Goal: Task Accomplishment & Management: Complete application form

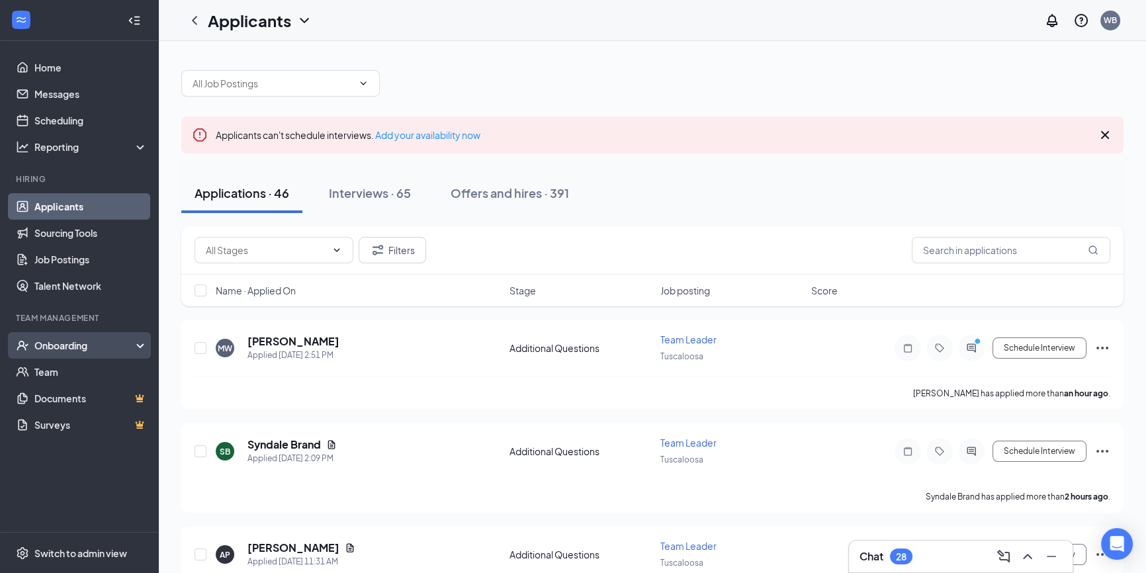
click at [95, 351] on div "Onboarding" at bounding box center [85, 345] width 102 height 13
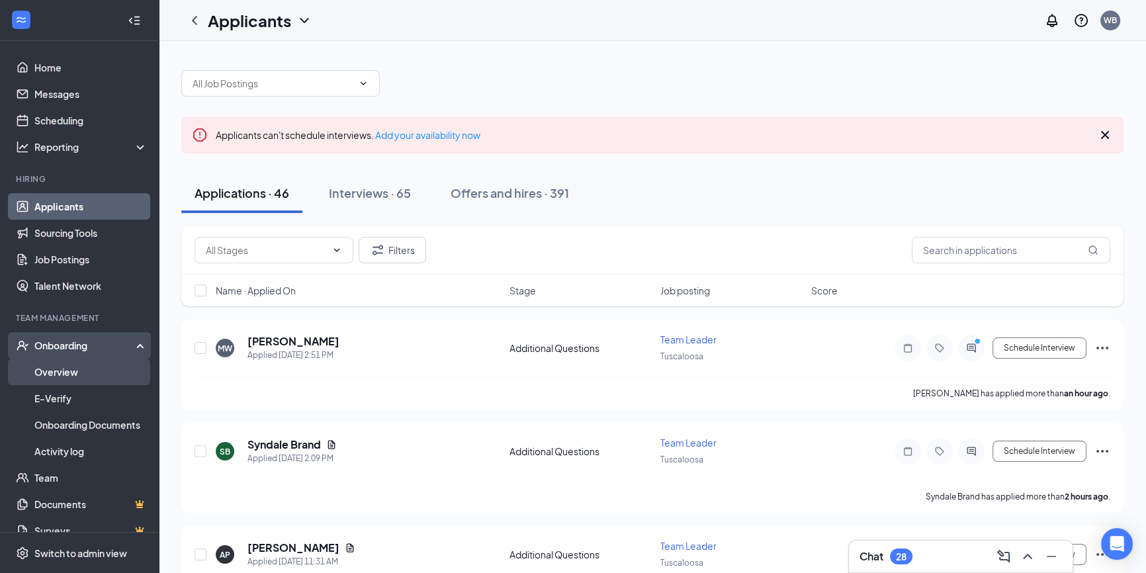
click at [100, 374] on link "Overview" at bounding box center [90, 372] width 113 height 26
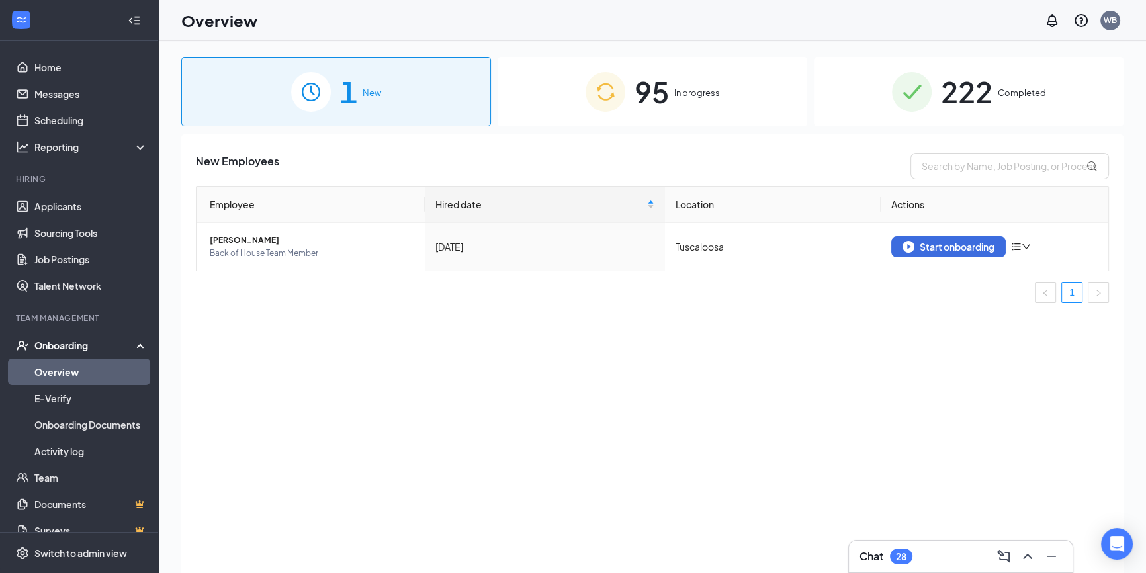
click at [744, 116] on div "95 In progress" at bounding box center [653, 91] width 310 height 69
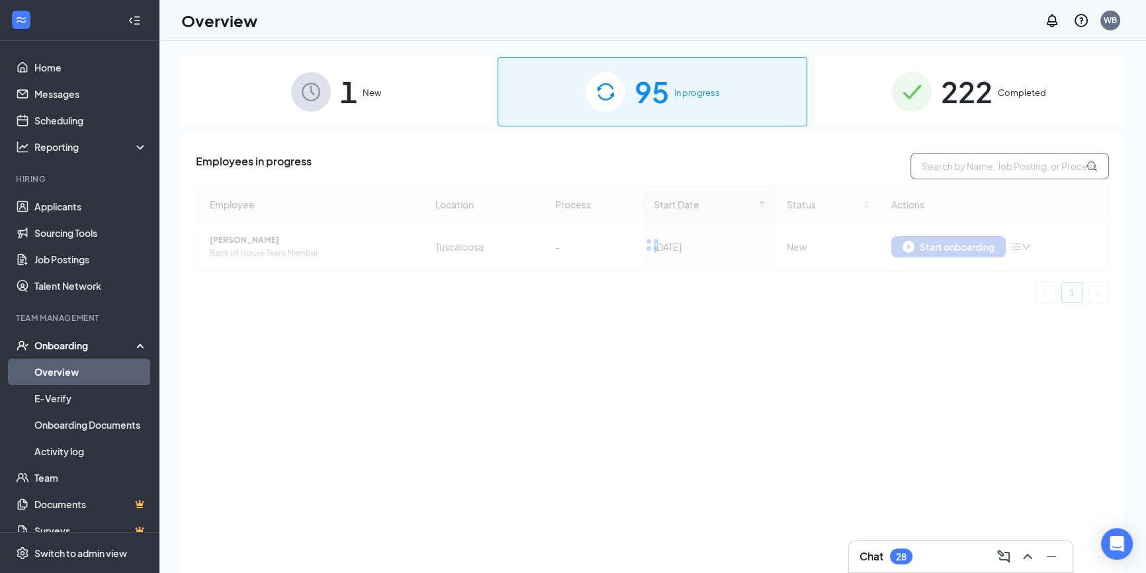
click at [991, 169] on input "text" at bounding box center [1010, 166] width 199 height 26
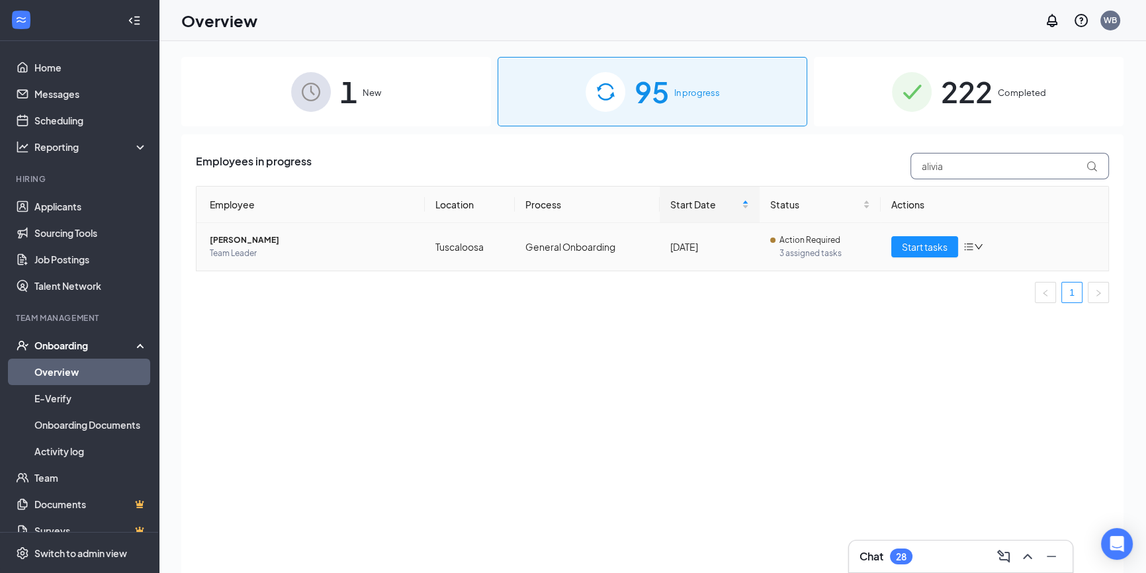
type input "alivia"
click at [800, 247] on span "3 assigned tasks" at bounding box center [825, 253] width 90 height 13
click at [876, 251] on td "Action Required 3 assigned tasks" at bounding box center [820, 247] width 120 height 48
click at [917, 245] on span "Start tasks" at bounding box center [925, 247] width 46 height 15
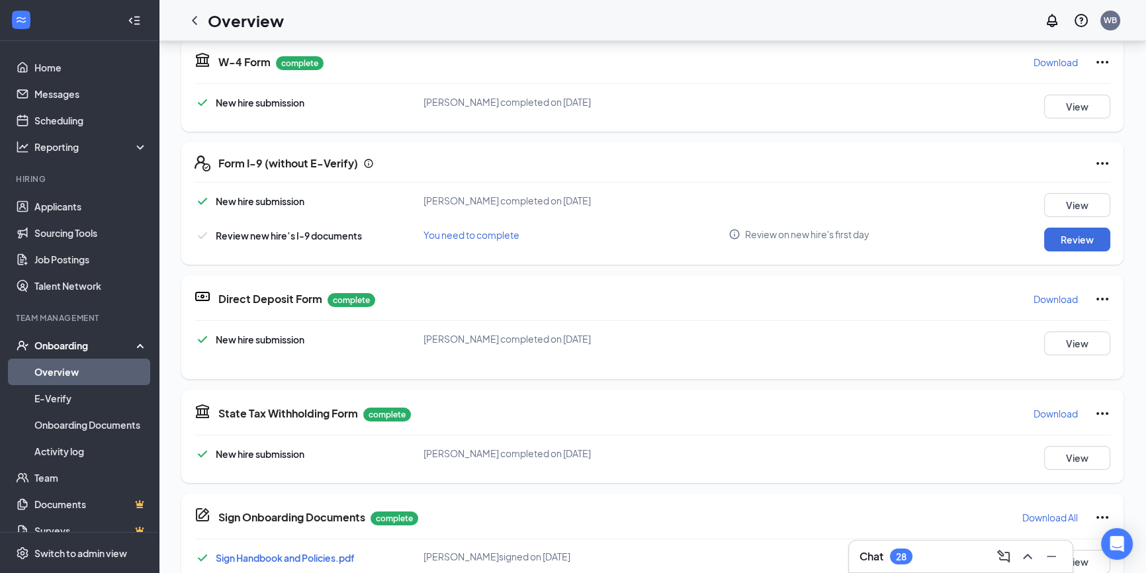
scroll to position [240, 0]
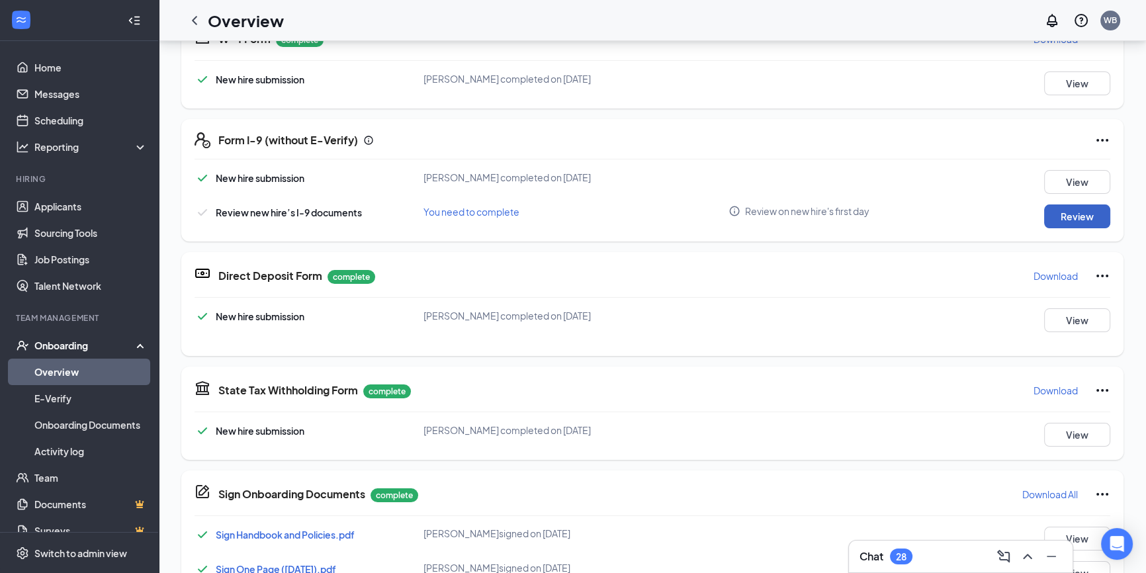
click at [1075, 218] on button "Review" at bounding box center [1077, 216] width 66 height 24
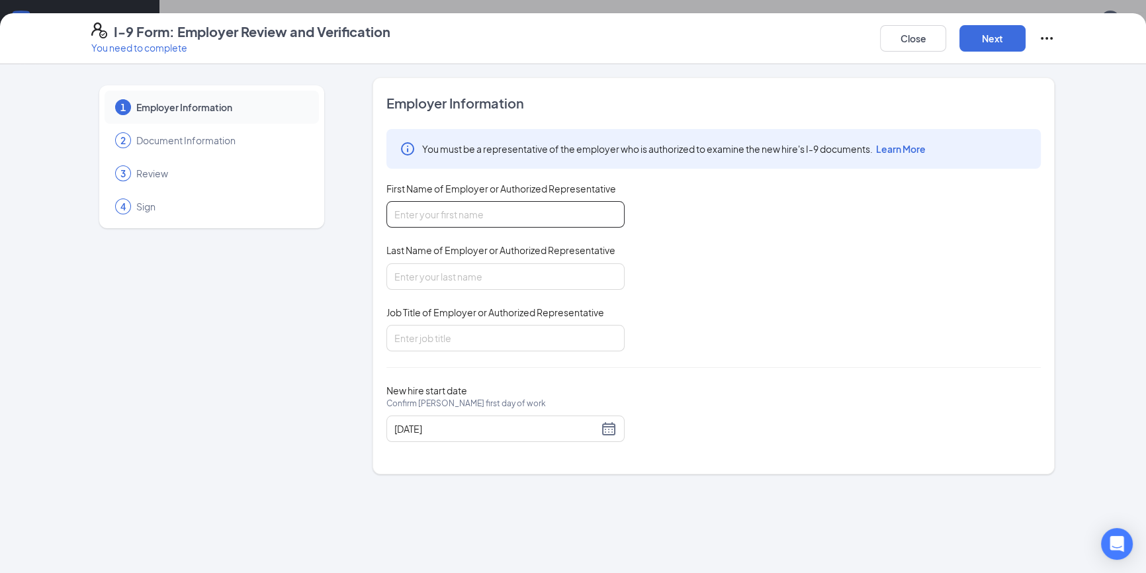
click at [556, 222] on input "First Name of Employer or Authorized Representative" at bounding box center [505, 214] width 238 height 26
type input "William"
click at [505, 279] on input "Last Name of Employer or Authorized Representative" at bounding box center [505, 276] width 238 height 26
type input "Boulware"
click at [493, 338] on input "Job Title of Employer or Authorized Representative" at bounding box center [505, 338] width 238 height 26
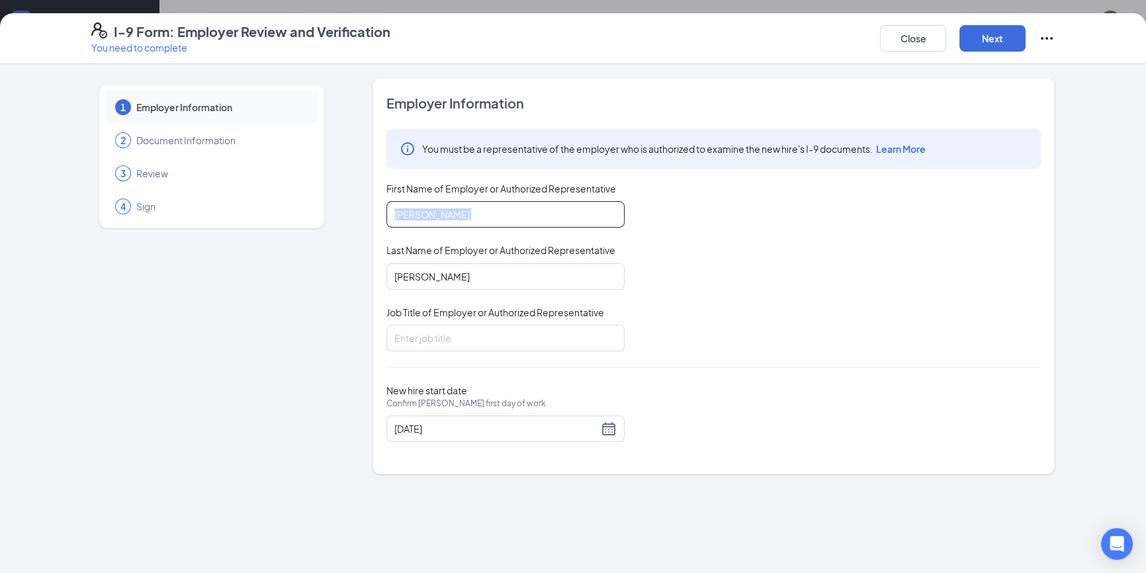
click at [482, 226] on div "You must be a representative of the employer who is authorized to examine the n…" at bounding box center [713, 240] width 654 height 222
click at [519, 207] on input "William" at bounding box center [505, 214] width 238 height 26
drag, startPoint x: 562, startPoint y: 338, endPoint x: 552, endPoint y: 337, distance: 10.6
click at [561, 339] on input "Job Title of Employer or Authorized Representative" at bounding box center [505, 338] width 238 height 26
click at [914, 40] on button "Close" at bounding box center [913, 38] width 66 height 26
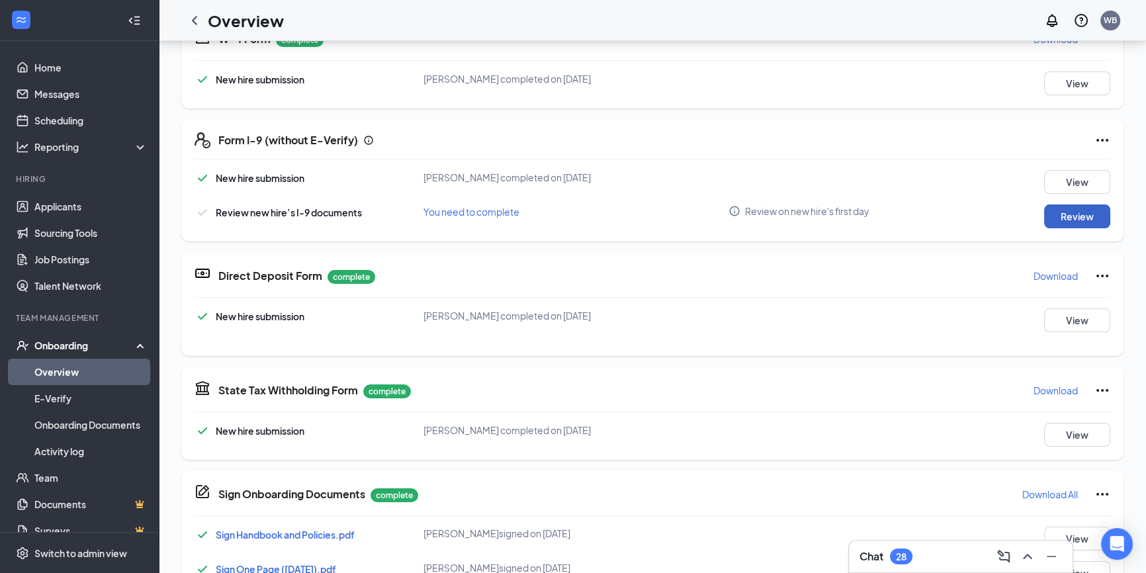
click at [1077, 207] on button "Review" at bounding box center [1077, 216] width 66 height 24
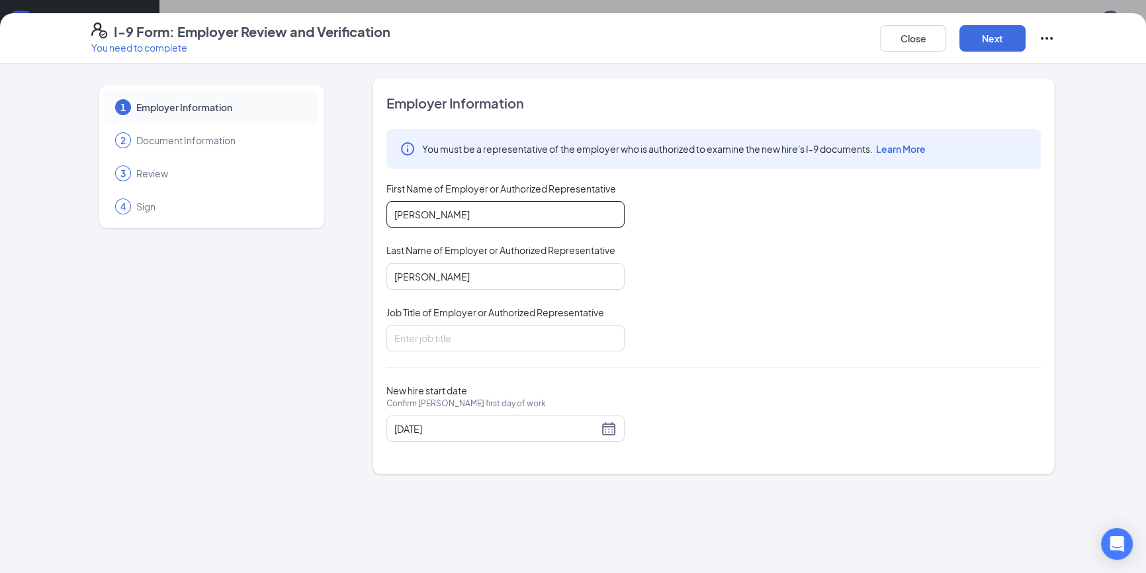
drag, startPoint x: 486, startPoint y: 217, endPoint x: 281, endPoint y: 173, distance: 209.7
click at [317, 197] on div "1 Employer Information 2 Document Information 3 Review 4 Sign Employer Informat…" at bounding box center [573, 275] width 964 height 397
type input "K"
type input "Kristina"
type input "Sturdivant"
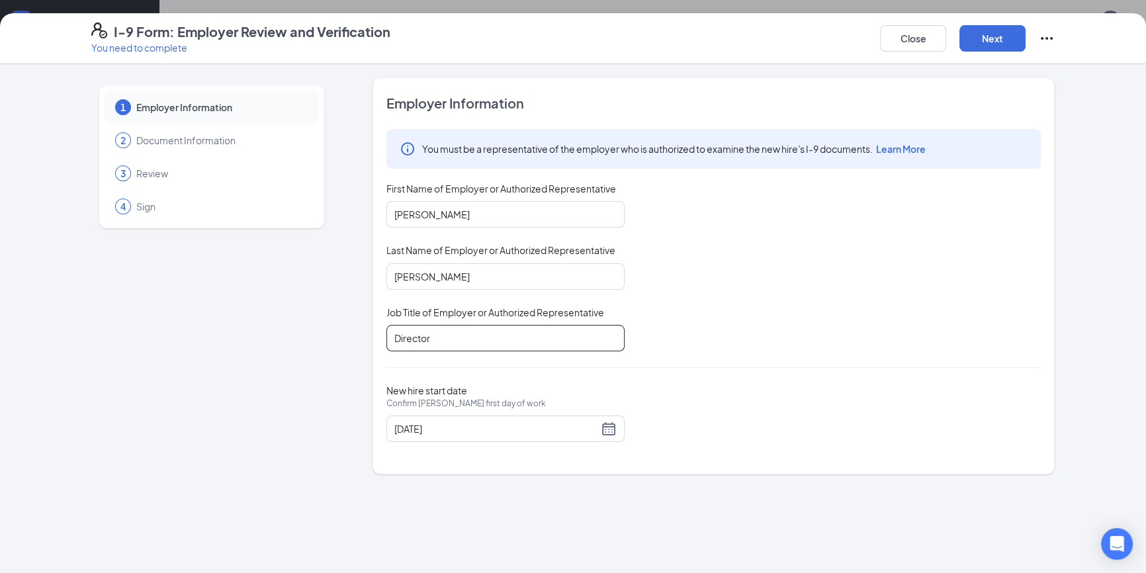
type input "Director"
click at [1016, 42] on button "Next" at bounding box center [993, 38] width 66 height 26
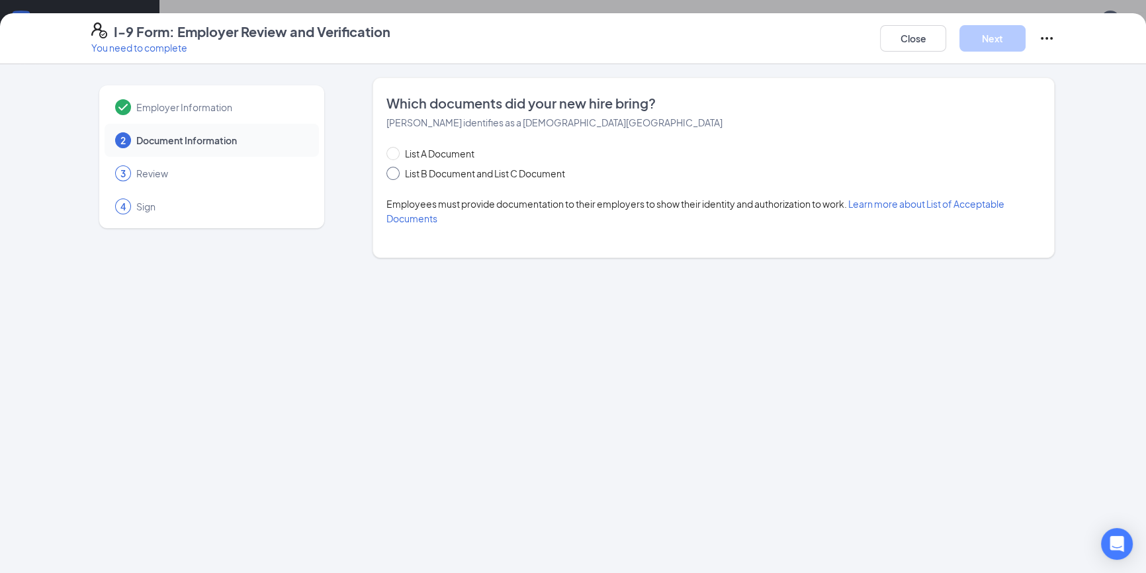
click at [453, 174] on span "List B Document and List C Document" at bounding box center [485, 173] width 171 height 15
click at [396, 174] on input "List B Document and List C Document" at bounding box center [390, 171] width 9 height 9
radio input "true"
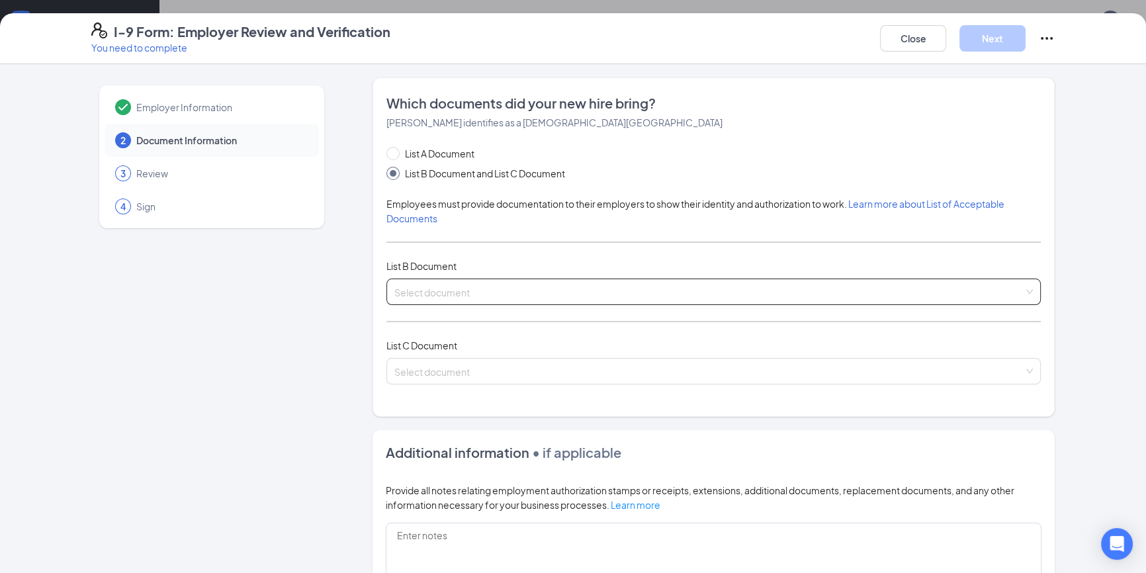
click at [470, 287] on input "search" at bounding box center [708, 289] width 629 height 20
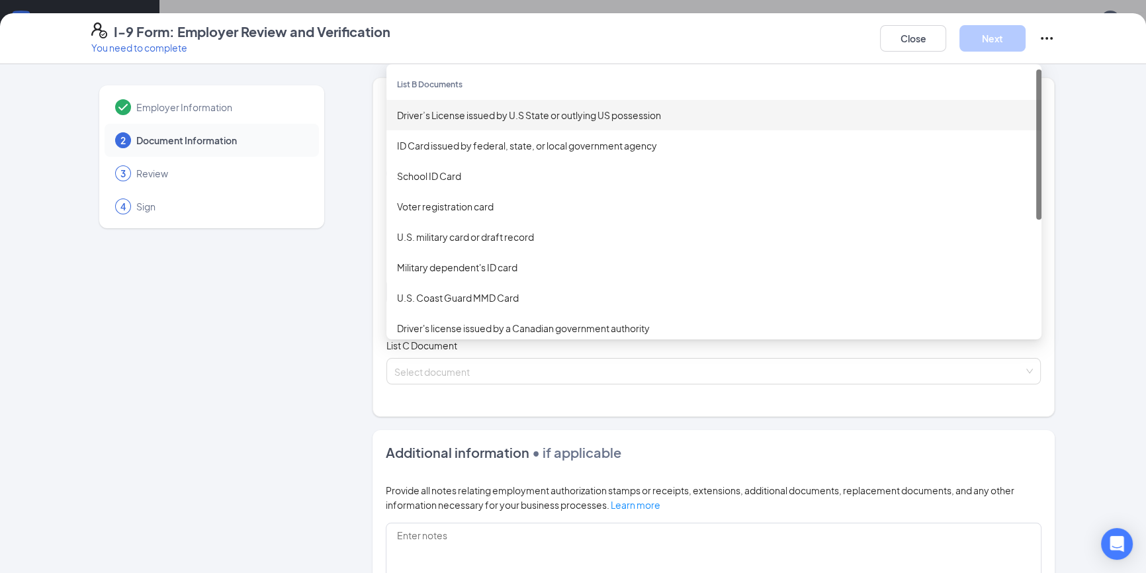
click at [492, 120] on div "Driver’s License issued by U.S State or outlying US possession" at bounding box center [714, 115] width 634 height 15
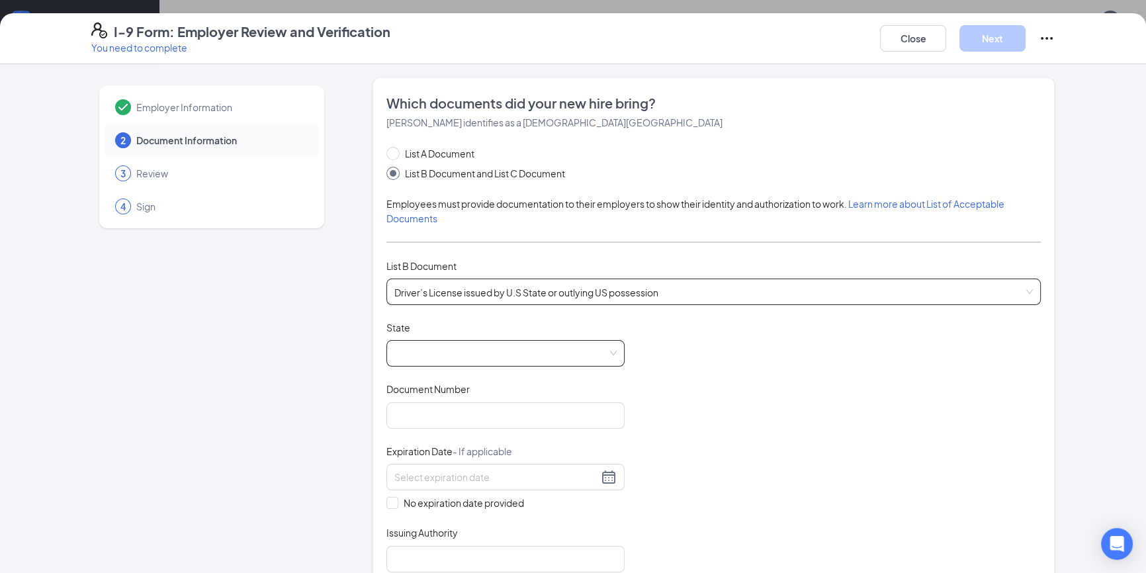
click at [493, 357] on span at bounding box center [505, 353] width 222 height 25
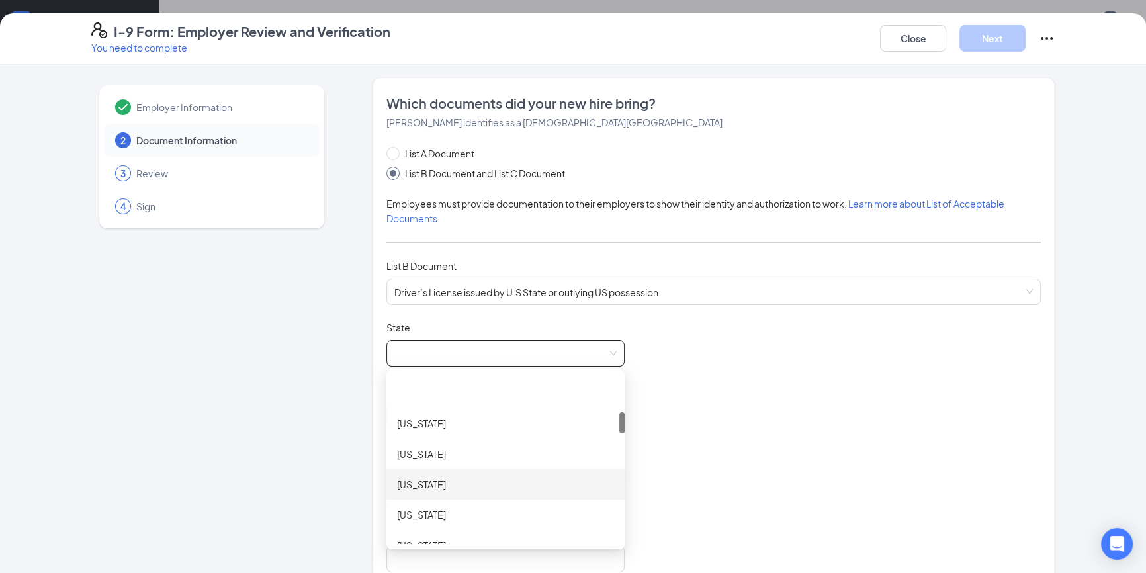
scroll to position [361, 0]
click at [478, 494] on div "Illinois" at bounding box center [505, 486] width 238 height 30
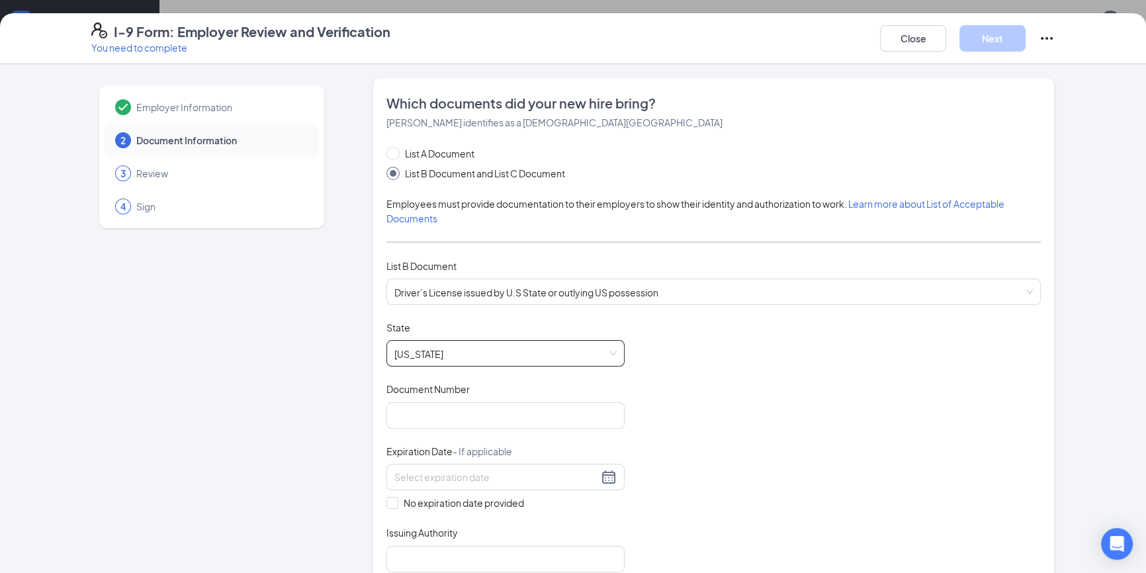
click at [683, 366] on div "Document Title Driver’s License issued by U.S State or outlying US possession S…" at bounding box center [713, 446] width 654 height 251
click at [510, 399] on div "Document Number" at bounding box center [505, 391] width 238 height 19
click at [500, 420] on input "Document Number" at bounding box center [505, 415] width 238 height 26
type input "5"
type input "J530-0120-7796"
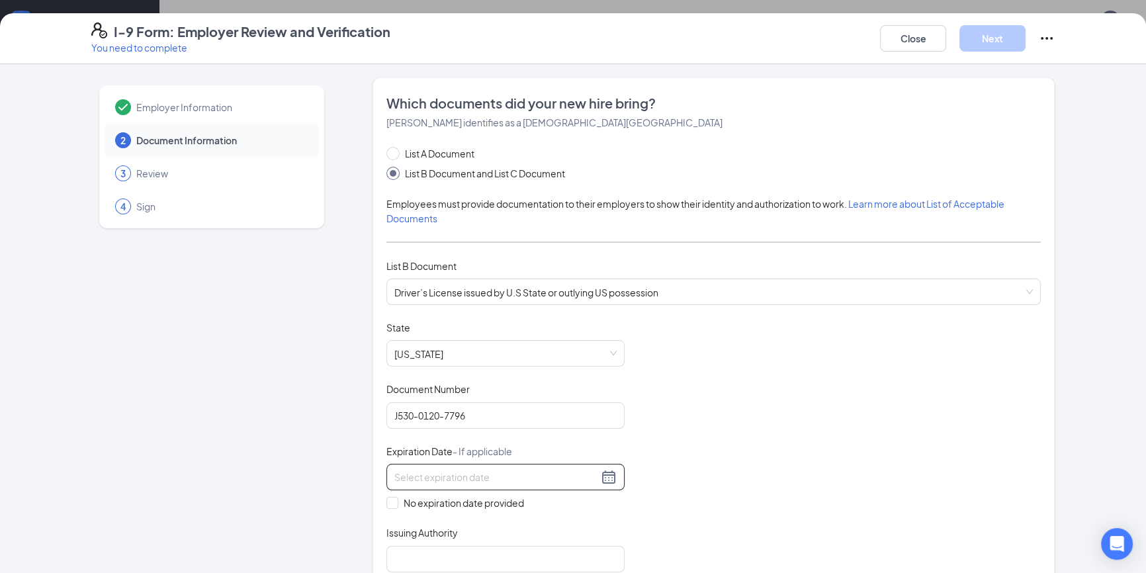
click at [588, 476] on input at bounding box center [496, 477] width 204 height 15
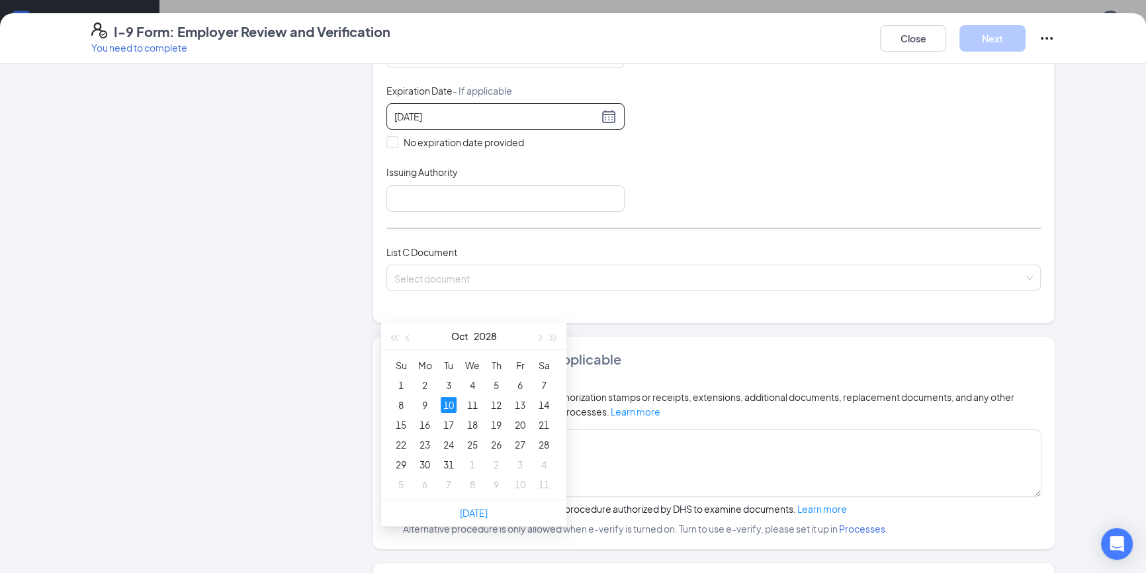
scroll to position [271, 0]
click at [448, 384] on div "10" at bounding box center [449, 392] width 16 height 16
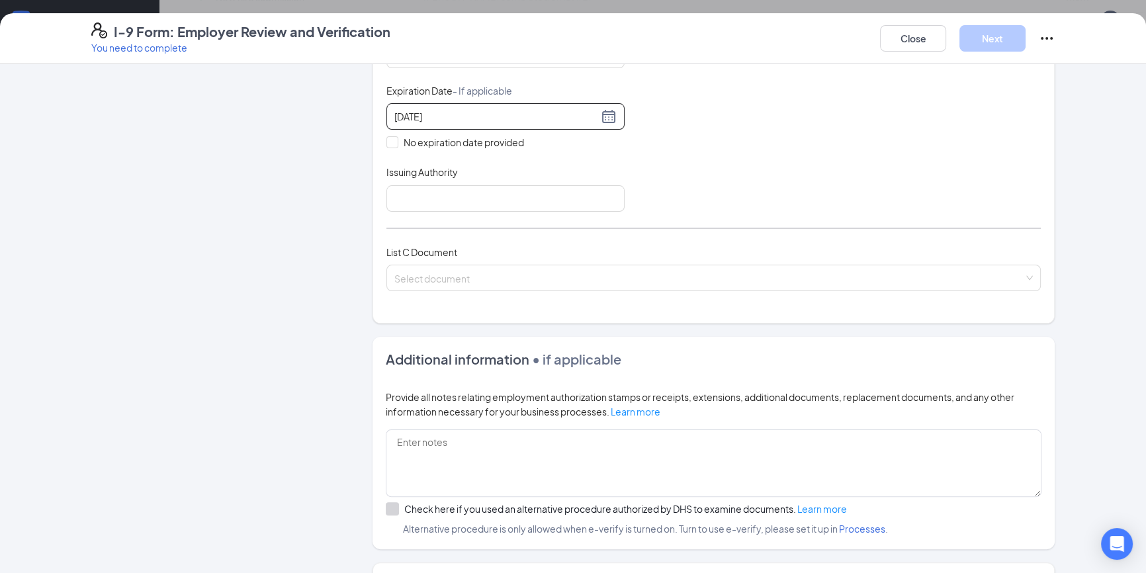
type input "10/10/2028"
click at [660, 161] on div "Document Title Driver’s License issued by U.S State or outlying US possession S…" at bounding box center [713, 85] width 654 height 251
click at [549, 187] on input "Issuing Authority" at bounding box center [505, 198] width 238 height 26
type input "Illinois"
click at [816, 167] on div "Document Title Driver’s License issued by U.S State or outlying US possession S…" at bounding box center [713, 85] width 654 height 251
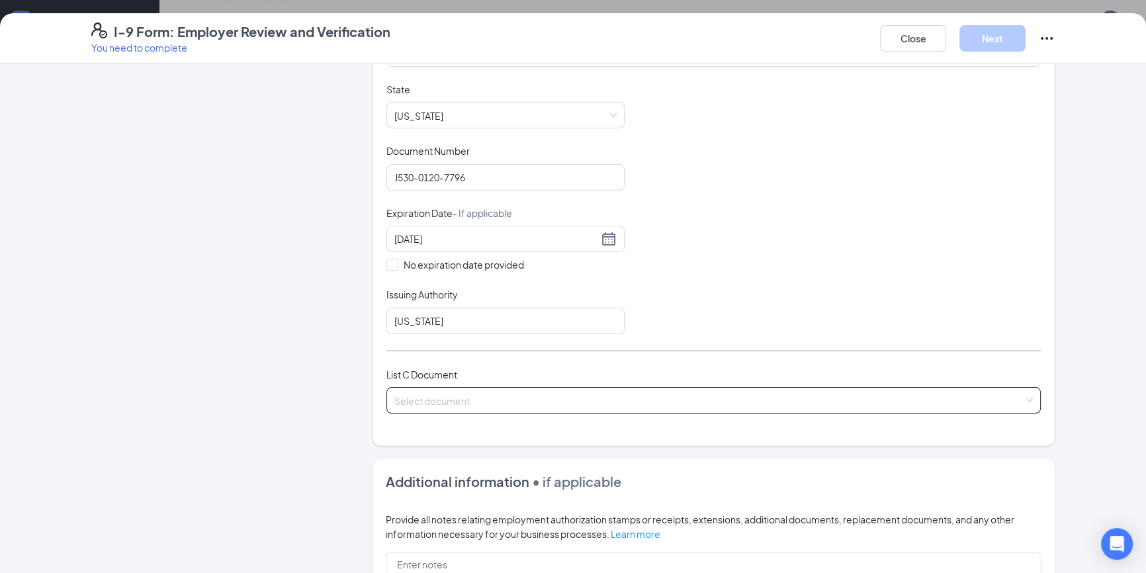
scroll to position [240, 0]
click at [442, 390] on input "search" at bounding box center [708, 396] width 629 height 20
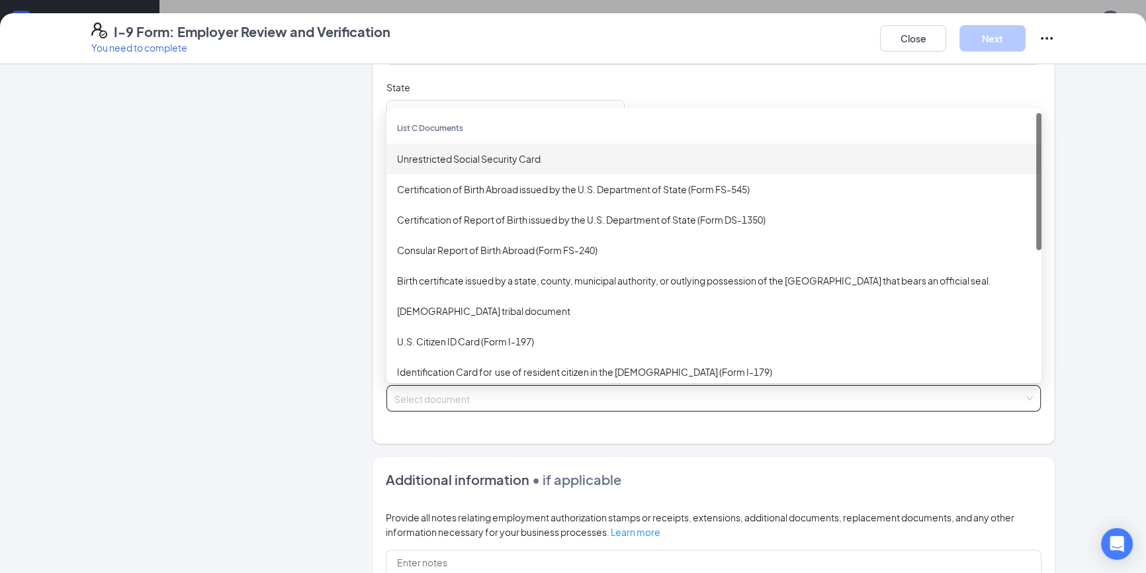
click at [516, 154] on div "Unrestricted Social Security Card" at bounding box center [714, 159] width 634 height 15
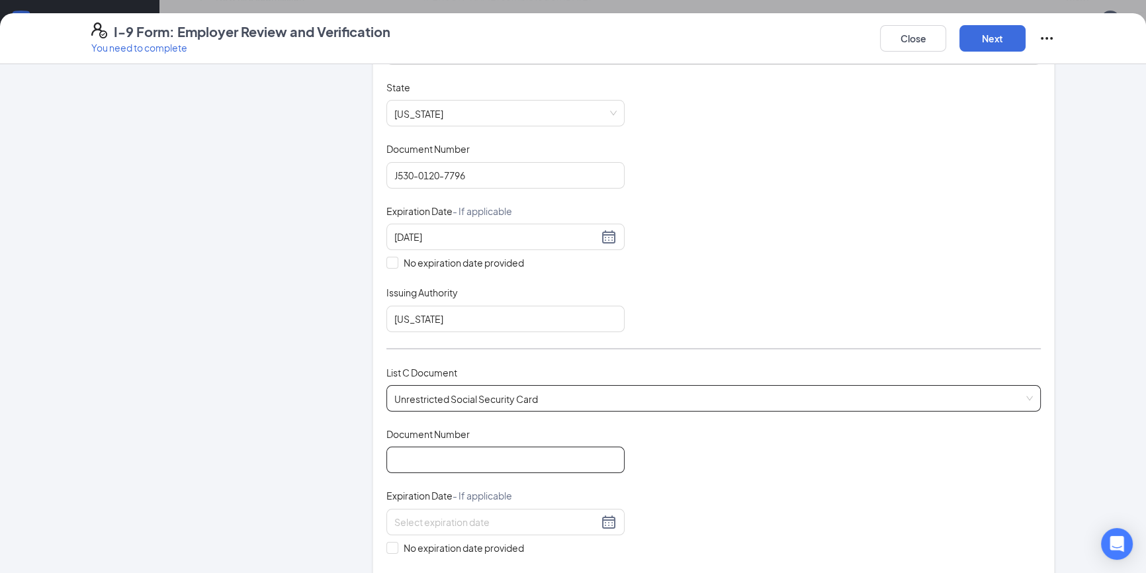
click at [430, 447] on input "Document Number" at bounding box center [505, 460] width 238 height 26
type input "351064898"
click at [959, 459] on div "Document Title Unrestricted Social Security Card Document Number 351064898 Expi…" at bounding box center [713, 521] width 654 height 189
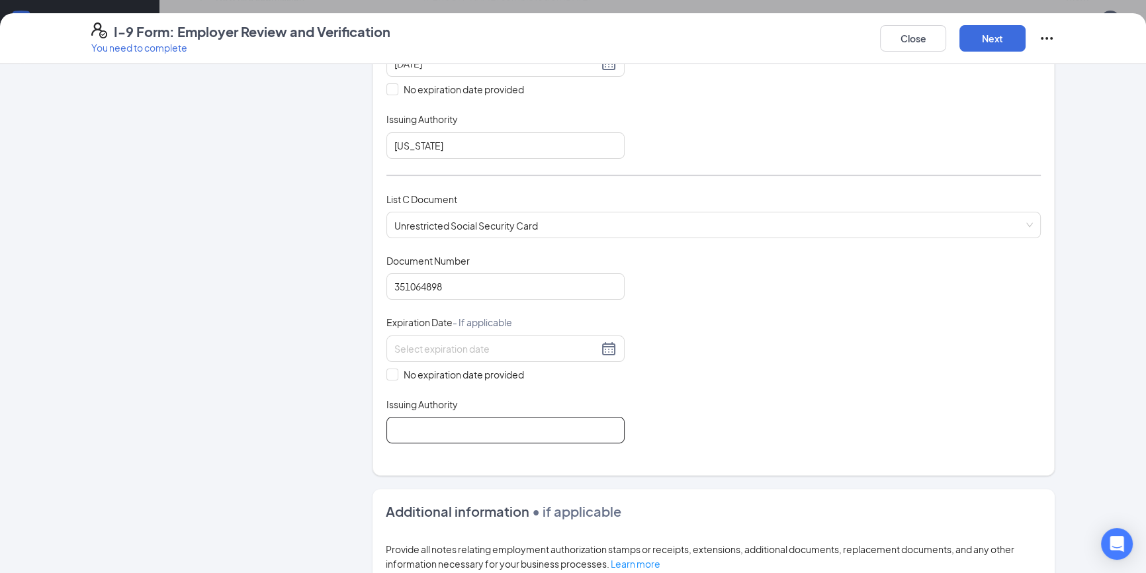
scroll to position [421, 0]
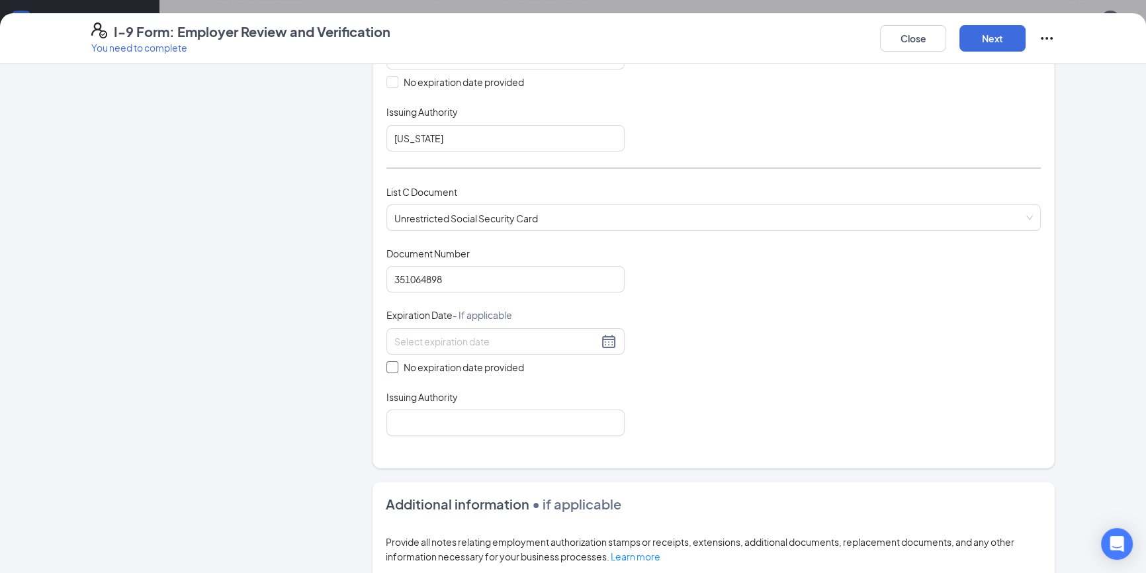
click at [516, 360] on span "No expiration date provided" at bounding box center [463, 367] width 131 height 15
click at [546, 414] on input "Issuing Authority" at bounding box center [505, 423] width 238 height 26
type input "Social Security Administration"
click at [439, 353] on div "No expiration date provided" at bounding box center [505, 351] width 238 height 46
click at [449, 369] on span "No expiration date provided" at bounding box center [463, 367] width 131 height 15
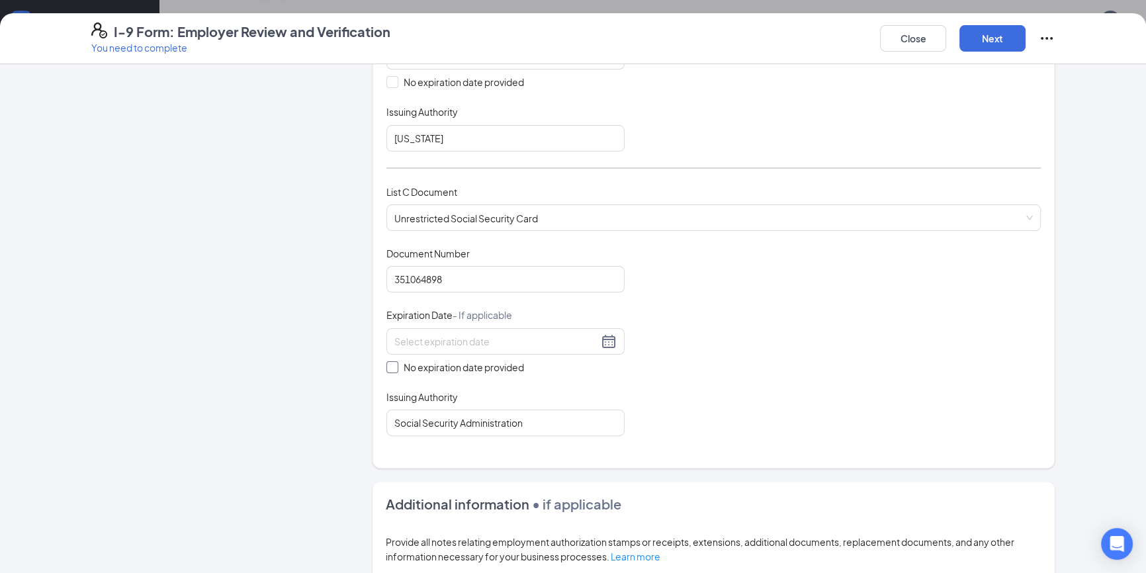
click at [396, 369] on input "No expiration date provided" at bounding box center [390, 365] width 9 height 9
checkbox input "true"
click at [650, 369] on div "Document Title Unrestricted Social Security Card Document Number 351064898 Expi…" at bounding box center [713, 343] width 654 height 192
click at [997, 42] on button "Next" at bounding box center [993, 38] width 66 height 26
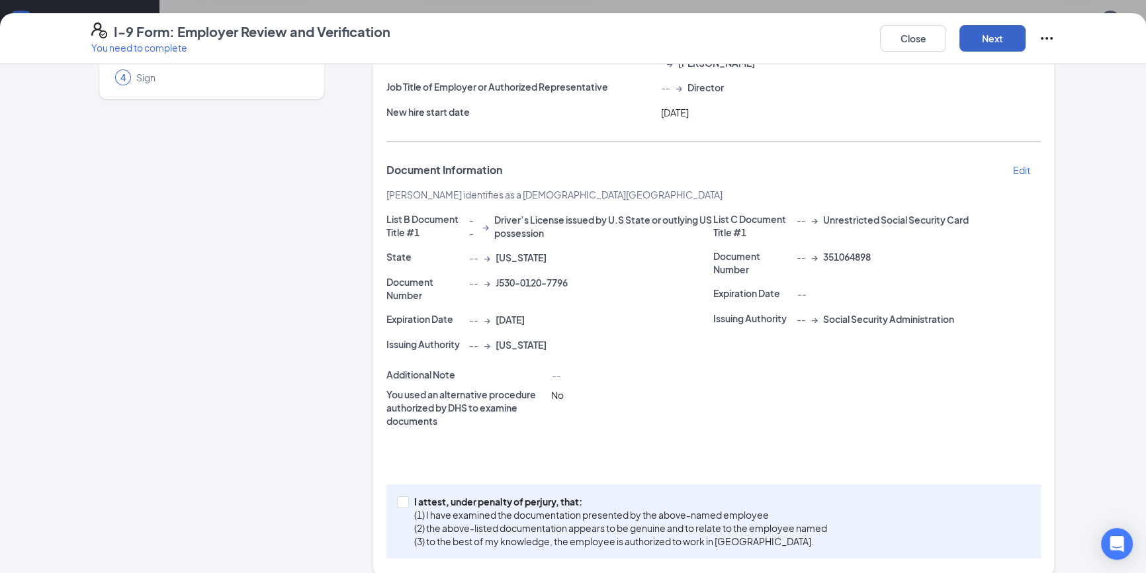
scroll to position [143, 0]
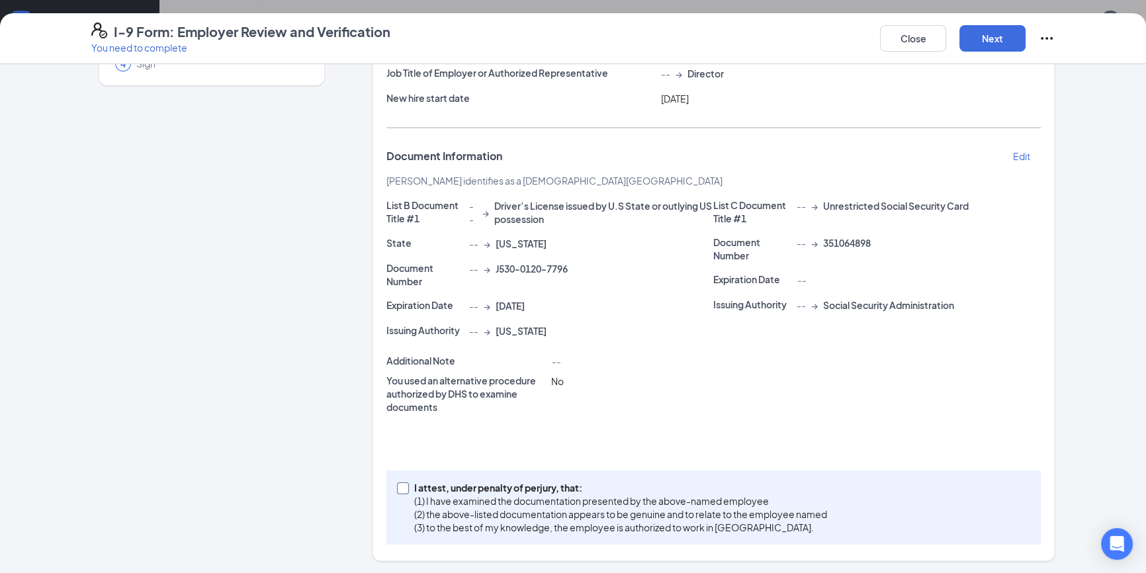
click at [531, 494] on p "(1) I have examined the documentation presented by the above-named employee" at bounding box center [620, 500] width 413 height 13
click at [406, 492] on input "I attest, under penalty of [PERSON_NAME], that: (1) I have examined the documen…" at bounding box center [401, 486] width 9 height 9
checkbox input "true"
click at [991, 33] on button "Next" at bounding box center [993, 38] width 66 height 26
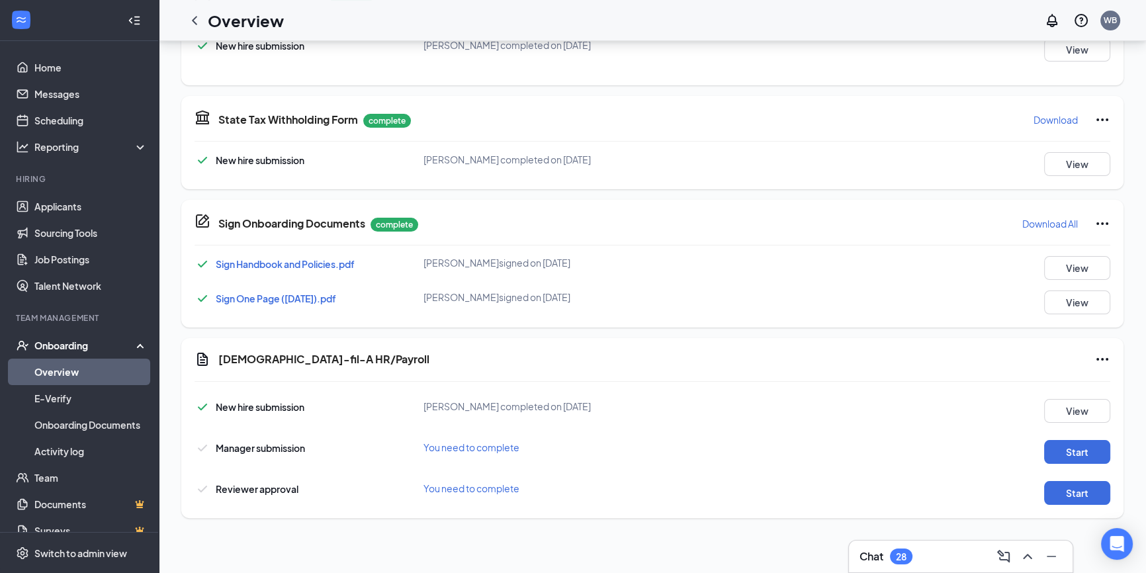
scroll to position [339, 0]
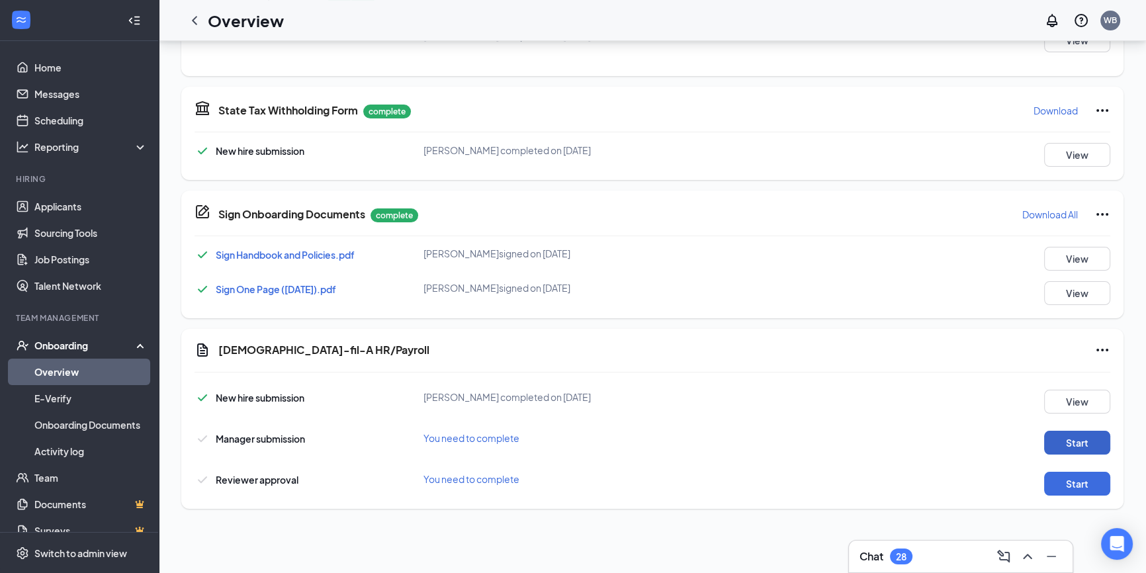
click at [1056, 432] on button "Start" at bounding box center [1077, 443] width 66 height 24
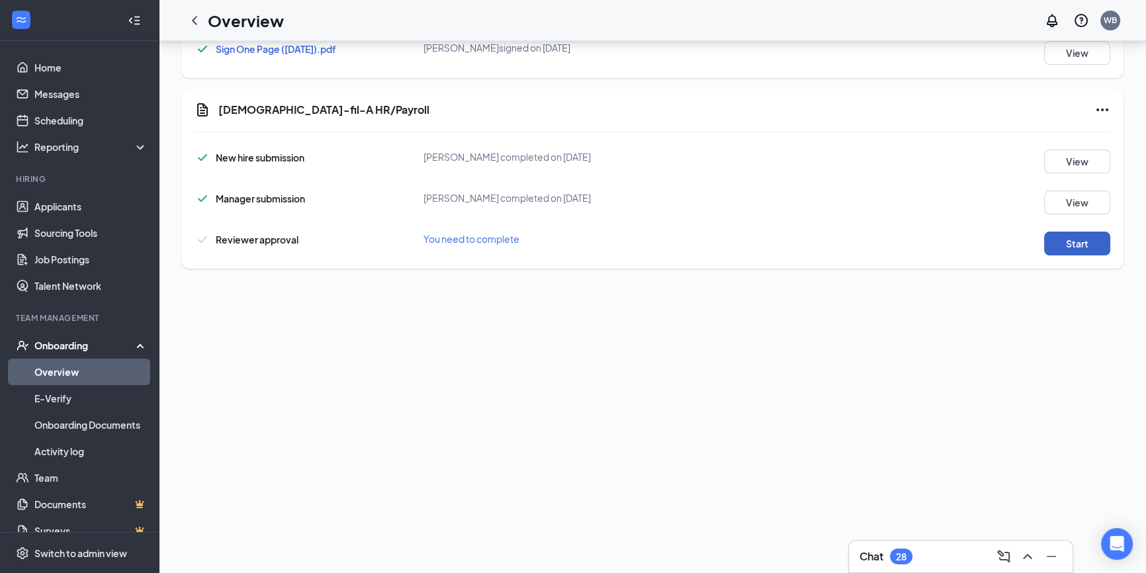
click at [1087, 240] on button "Start" at bounding box center [1077, 244] width 66 height 24
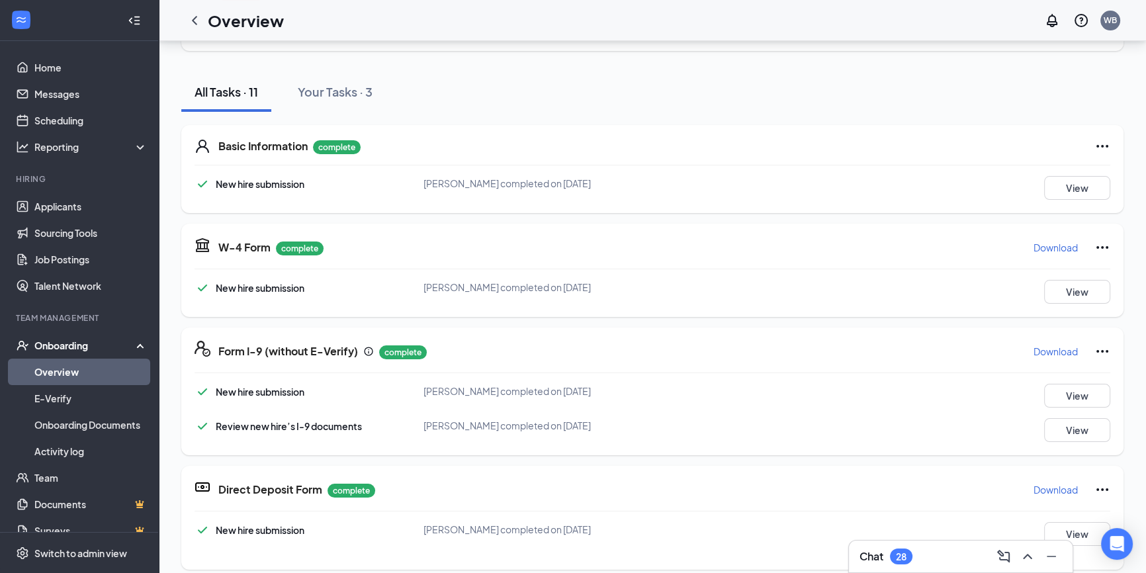
scroll to position [0, 0]
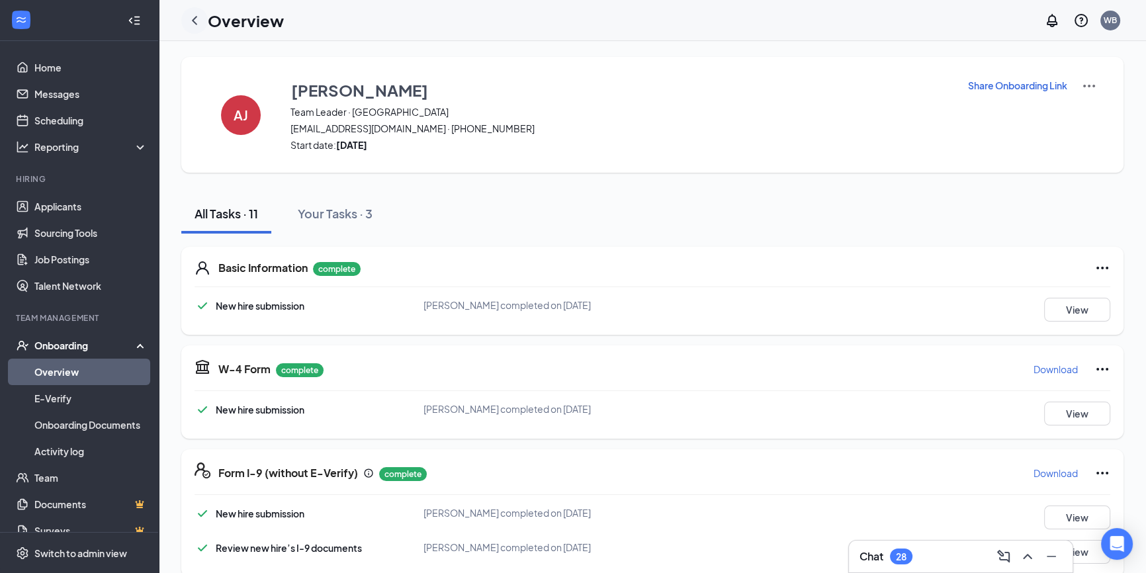
click at [198, 22] on icon "ChevronLeft" at bounding box center [195, 21] width 16 height 16
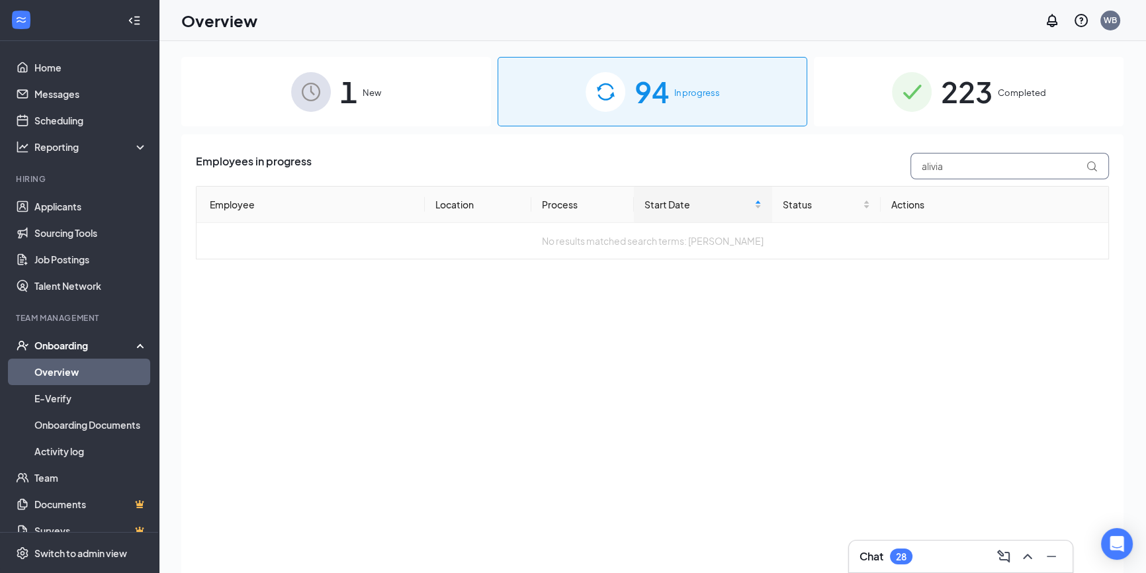
drag, startPoint x: 966, startPoint y: 158, endPoint x: 782, endPoint y: 161, distance: 183.3
click at [787, 168] on div "Employees in progress alivia" at bounding box center [652, 166] width 913 height 26
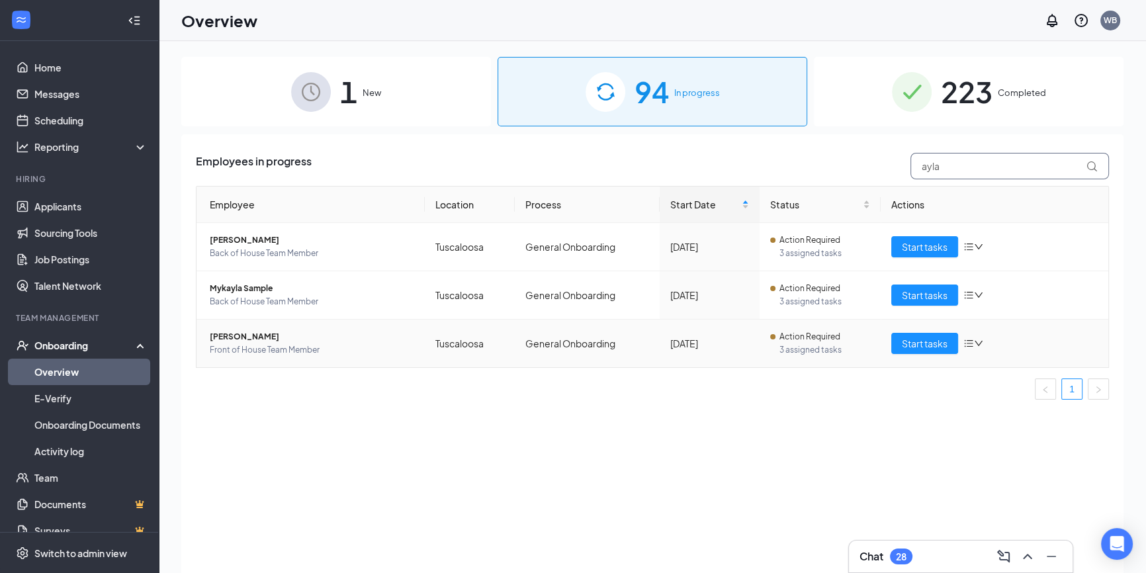
type input "ayla"
click at [905, 341] on span "Start tasks" at bounding box center [925, 343] width 46 height 15
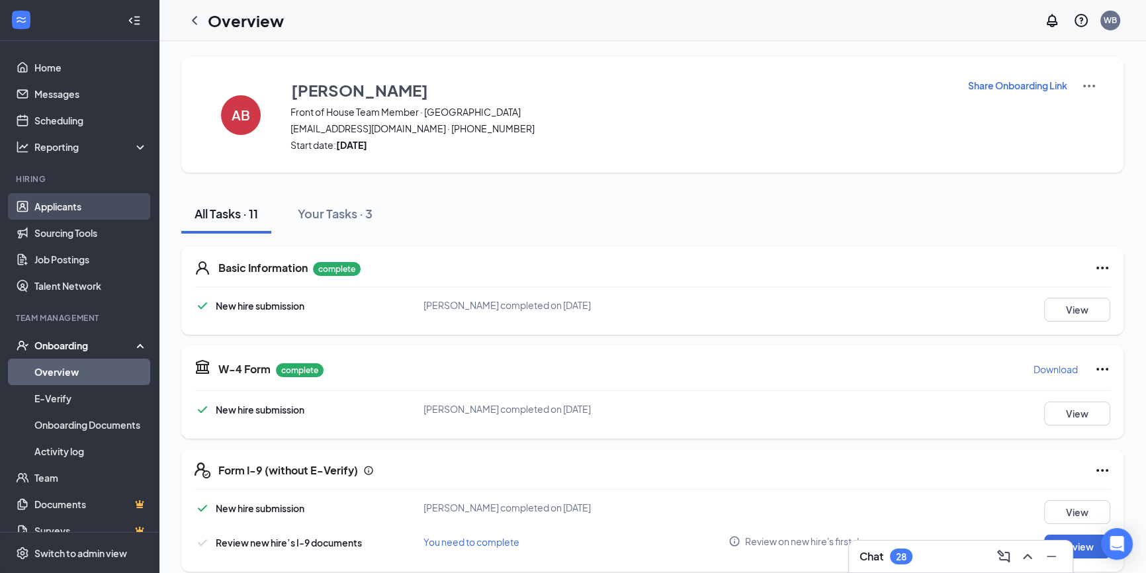
click at [72, 205] on link "Applicants" at bounding box center [90, 206] width 113 height 26
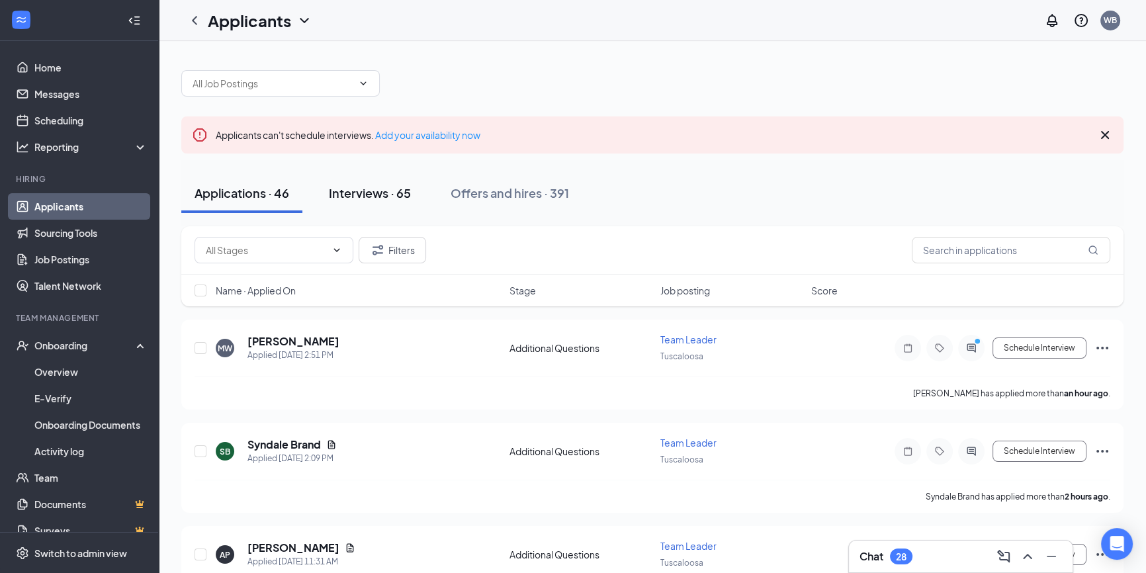
drag, startPoint x: 385, startPoint y: 192, endPoint x: 424, endPoint y: 189, distance: 38.5
click at [386, 191] on div "Interviews · 65" at bounding box center [370, 193] width 82 height 17
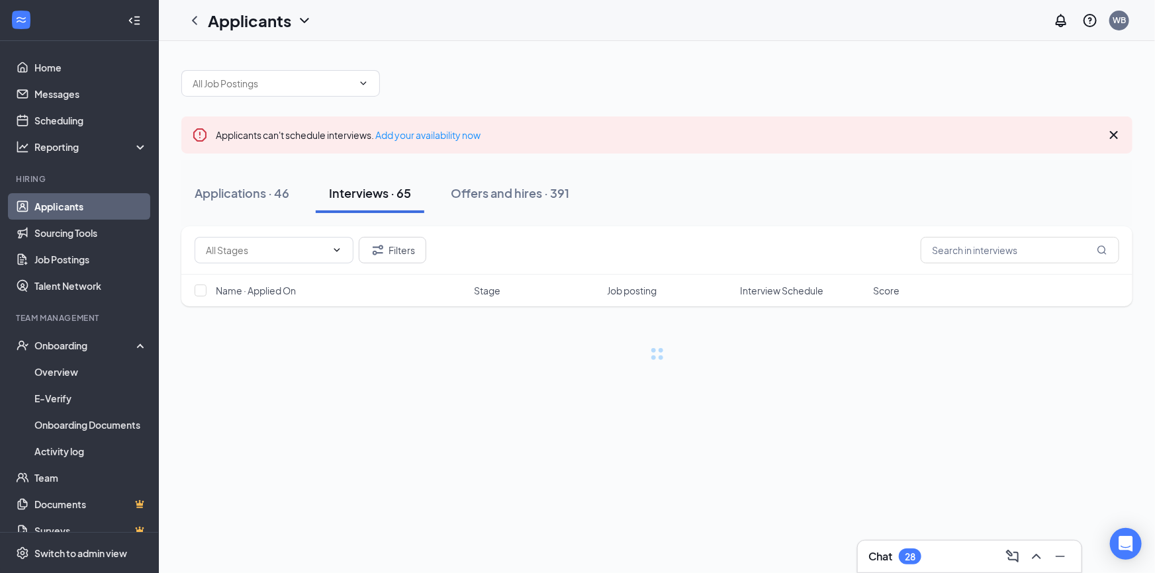
click at [528, 190] on div "Offers and hires · 391" at bounding box center [510, 193] width 118 height 17
click at [1048, 238] on input "text" at bounding box center [1020, 250] width 199 height 26
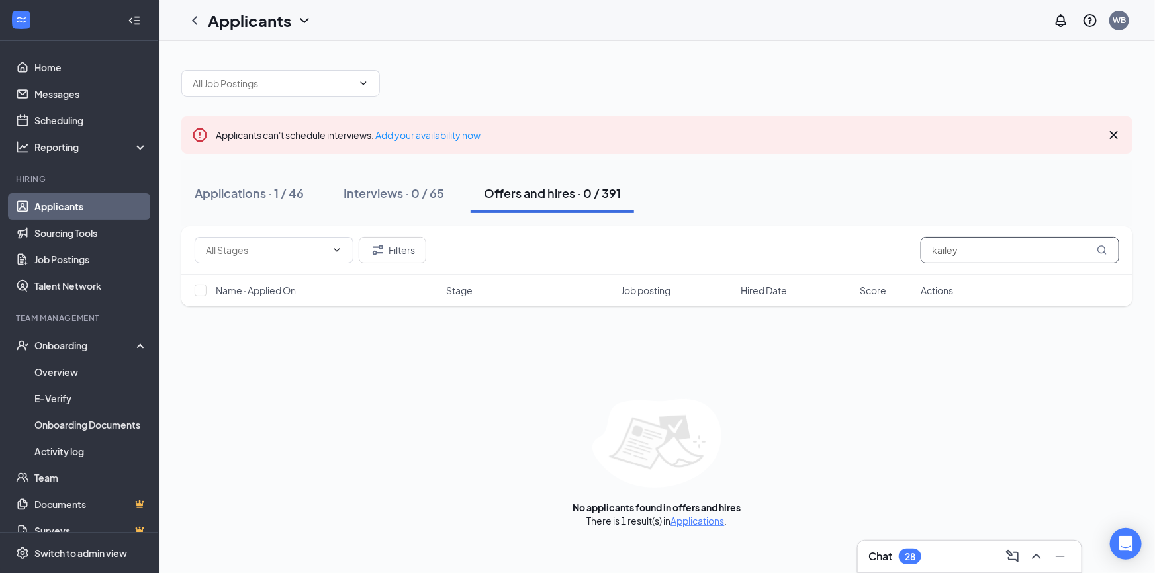
drag, startPoint x: 993, startPoint y: 249, endPoint x: 850, endPoint y: 253, distance: 143.0
click at [850, 253] on div "Filters kailey" at bounding box center [657, 250] width 924 height 26
type input "dailey"
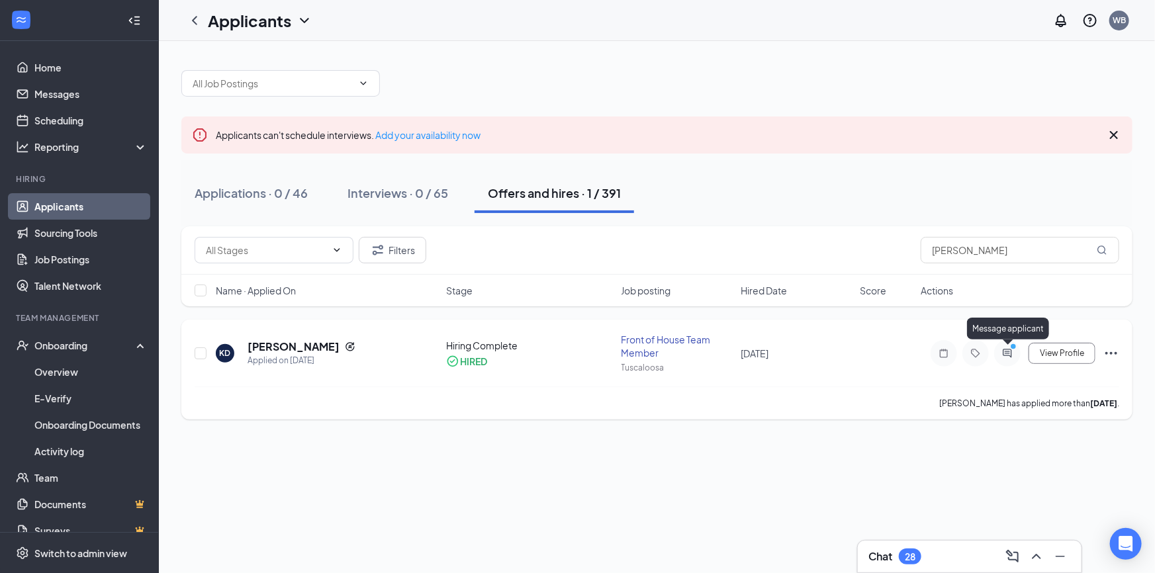
click at [1001, 349] on icon "ActiveChat" at bounding box center [1007, 353] width 16 height 11
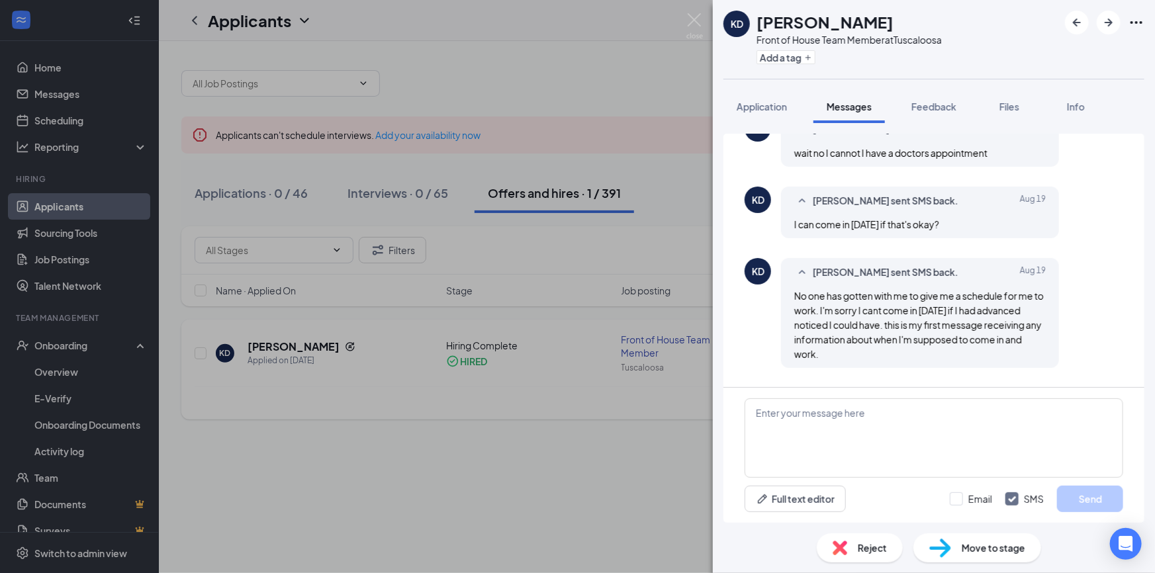
scroll to position [629, 0]
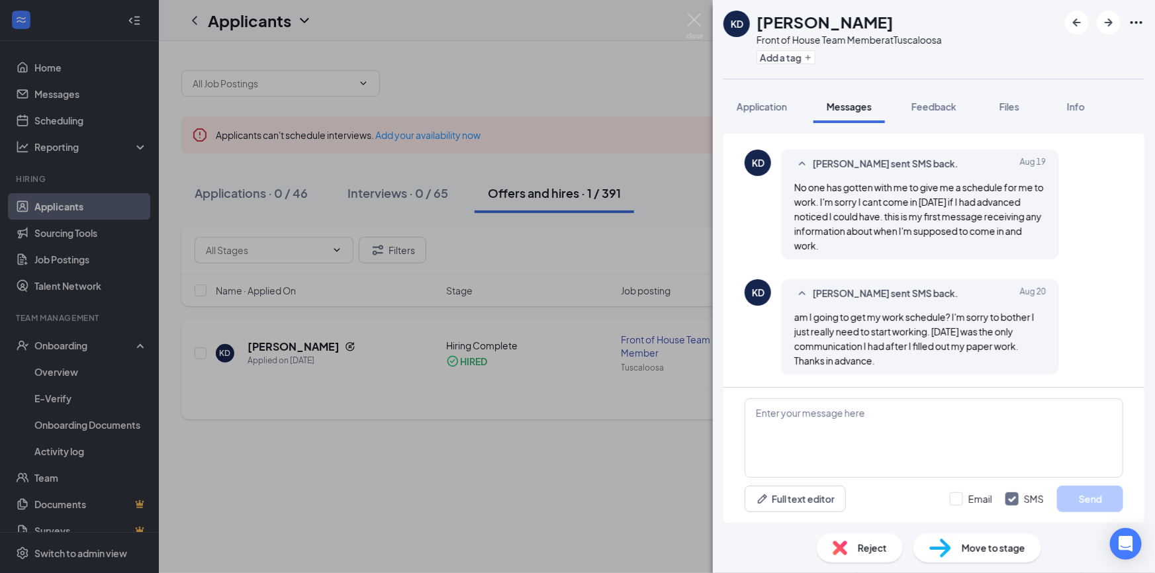
drag, startPoint x: 455, startPoint y: 467, endPoint x: 382, endPoint y: 401, distance: 98.4
click at [455, 466] on div "KD Kaylee Dailey Front of House Team Member at Tuscaloosa Add a tag Application…" at bounding box center [577, 286] width 1155 height 573
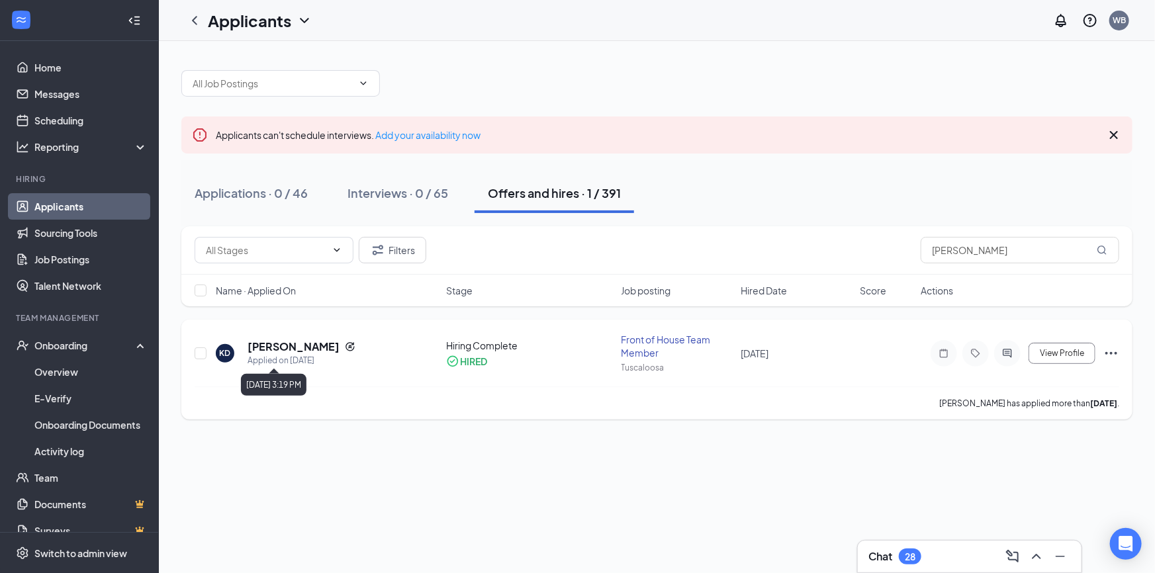
click at [292, 341] on h5 "Kaylee Dailey" at bounding box center [293, 346] width 92 height 15
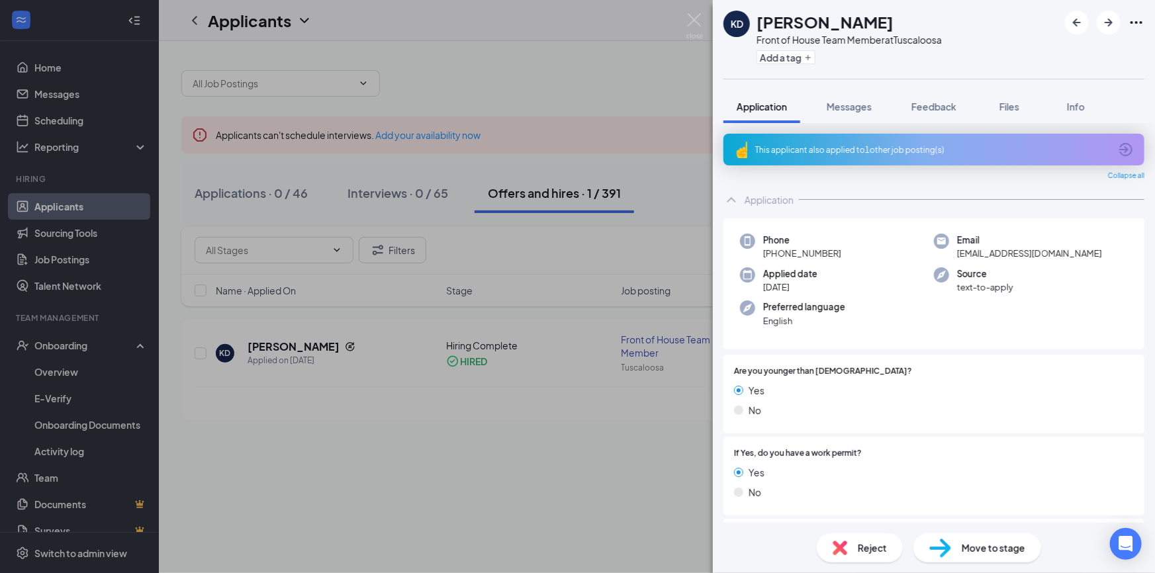
drag, startPoint x: 991, startPoint y: 544, endPoint x: 983, endPoint y: 533, distance: 13.8
click at [991, 543] on span "Move to stage" at bounding box center [994, 548] width 64 height 15
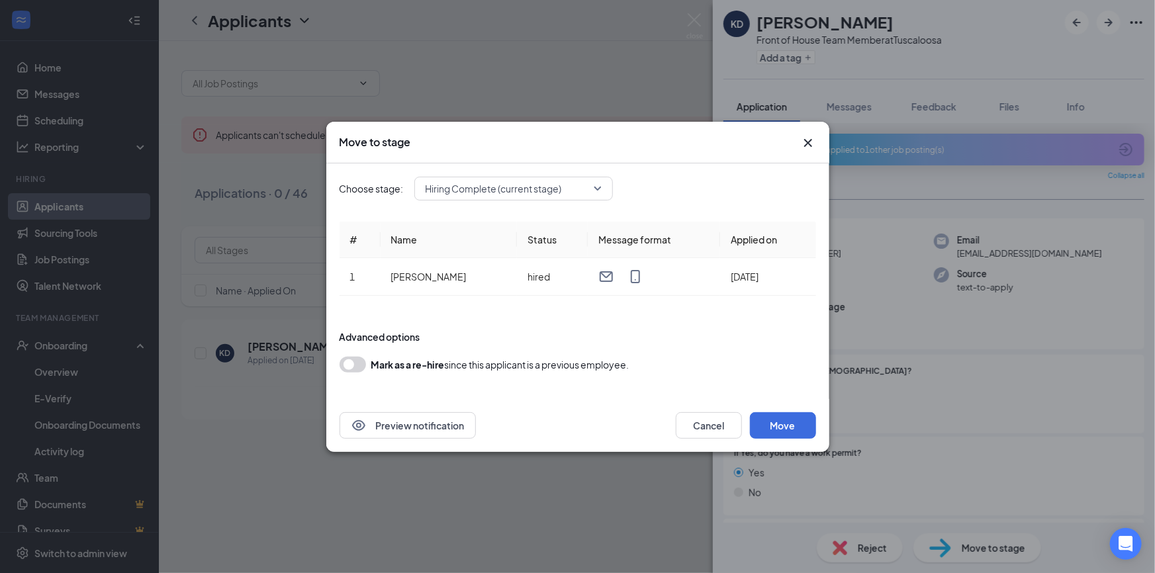
click at [510, 179] on span "Hiring Complete (current stage)" at bounding box center [494, 189] width 136 height 20
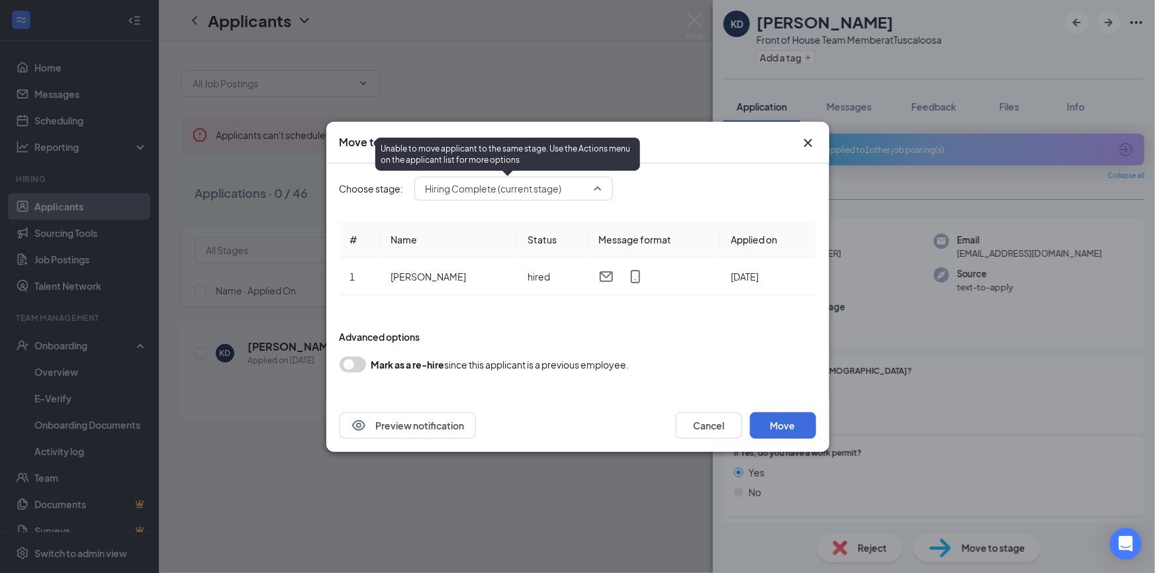
scroll to position [14, 0]
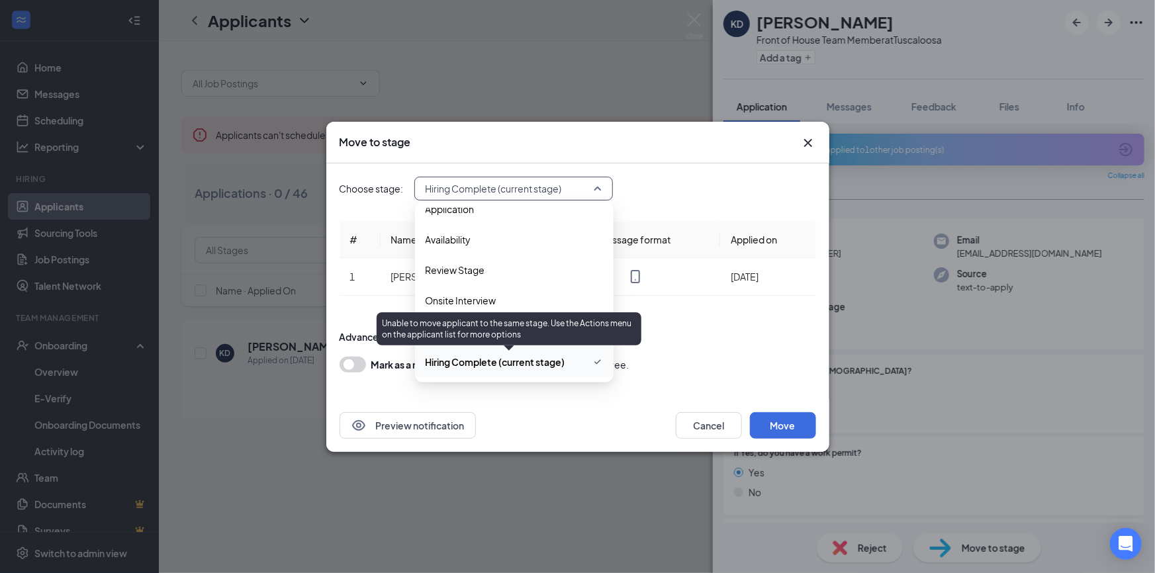
click at [535, 358] on span "Hiring Complete (current stage)" at bounding box center [496, 362] width 140 height 15
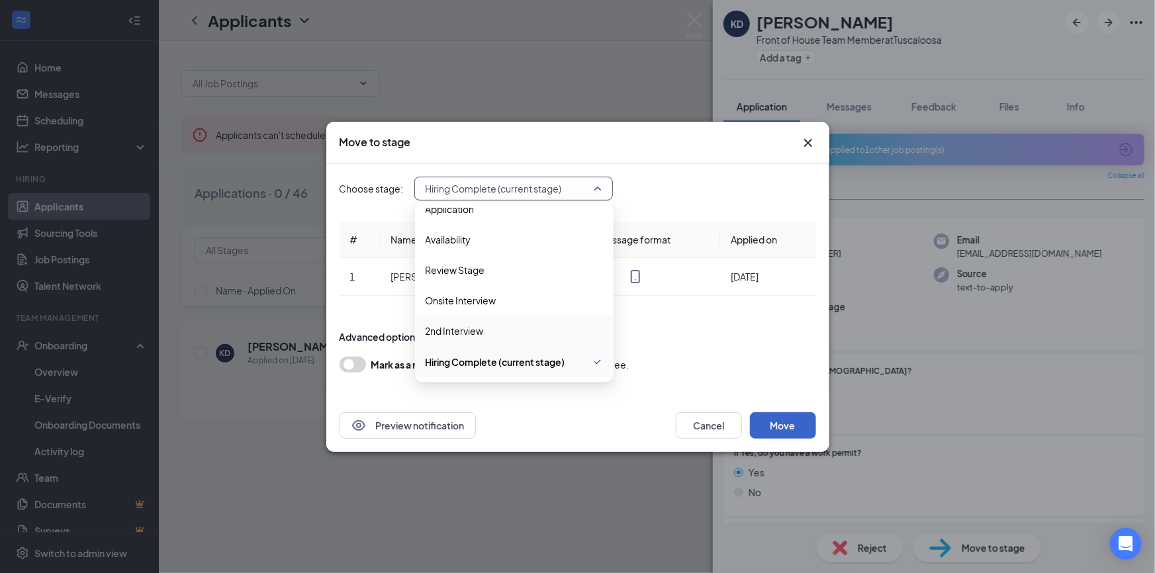
click at [774, 417] on button "Move" at bounding box center [783, 425] width 66 height 26
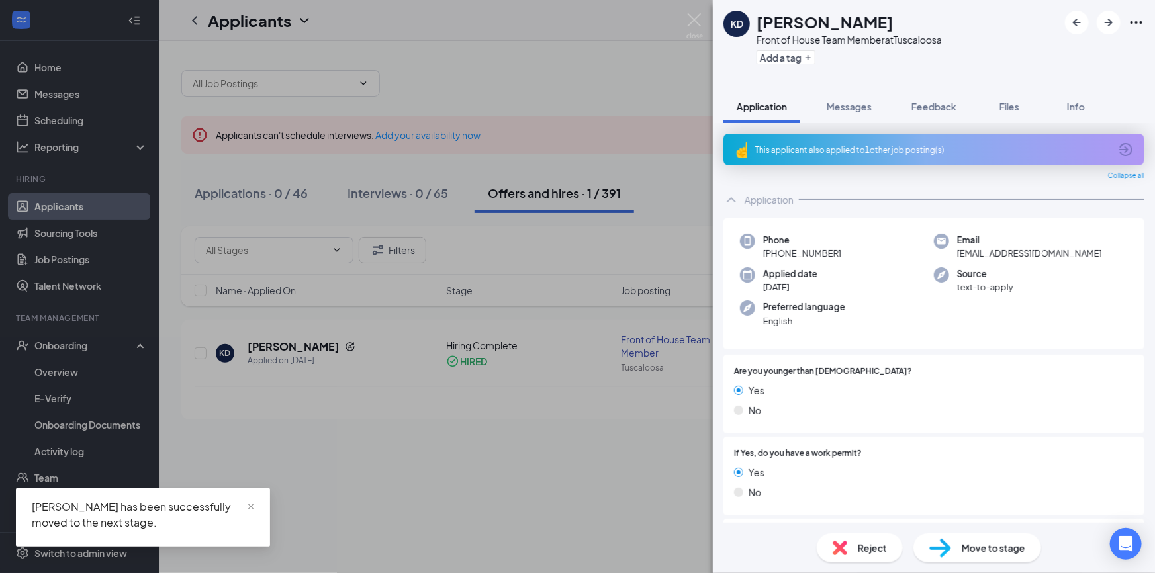
click at [378, 482] on div "KD Kaylee Dailey Front of House Team Member at Tuscaloosa Add a tag Application…" at bounding box center [577, 286] width 1155 height 573
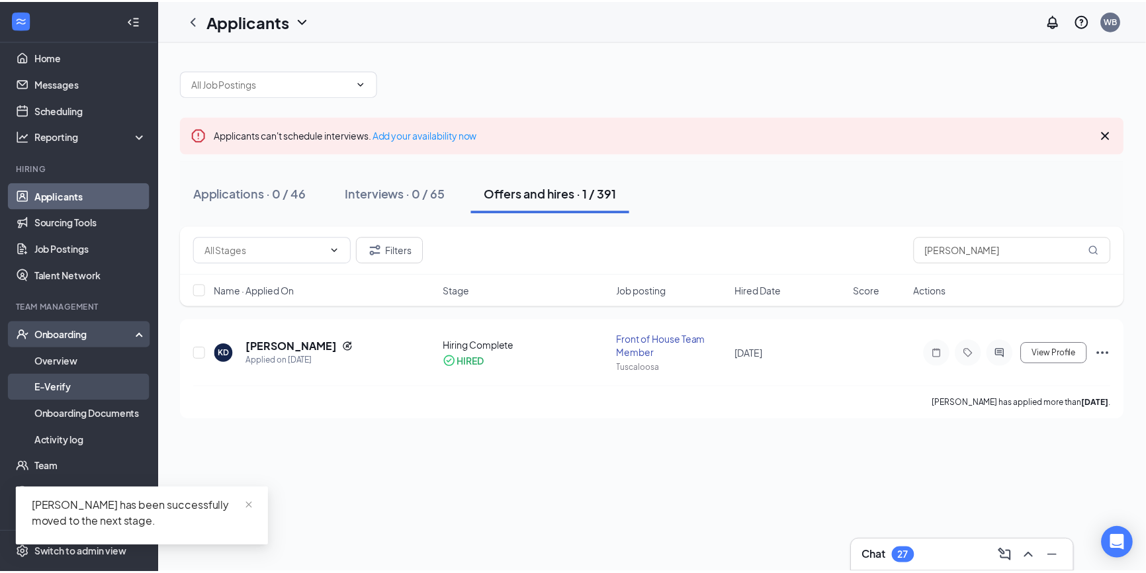
scroll to position [17, 0]
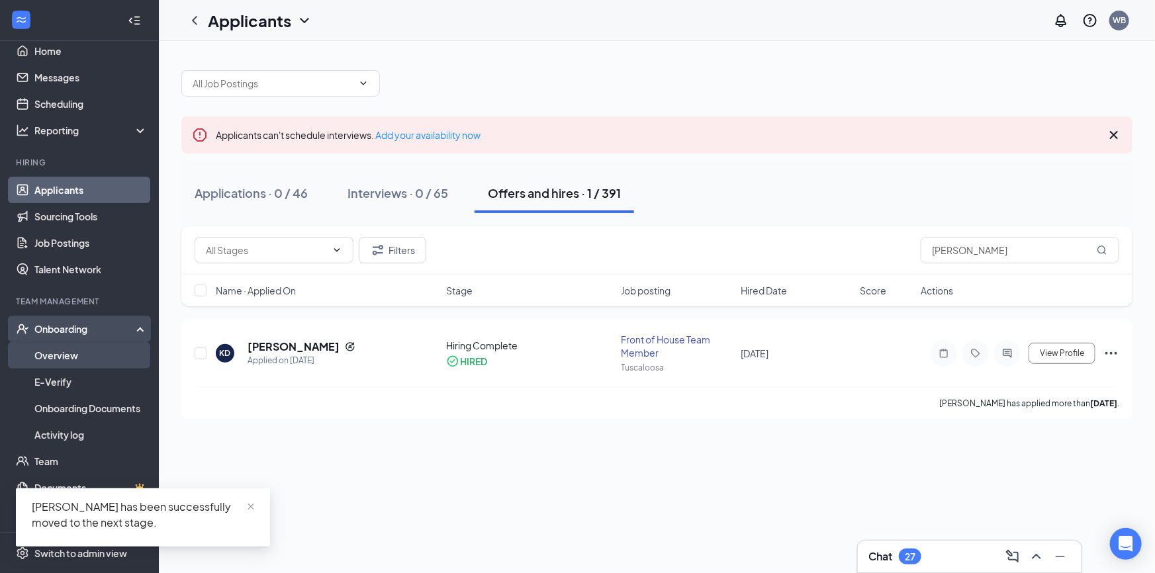
click at [91, 350] on link "Overview" at bounding box center [90, 355] width 113 height 26
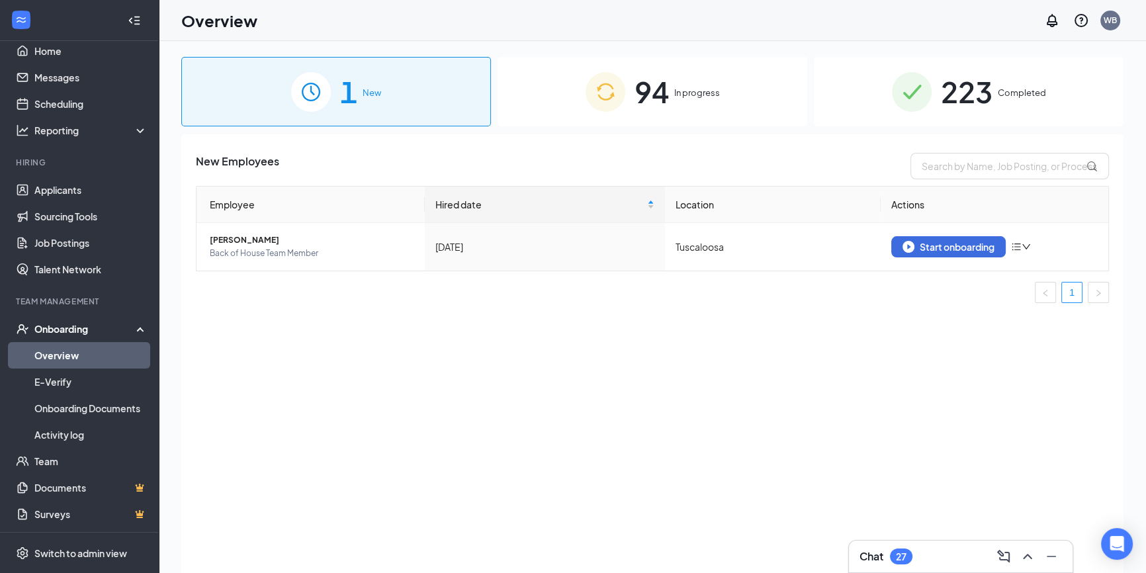
click at [641, 90] on span "94" at bounding box center [652, 92] width 34 height 46
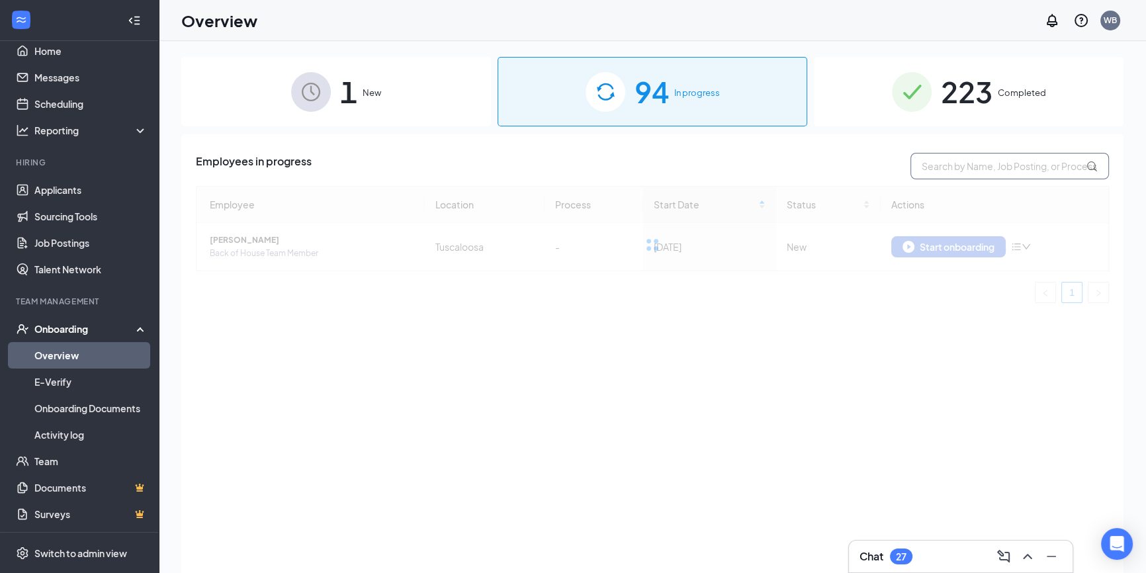
click at [1032, 174] on input "text" at bounding box center [1010, 166] width 199 height 26
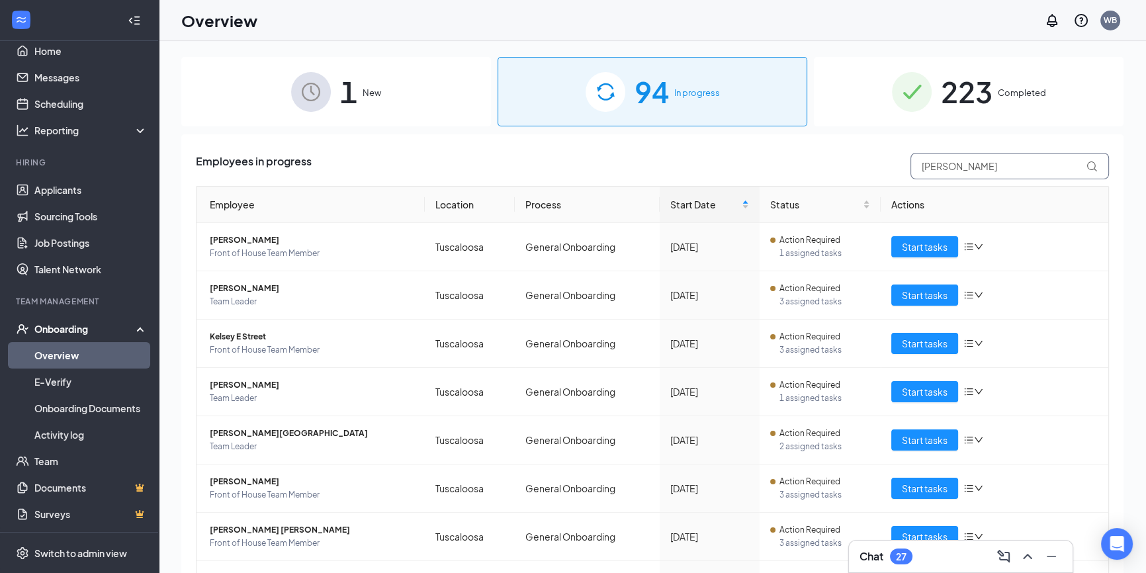
type input "dailey"
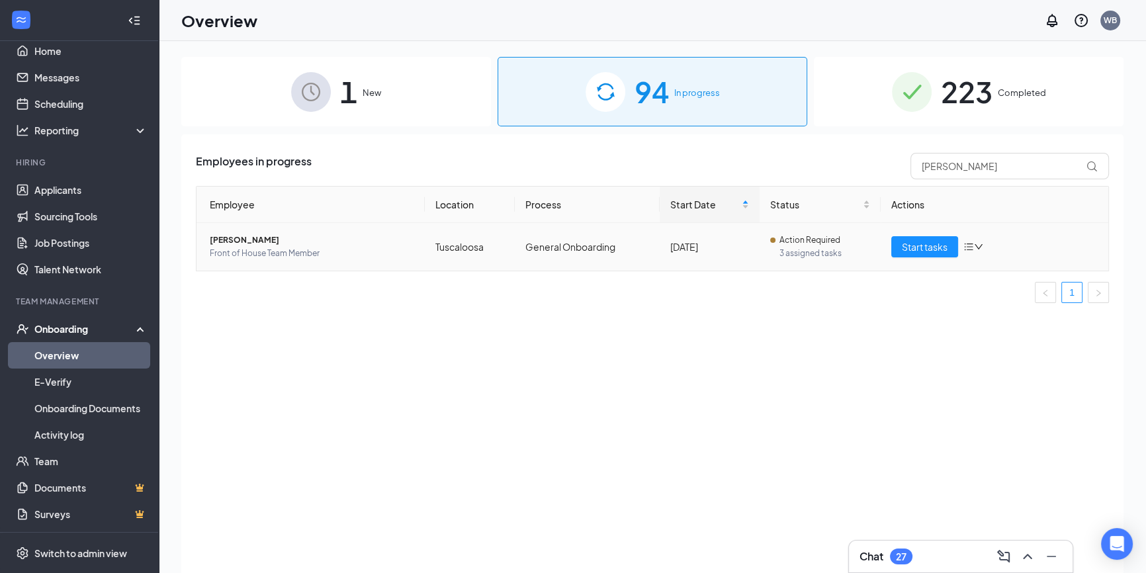
click at [732, 251] on div "Aug 14" at bounding box center [709, 247] width 79 height 15
drag, startPoint x: 900, startPoint y: 250, endPoint x: 879, endPoint y: 246, distance: 21.5
click at [897, 250] on button "Start tasks" at bounding box center [924, 246] width 67 height 21
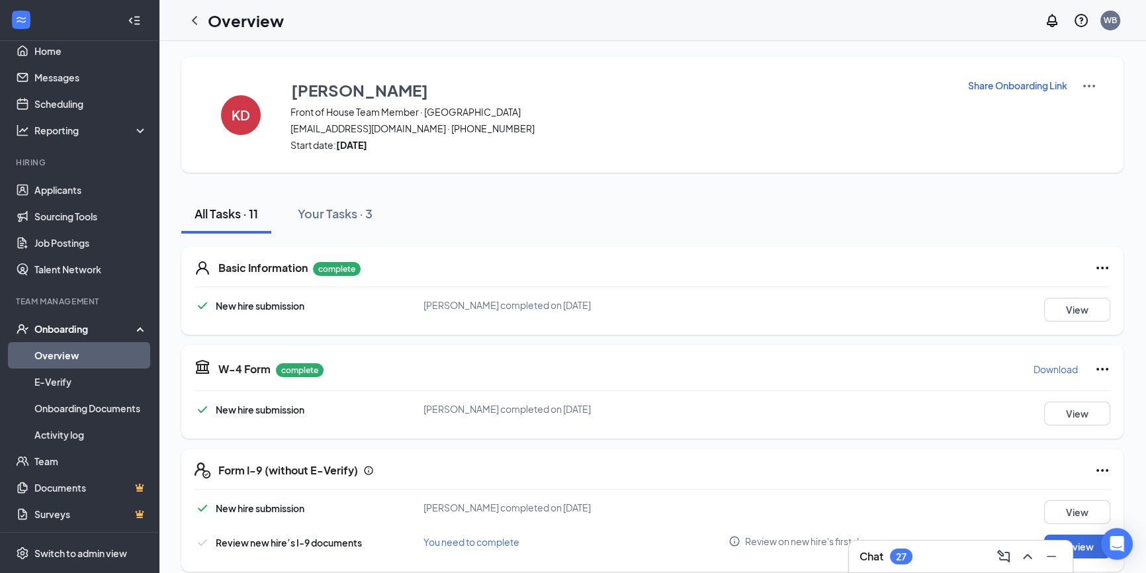
click at [105, 352] on link "Overview" at bounding box center [90, 355] width 113 height 26
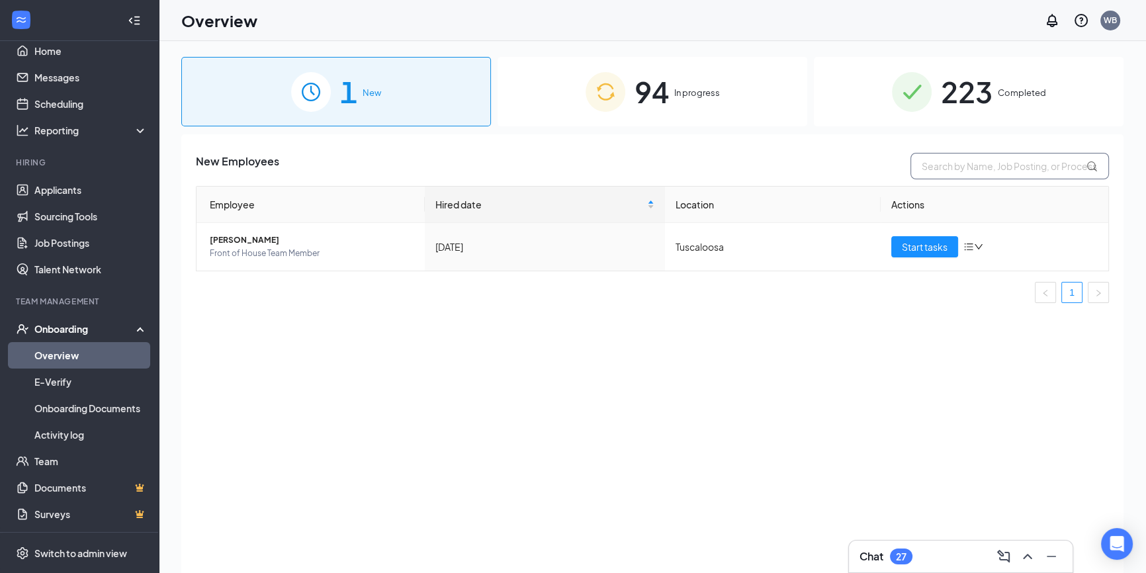
click at [957, 159] on input "text" at bounding box center [1010, 166] width 199 height 26
click at [768, 72] on div "94 In progress" at bounding box center [653, 91] width 310 height 69
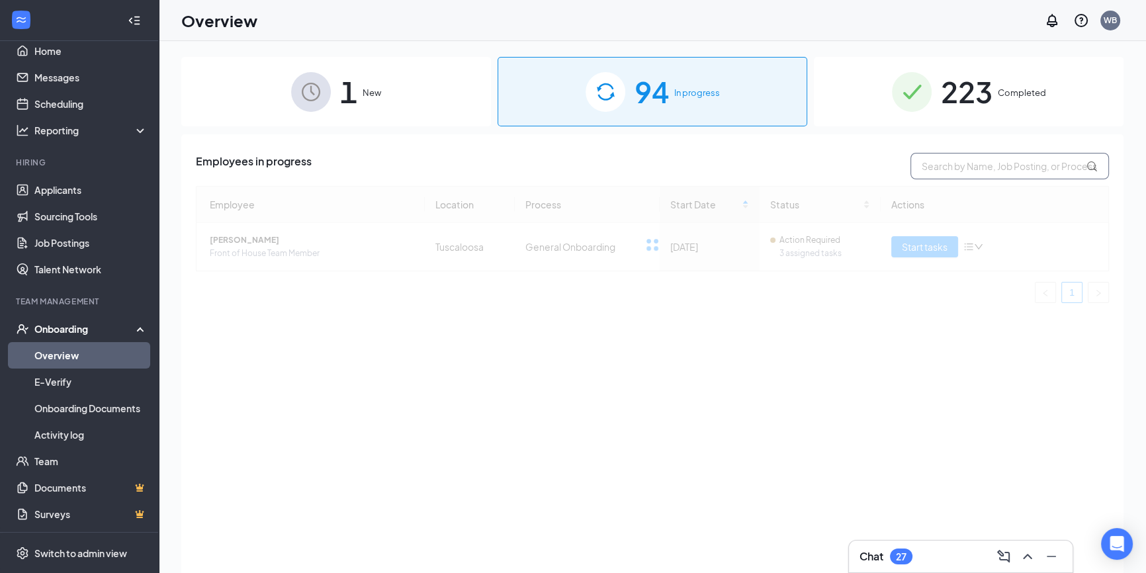
click at [988, 174] on input "text" at bounding box center [1010, 166] width 199 height 26
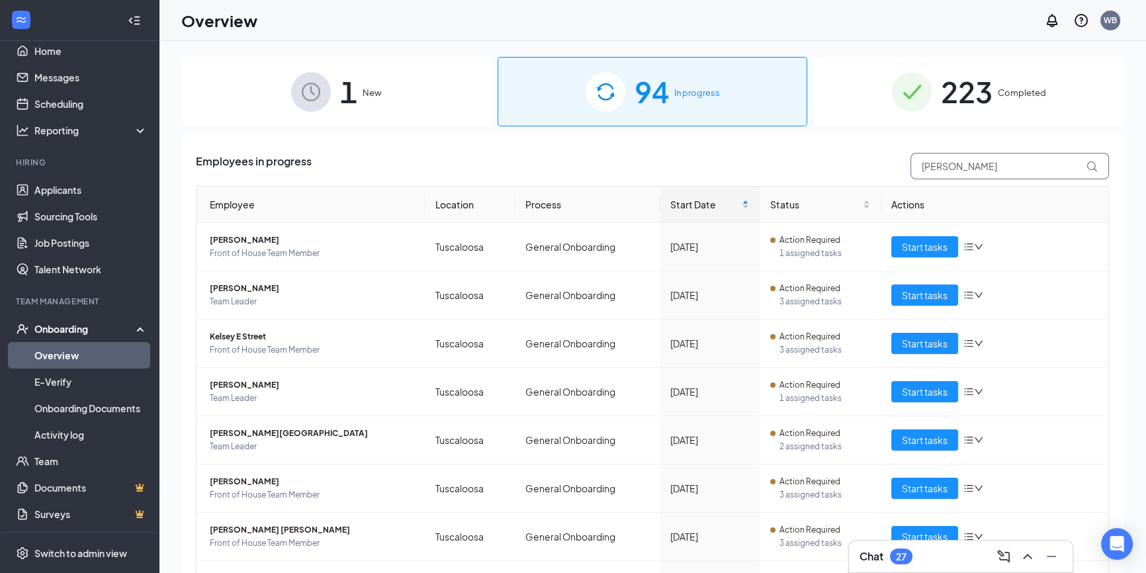
type input "wilder"
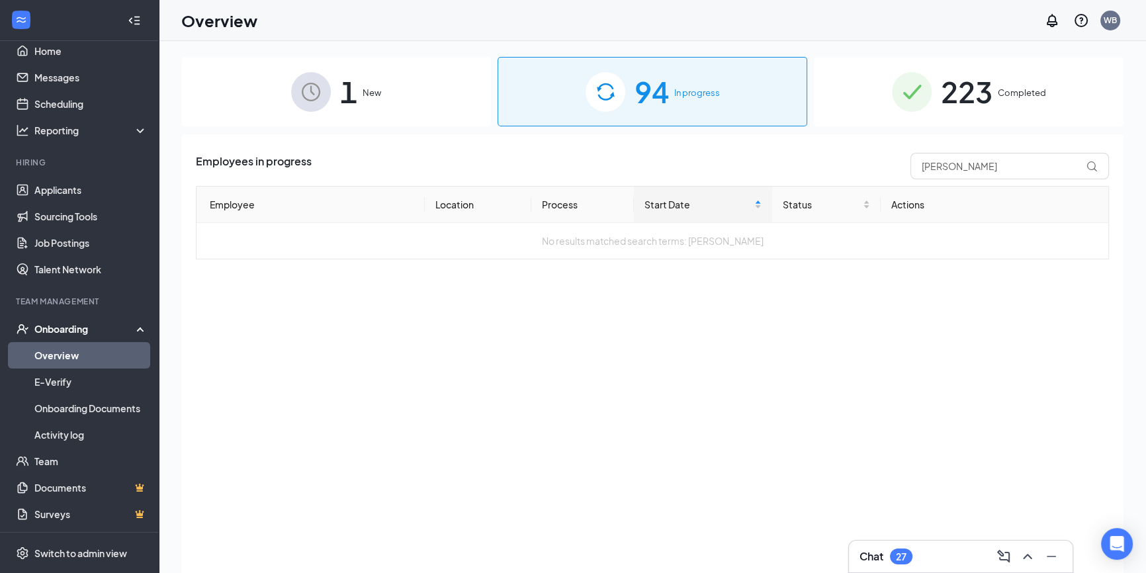
click at [67, 177] on ul "Applicants Sourcing Tools Job Postings Talent Network" at bounding box center [79, 230] width 158 height 106
click at [65, 179] on link "Applicants" at bounding box center [90, 190] width 113 height 26
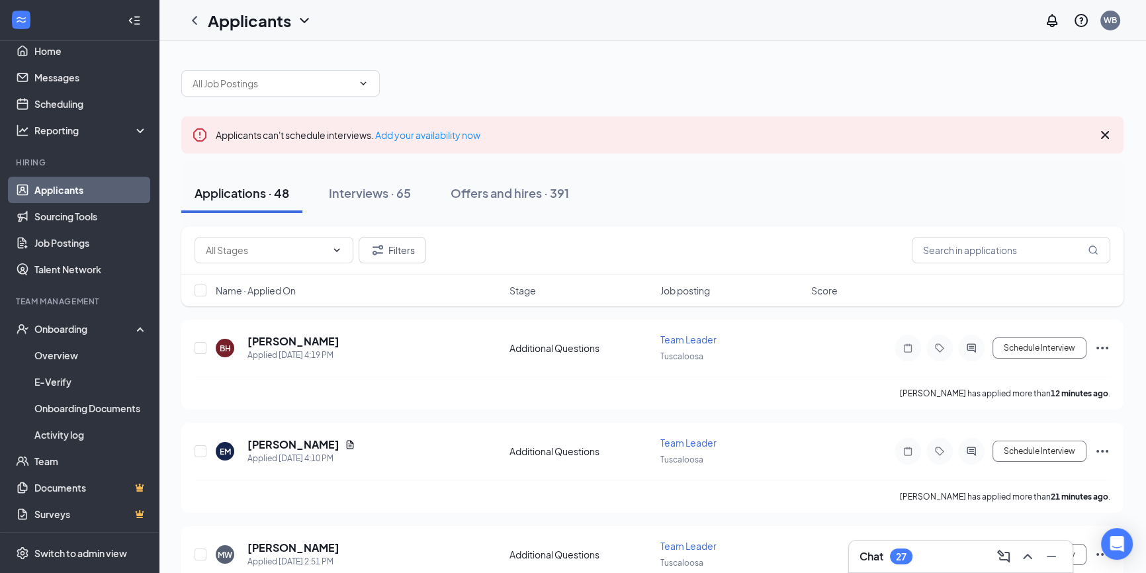
drag, startPoint x: 512, startPoint y: 192, endPoint x: 645, endPoint y: 220, distance: 135.9
click at [514, 191] on div "Offers and hires · 391" at bounding box center [510, 193] width 118 height 17
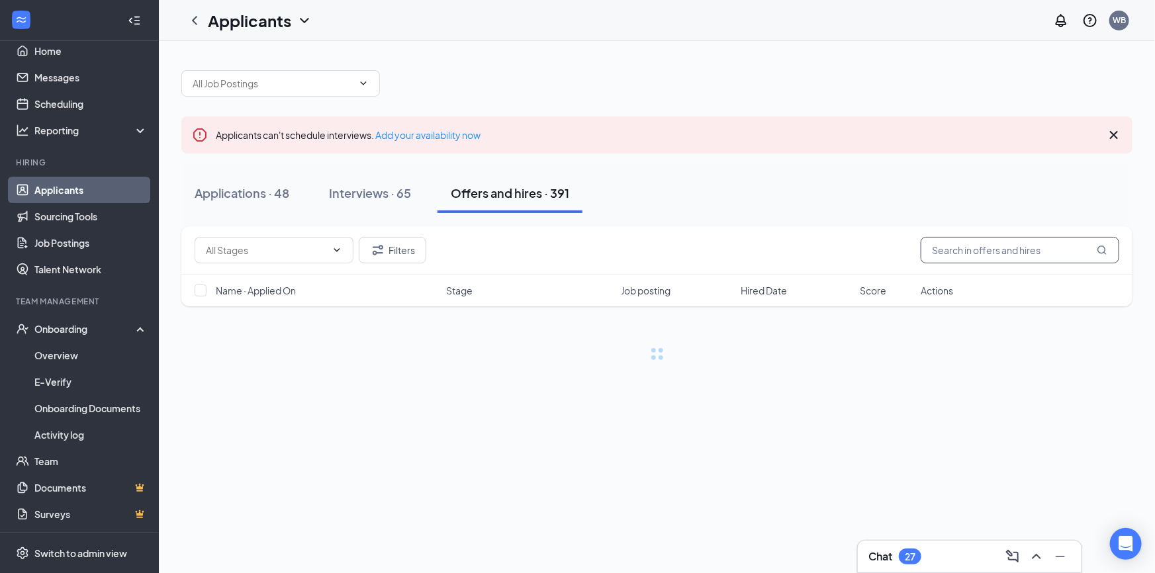
click at [1047, 257] on input "text" at bounding box center [1020, 250] width 199 height 26
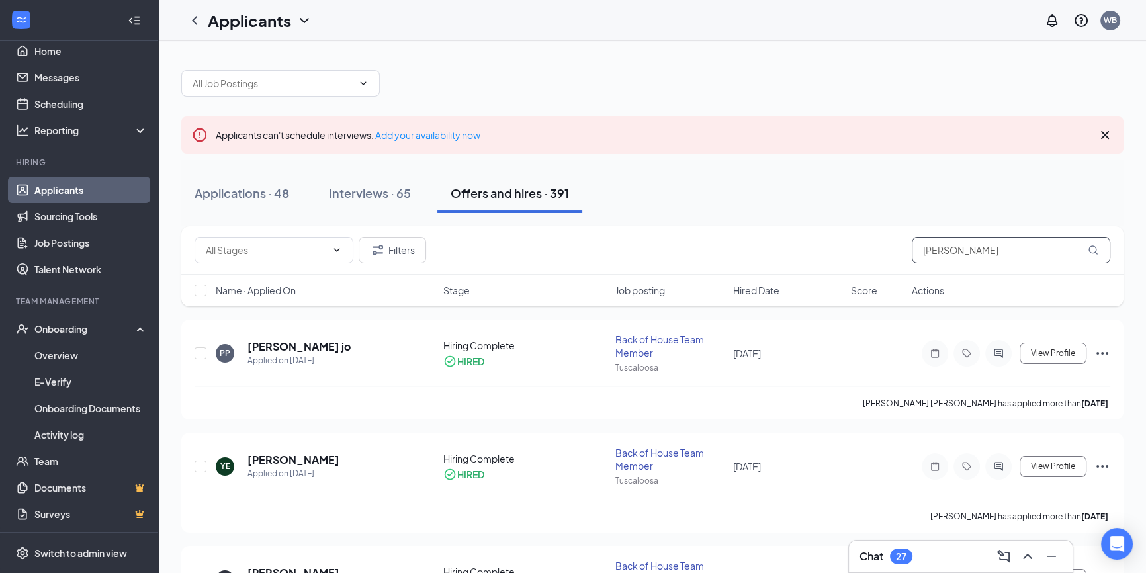
type input "wilder"
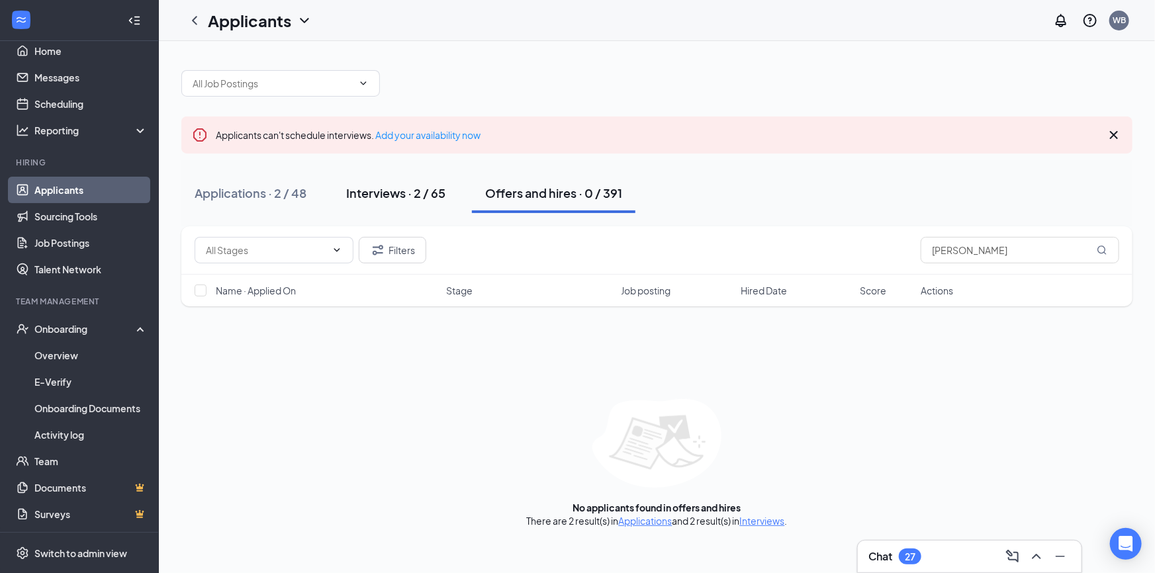
click at [367, 193] on div "Interviews · 2 / 65" at bounding box center [395, 193] width 99 height 17
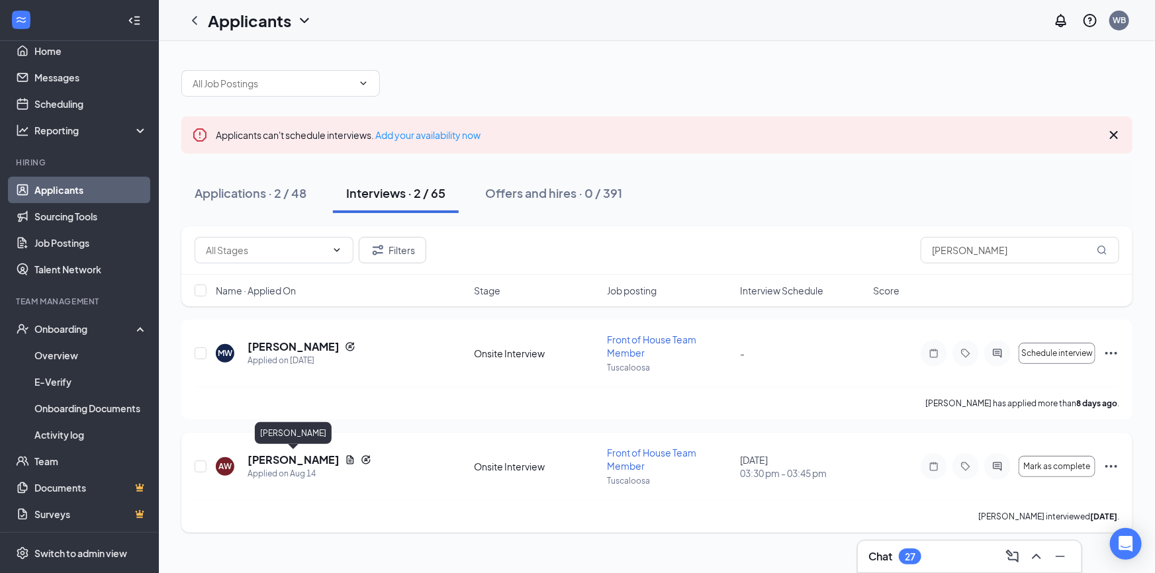
click at [316, 457] on h5 "[PERSON_NAME]" at bounding box center [293, 460] width 92 height 15
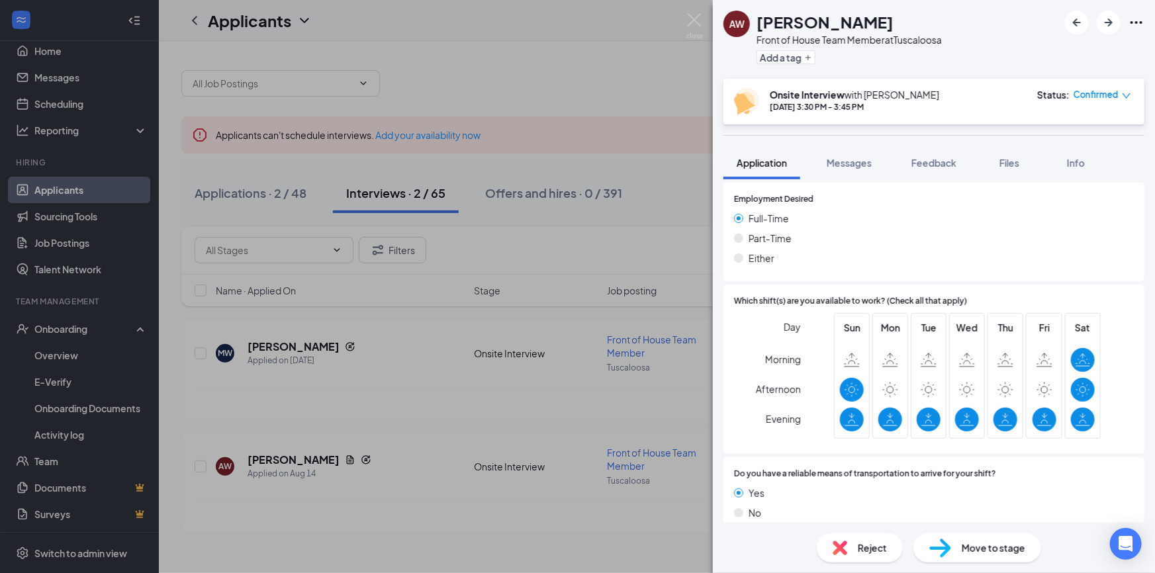
scroll to position [846, 0]
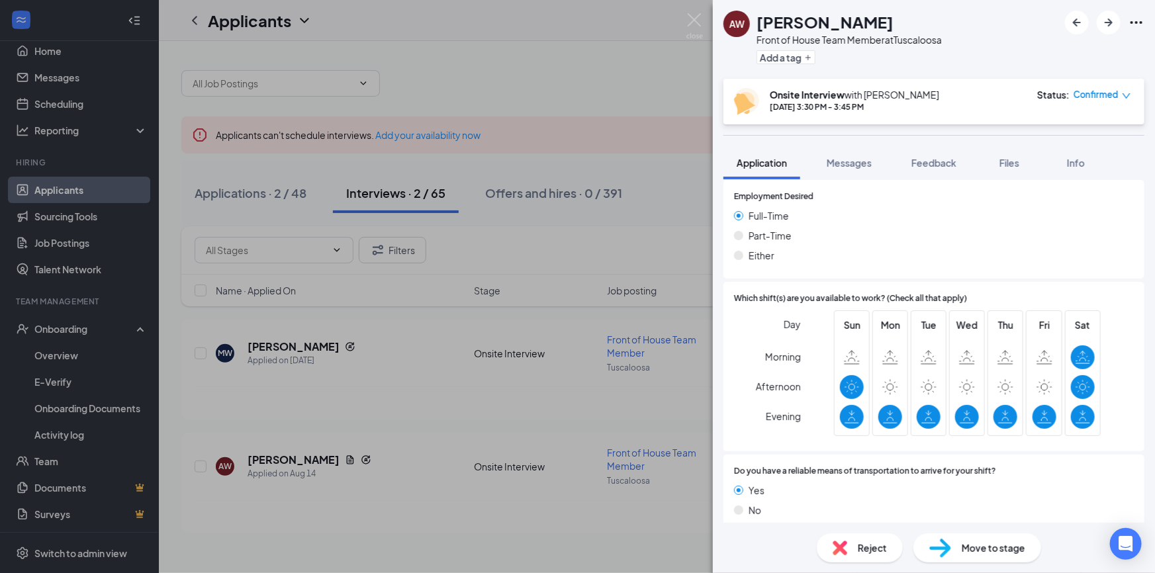
click at [990, 547] on span "Move to stage" at bounding box center [994, 548] width 64 height 15
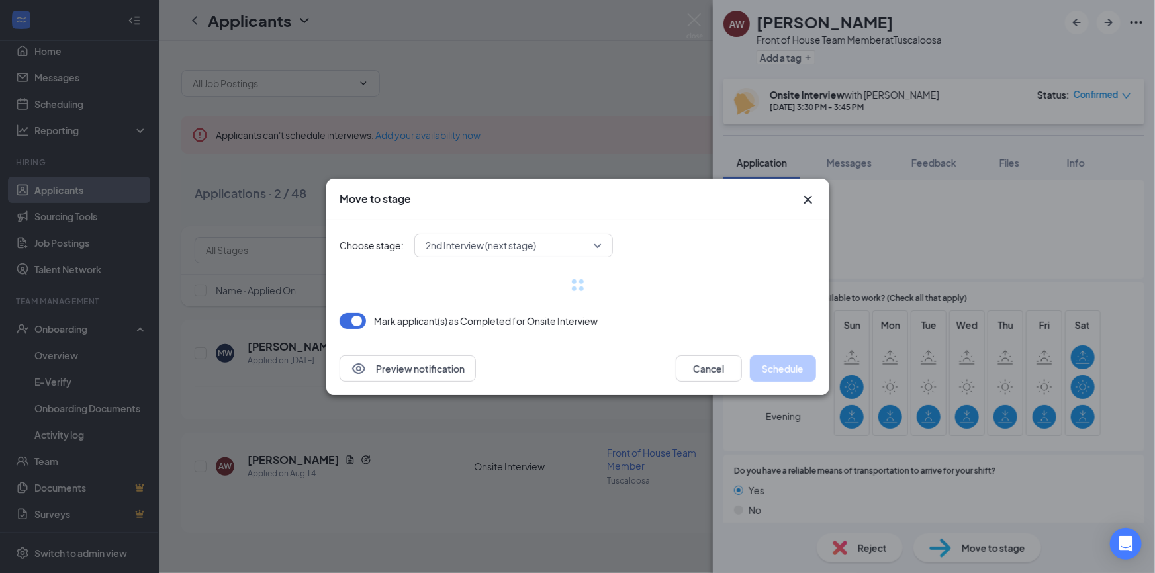
scroll to position [840, 0]
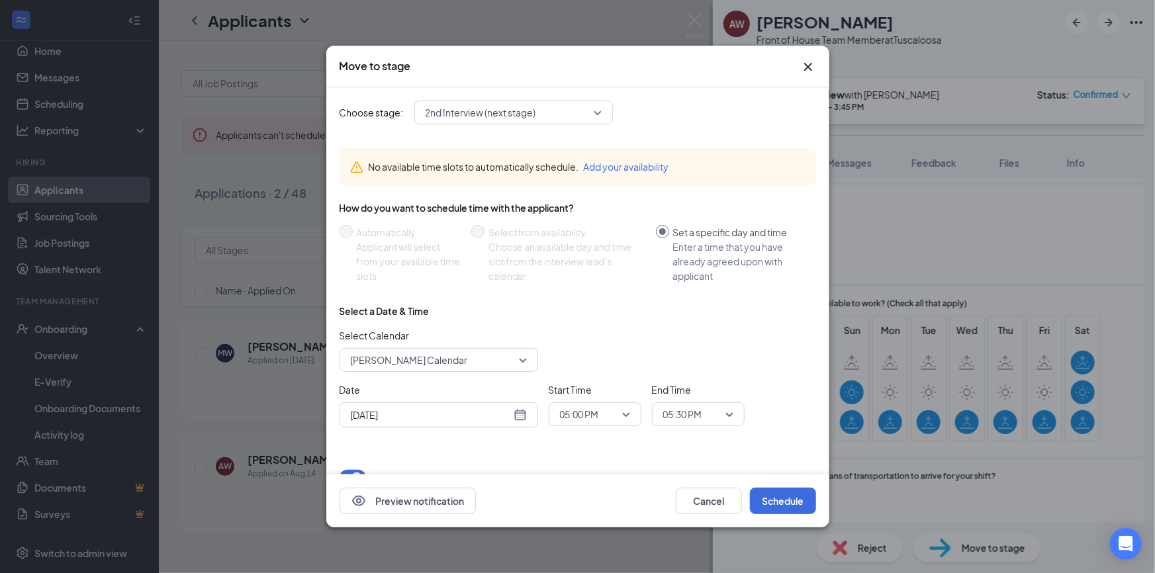
click at [541, 113] on span "2nd Interview (next stage)" at bounding box center [508, 113] width 164 height 20
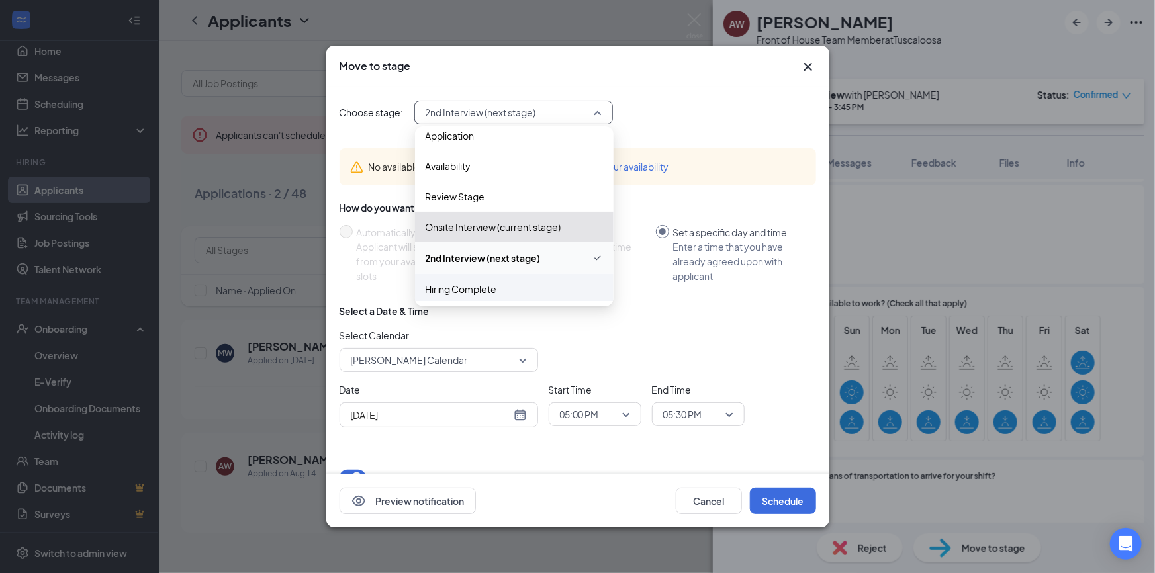
scroll to position [14, 0]
click at [510, 276] on div "Hiring Complete" at bounding box center [514, 286] width 199 height 30
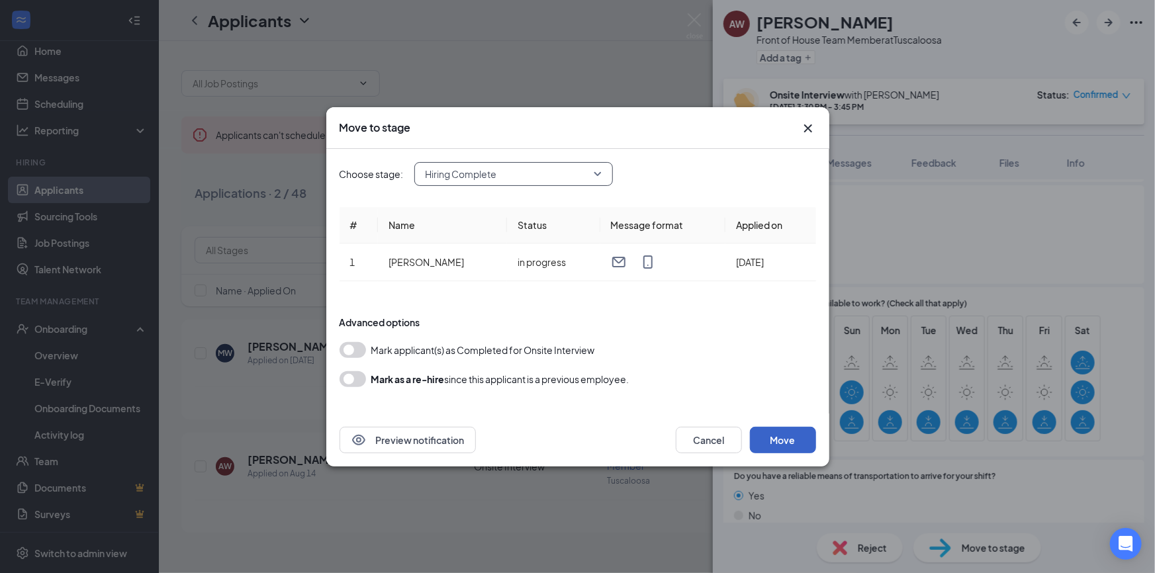
click at [774, 447] on button "Move" at bounding box center [783, 440] width 66 height 26
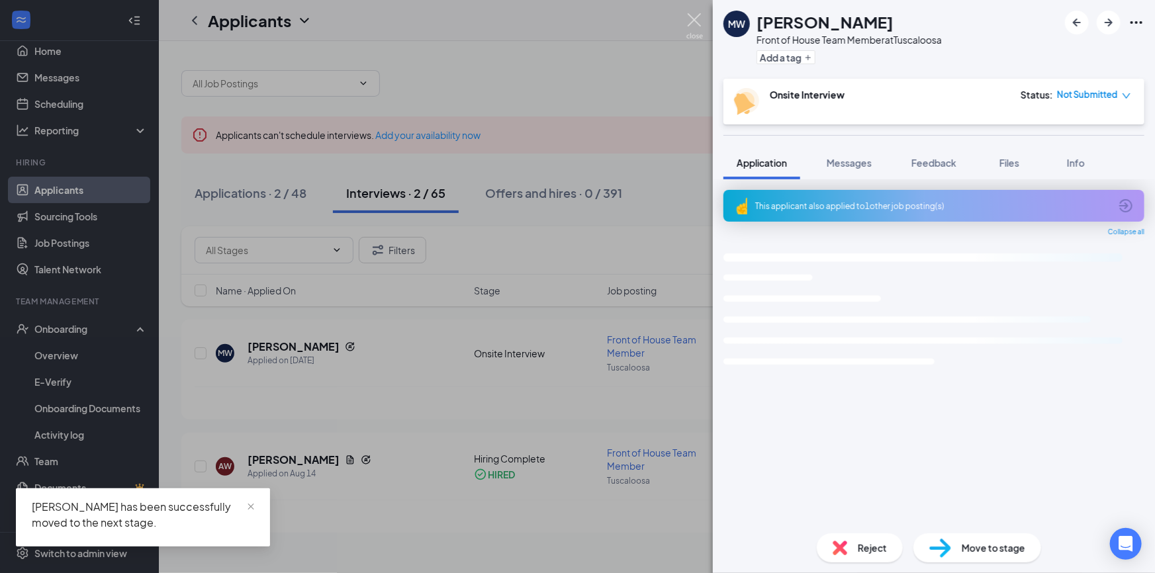
click at [695, 16] on img at bounding box center [694, 26] width 17 height 26
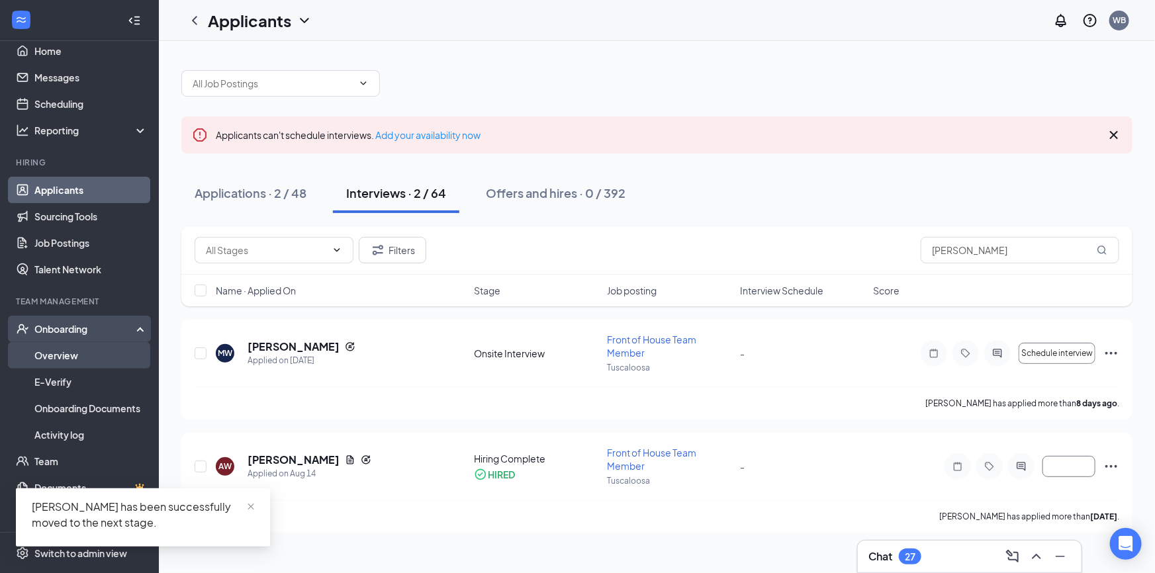
click at [85, 359] on link "Overview" at bounding box center [90, 355] width 113 height 26
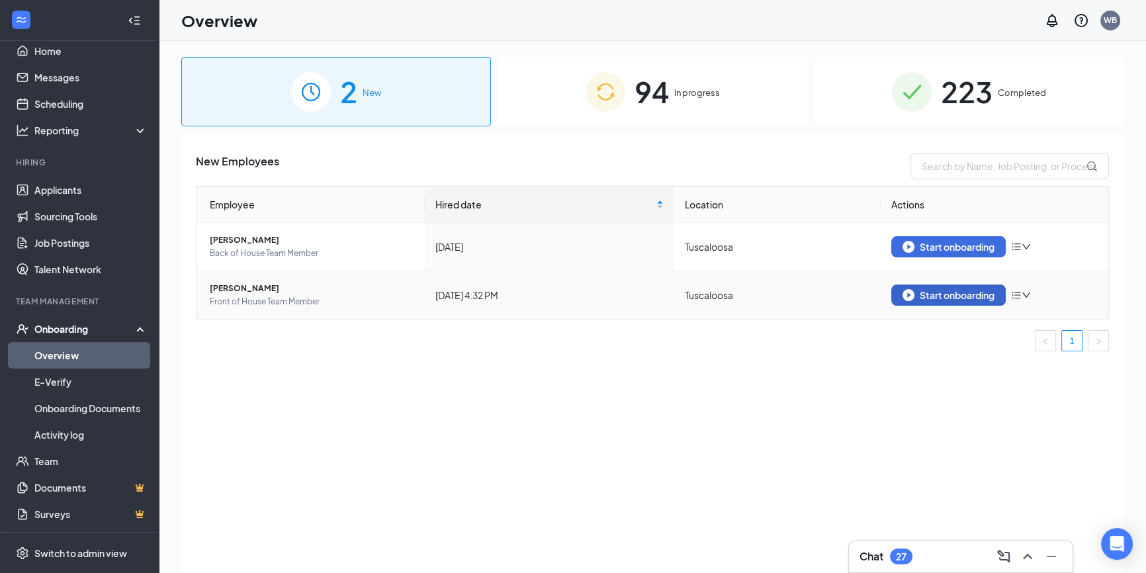
click at [956, 291] on div "Start onboarding" at bounding box center [949, 295] width 92 height 12
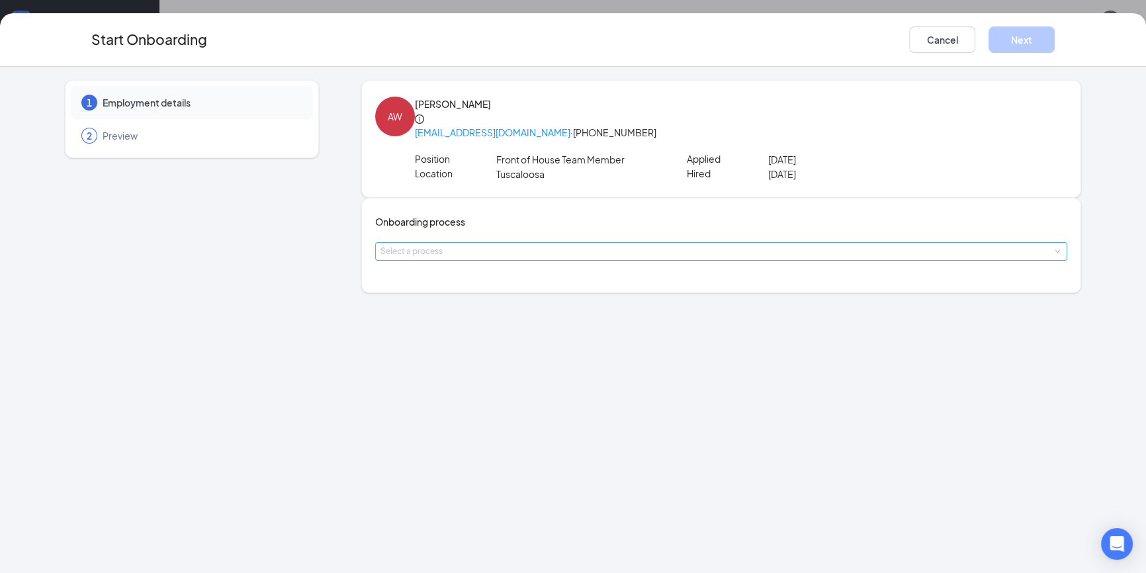
click at [575, 258] on div "Select a process" at bounding box center [719, 251] width 676 height 13
click at [537, 301] on li "General Onboarding" at bounding box center [494, 295] width 217 height 24
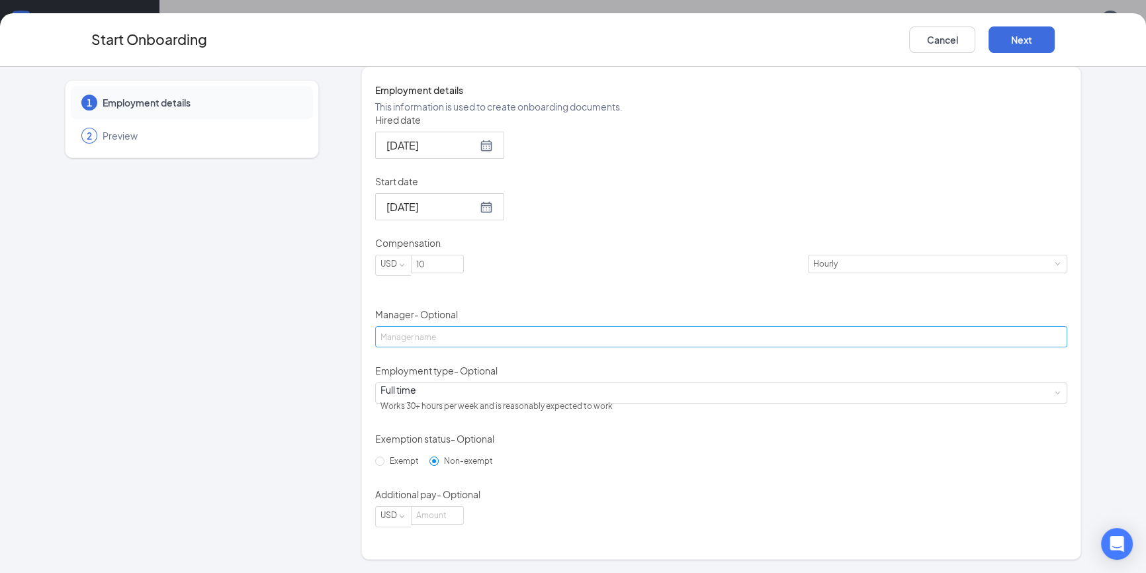
scroll to position [240, 0]
click at [463, 273] on input "10" at bounding box center [438, 263] width 52 height 17
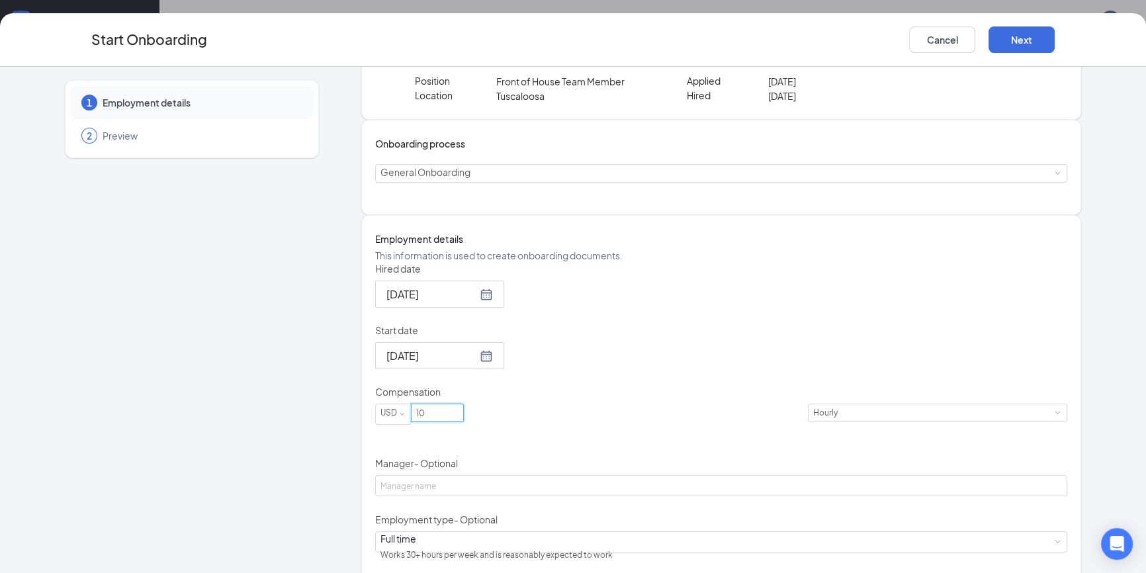
scroll to position [265, 0]
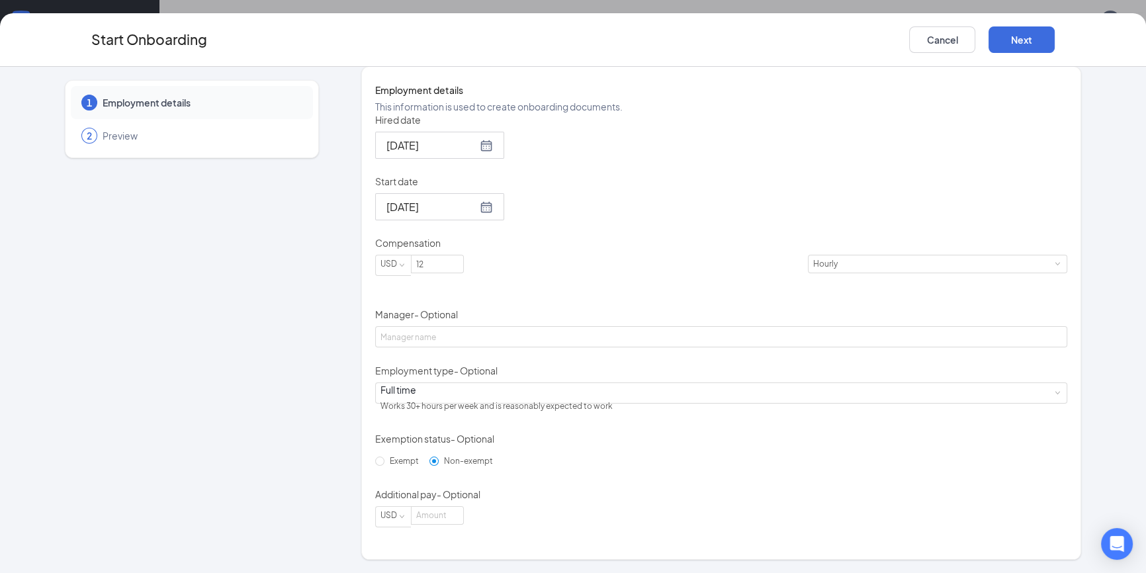
click at [733, 265] on div "Hired date Aug 11, 2025 Start date Aug 14, 2025 Compensation USD 12 Hourly Mana…" at bounding box center [721, 320] width 692 height 414
drag, startPoint x: 471, startPoint y: 265, endPoint x: 411, endPoint y: 256, distance: 60.9
click at [411, 256] on span "USD 12" at bounding box center [591, 265] width 433 height 21
type input "12"
click at [955, 424] on div "Hired date Aug 11, 2025 Start date Aug 14, 2025 Compensation USD 12 Hourly Mana…" at bounding box center [721, 320] width 692 height 414
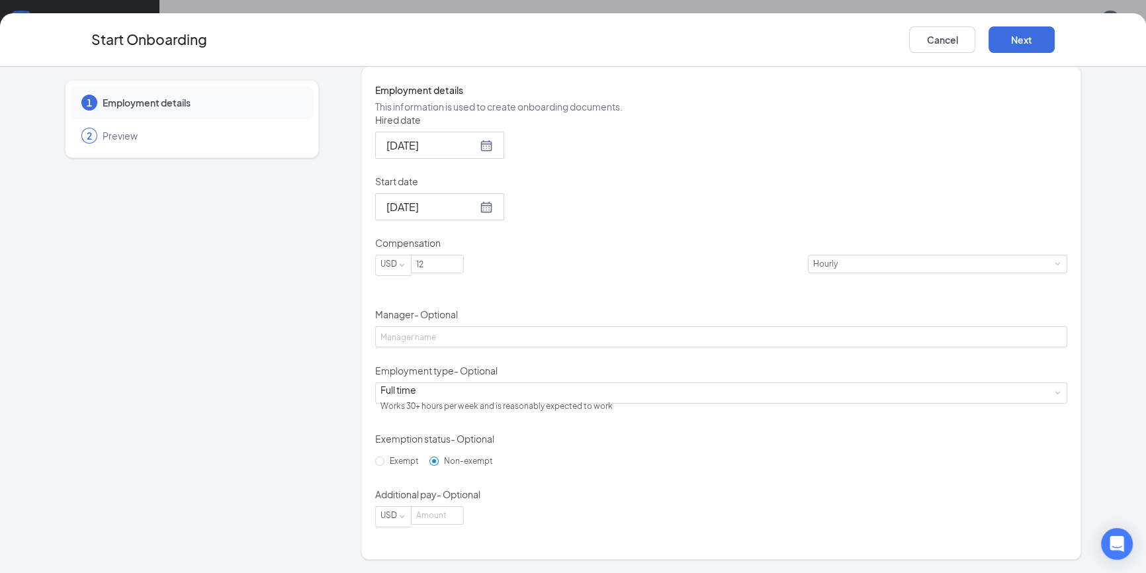
scroll to position [60, 0]
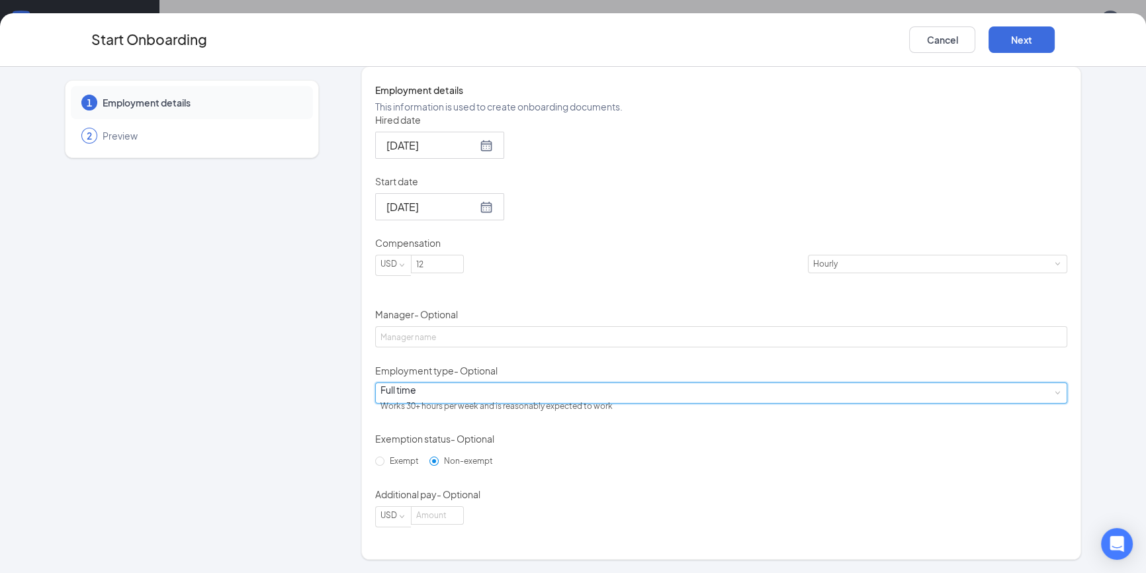
click at [536, 400] on div "Full time Works 30+ hours per week and is reasonably expected to work" at bounding box center [722, 393] width 682 height 20
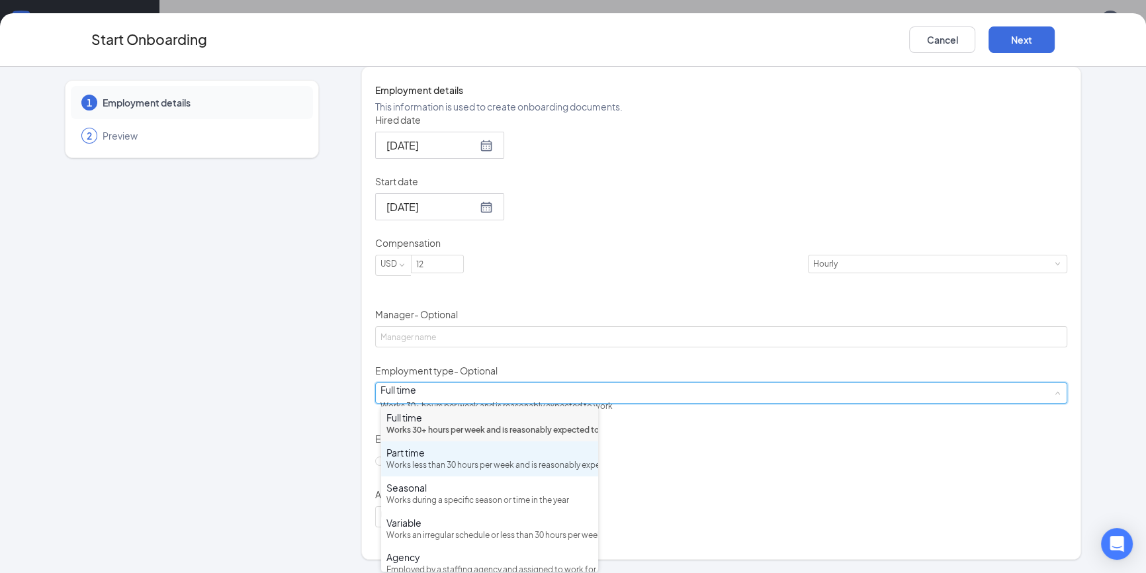
click at [471, 472] on div "Works less than 30 hours per week and is reasonably expected to work" at bounding box center [489, 465] width 206 height 13
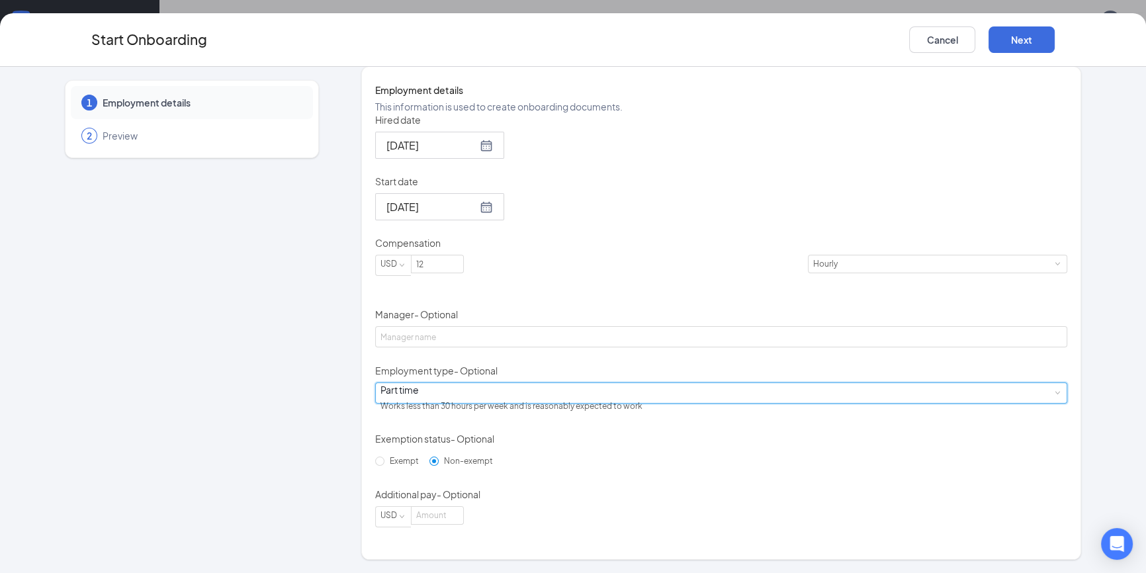
drag, startPoint x: 754, startPoint y: 390, endPoint x: 804, endPoint y: 295, distance: 107.2
click at [756, 392] on div "Hired date Aug 11, 2025 Start date Aug 14, 2025 Compensation USD 12 Hourly Mana…" at bounding box center [721, 320] width 692 height 414
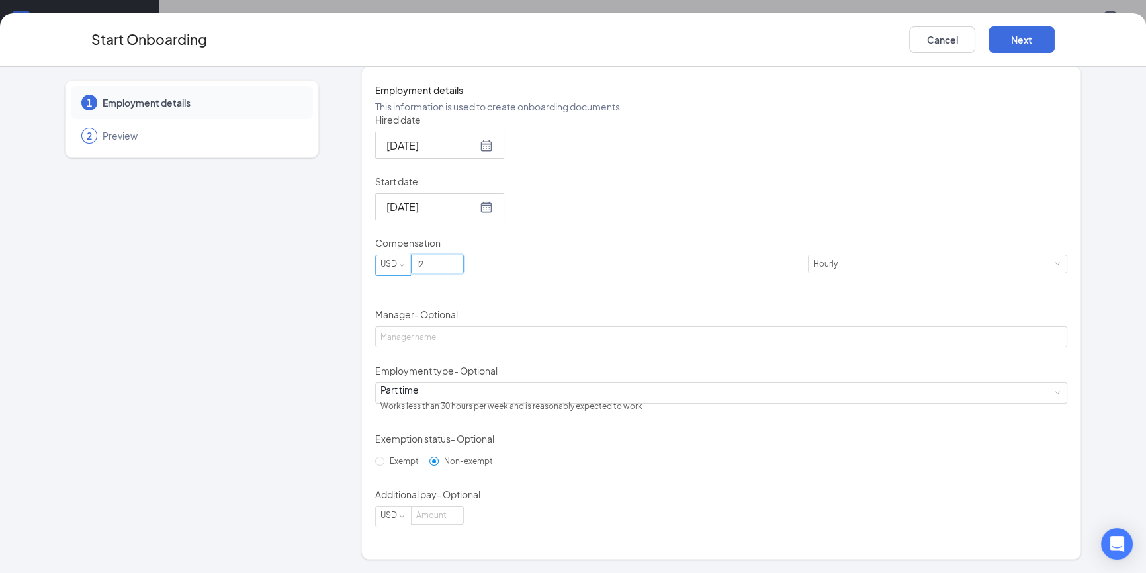
drag, startPoint x: 479, startPoint y: 270, endPoint x: 394, endPoint y: 269, distance: 84.7
click at [400, 271] on span "USD 12" at bounding box center [591, 265] width 433 height 21
click at [761, 271] on div "Hired date Aug 11, 2025 Start date Aug 14, 2025 Compensation USD 12 Hourly Mana…" at bounding box center [721, 320] width 692 height 414
click at [1002, 39] on button "Next" at bounding box center [1022, 39] width 66 height 26
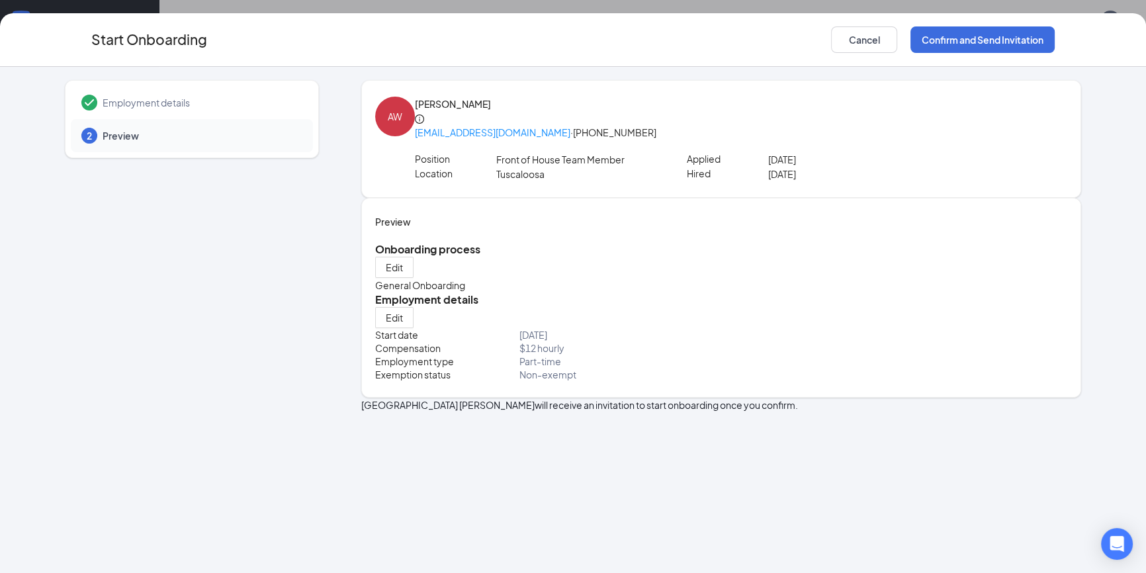
scroll to position [0, 0]
click at [997, 40] on button "Confirm and Send Invitation" at bounding box center [983, 39] width 144 height 26
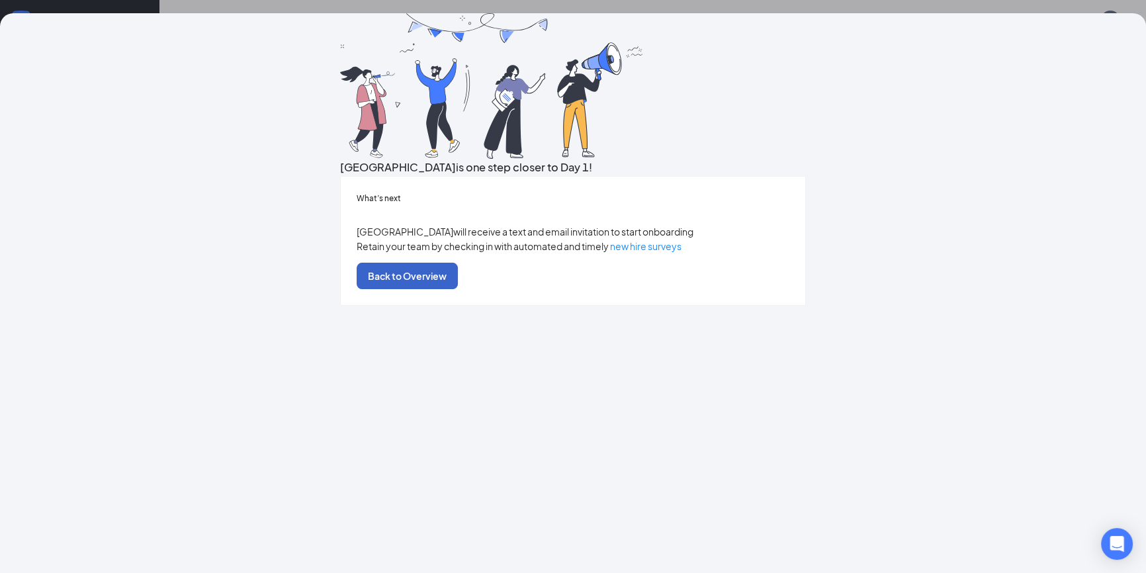
click at [458, 289] on button "Back to Overview" at bounding box center [407, 276] width 101 height 26
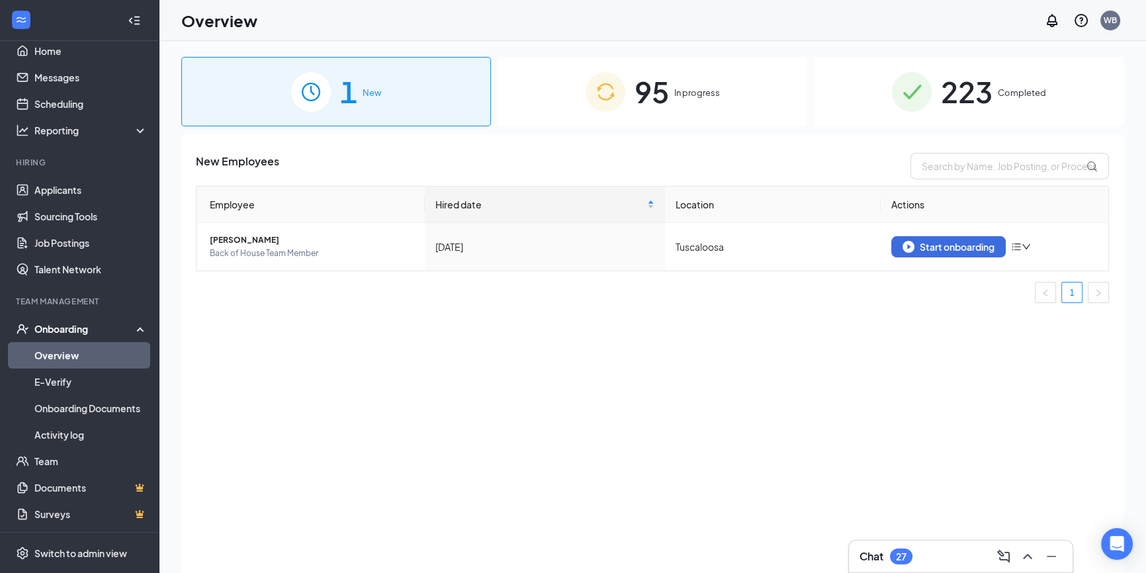
click at [633, 98] on div "95 In progress" at bounding box center [653, 91] width 310 height 69
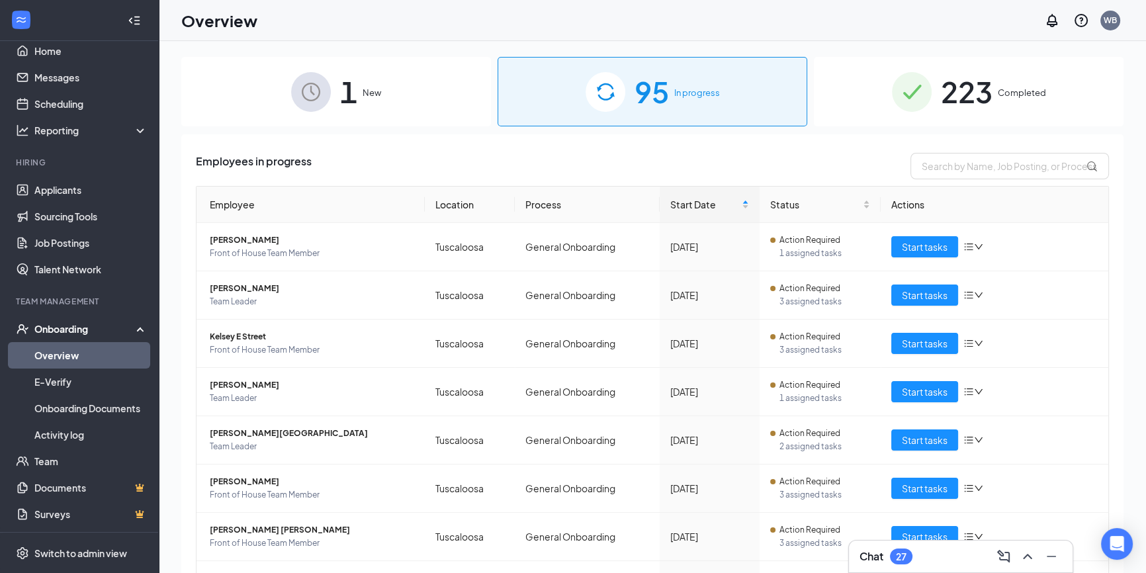
click at [967, 185] on div "Employees in progress Employee Location Process Start Date Status Actions Robyn…" at bounding box center [652, 451] width 913 height 596
click at [969, 167] on input "text" at bounding box center [1010, 166] width 199 height 26
type input "wilder"
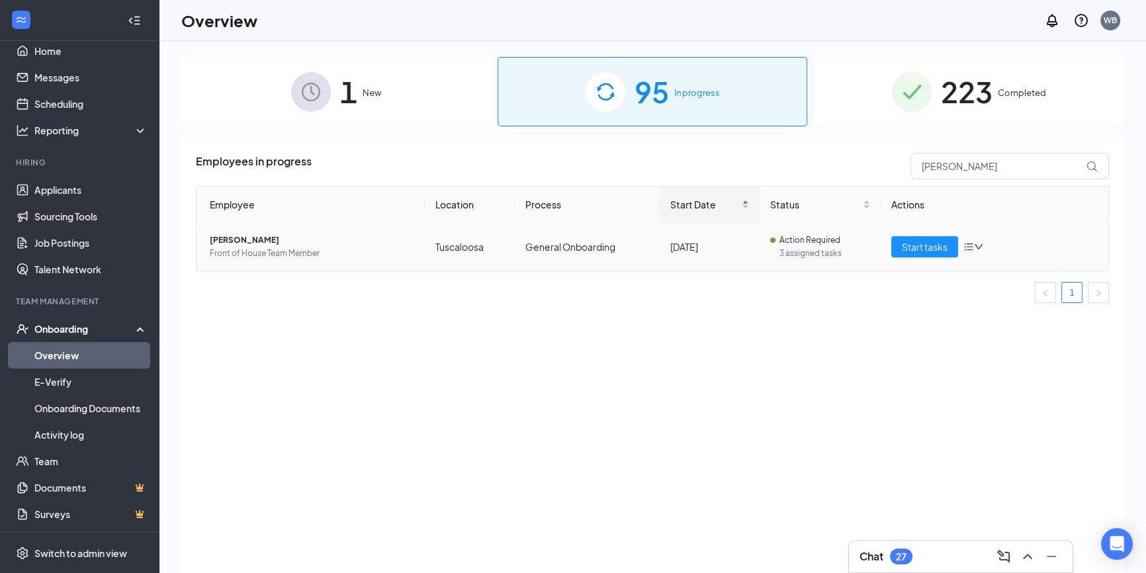
drag, startPoint x: 813, startPoint y: 259, endPoint x: 807, endPoint y: 270, distance: 11.8
click at [812, 259] on span "3 assigned tasks" at bounding box center [825, 253] width 90 height 13
click at [938, 240] on span "Start tasks" at bounding box center [925, 247] width 46 height 15
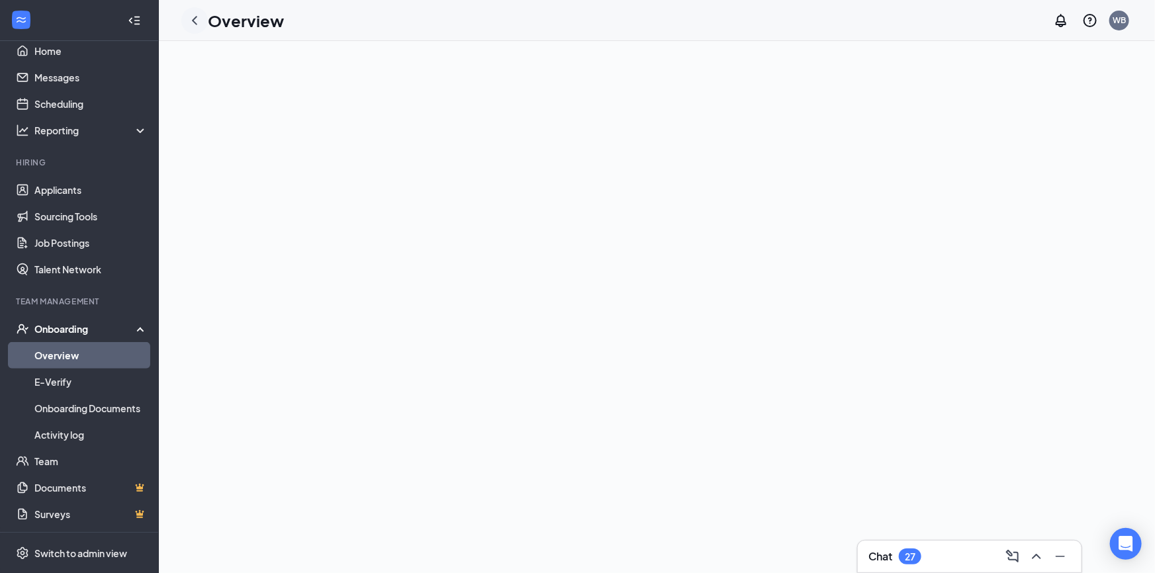
click at [190, 13] on icon "ChevronLeft" at bounding box center [195, 21] width 16 height 16
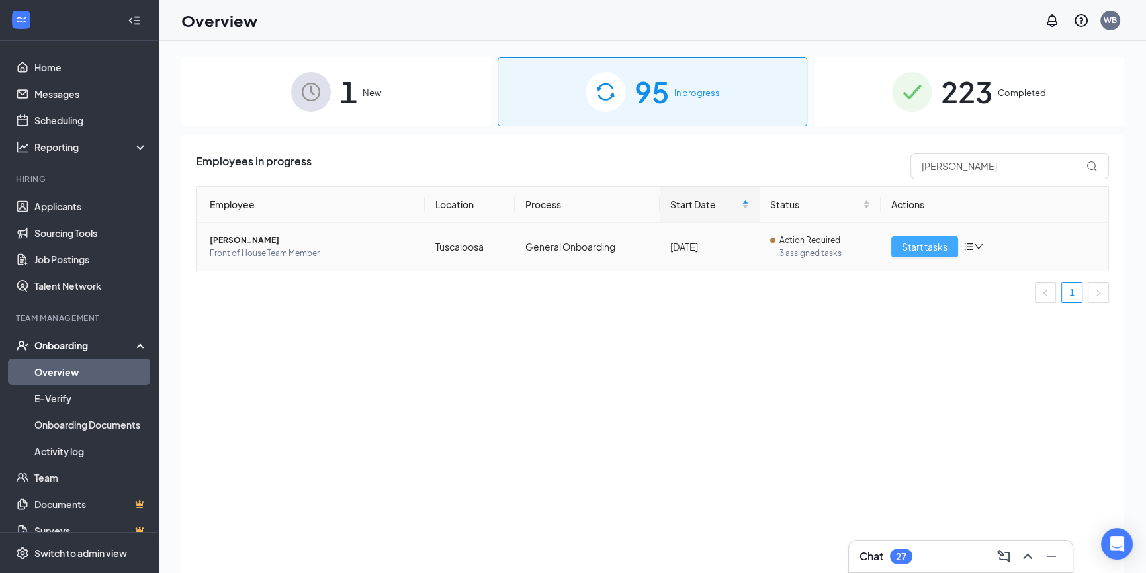
click at [925, 246] on span "Start tasks" at bounding box center [925, 247] width 46 height 15
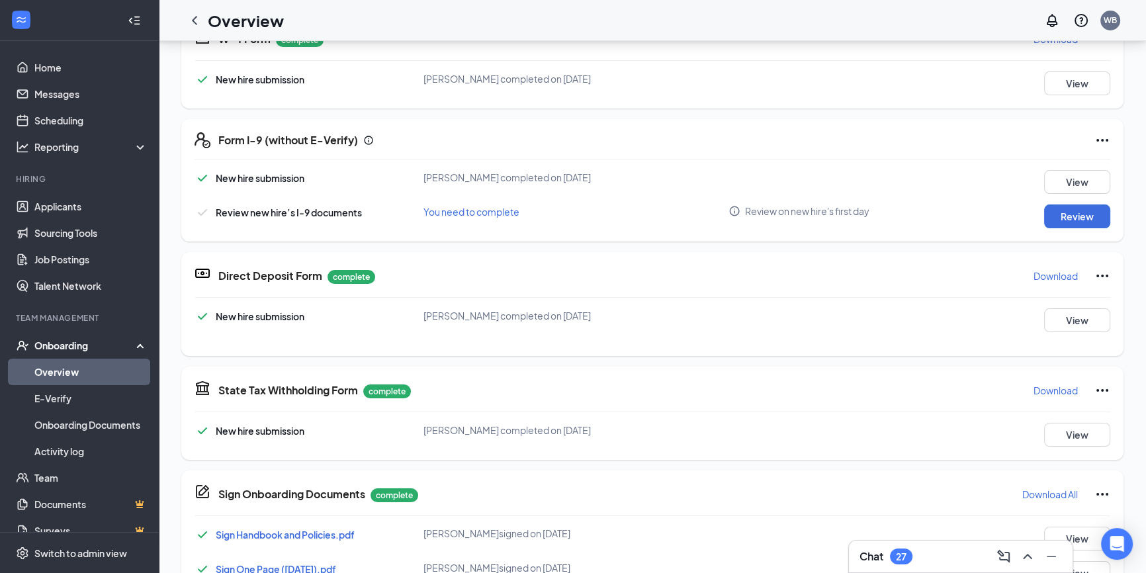
scroll to position [300, 0]
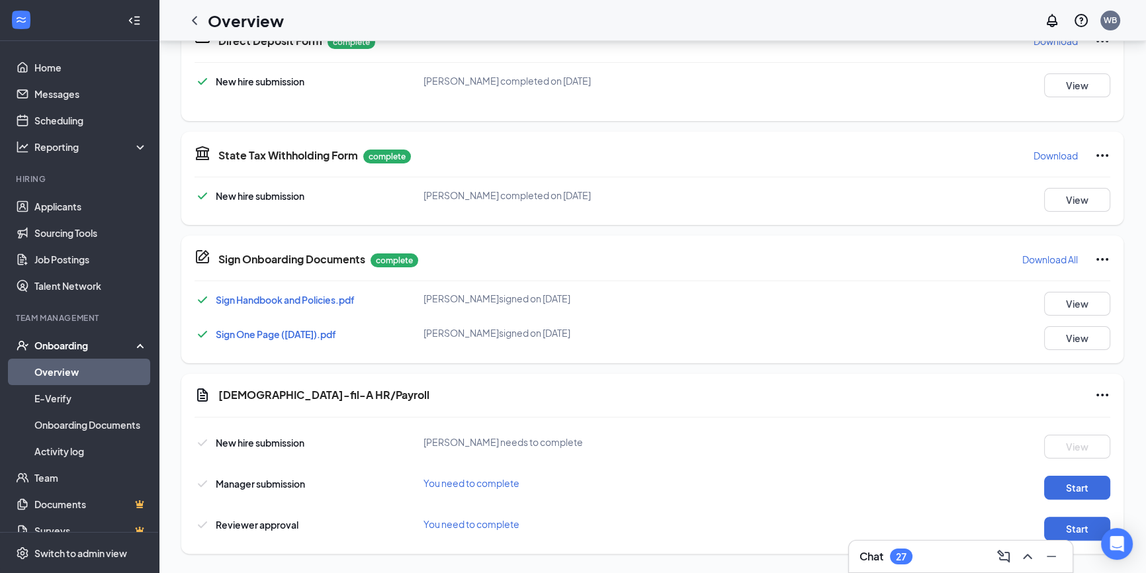
click at [1095, 157] on icon "Ellipses" at bounding box center [1103, 156] width 16 height 16
click at [1072, 179] on span "Restart" at bounding box center [1067, 181] width 32 height 13
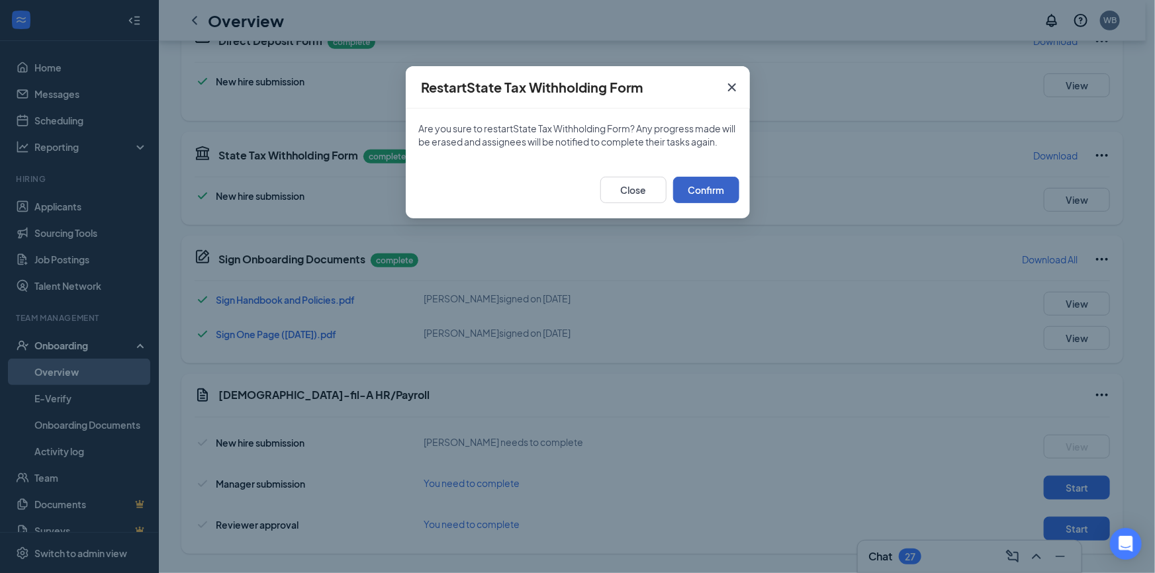
drag, startPoint x: 705, startPoint y: 201, endPoint x: 713, endPoint y: 201, distance: 8.0
click at [706, 201] on button "Confirm" at bounding box center [706, 190] width 66 height 26
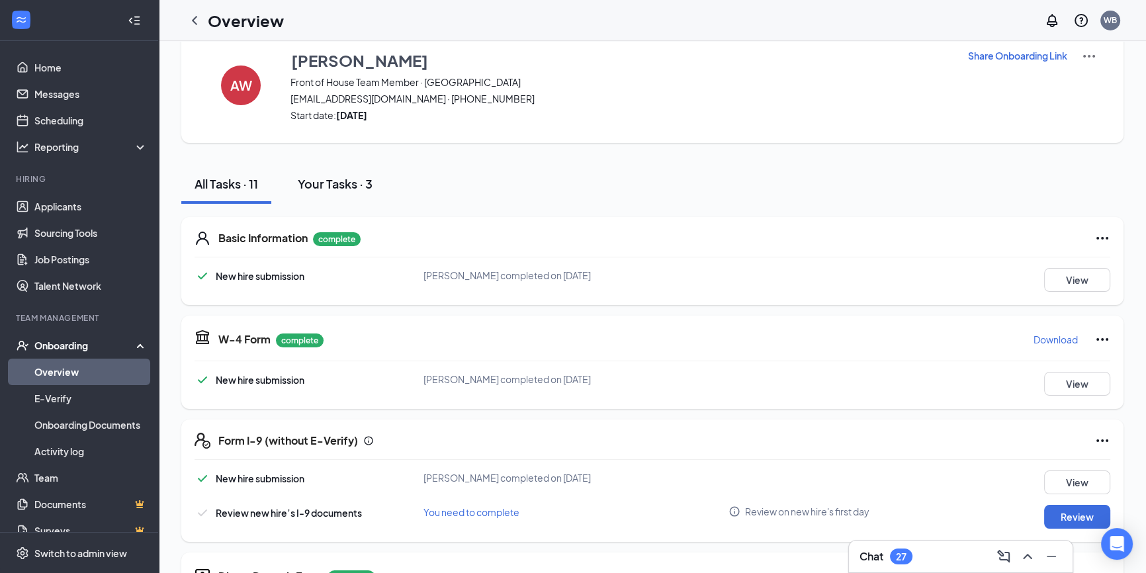
scroll to position [0, 0]
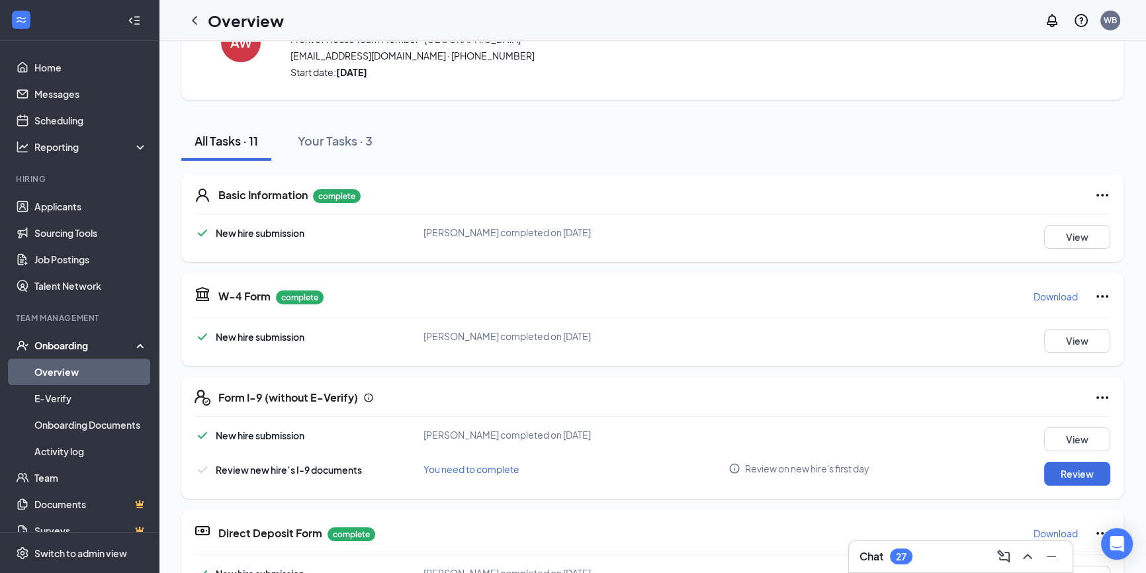
scroll to position [180, 0]
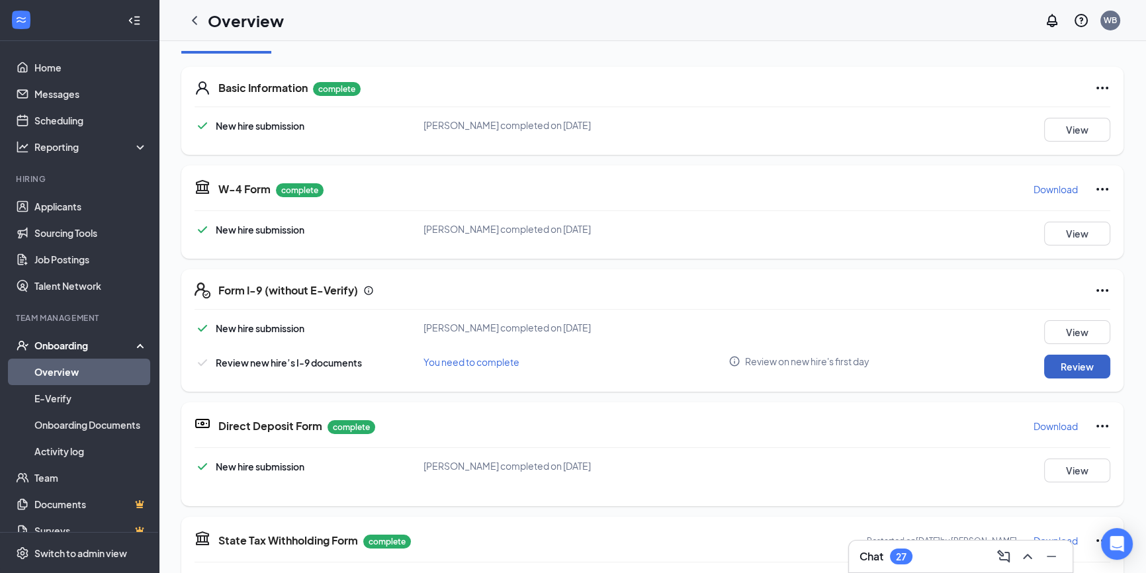
click at [1054, 367] on button "Review" at bounding box center [1077, 367] width 66 height 24
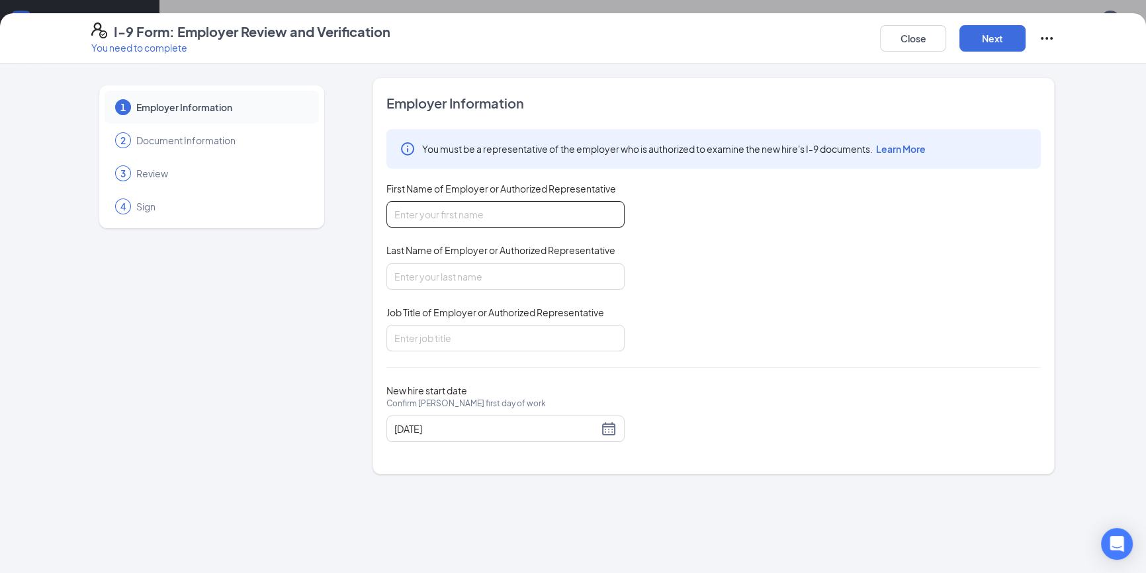
click at [537, 218] on input "First Name of Employer or Authorized Representative" at bounding box center [505, 214] width 238 height 26
type input "[PERSON_NAME]"
drag, startPoint x: 529, startPoint y: 226, endPoint x: 474, endPoint y: 279, distance: 76.3
click at [475, 279] on input "Last Name of Employer or Authorized Representative" at bounding box center [505, 276] width 238 height 26
type input "[PERSON_NAME]"
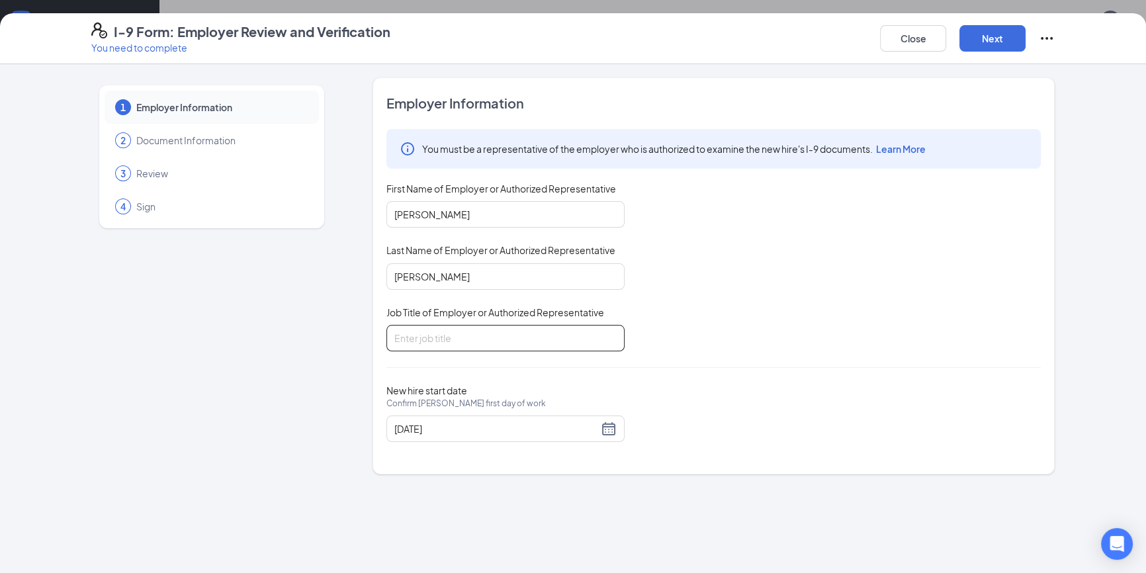
drag, startPoint x: 466, startPoint y: 289, endPoint x: 462, endPoint y: 341, distance: 52.4
click at [465, 341] on input "Job Title of Employer or Authorized Representative" at bounding box center [505, 338] width 238 height 26
type input "Director"
drag, startPoint x: 964, startPoint y: 409, endPoint x: 908, endPoint y: 145, distance: 269.8
click at [963, 402] on div "New hire start date Confirm [PERSON_NAME] first day of work [DATE]" at bounding box center [713, 413] width 654 height 58
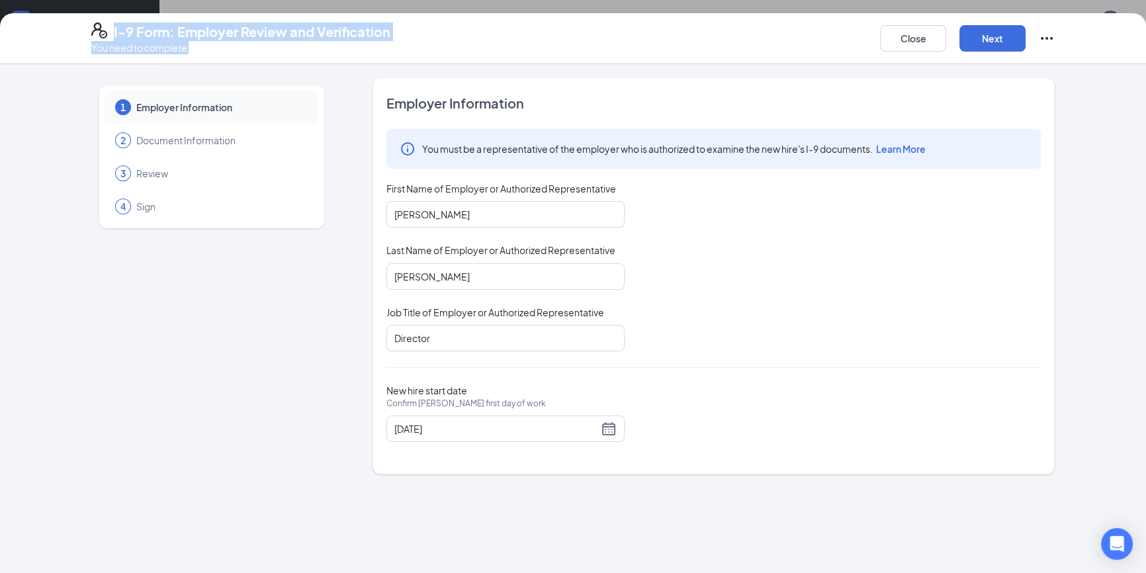
drag, startPoint x: 924, startPoint y: -53, endPoint x: 935, endPoint y: -50, distance: 10.9
click at [935, 0] on html "Home Messages Scheduling Reporting Hiring Applicants Sourcing Tools Job Posting…" at bounding box center [573, 286] width 1146 height 573
click at [1016, 50] on button "Next" at bounding box center [993, 38] width 66 height 26
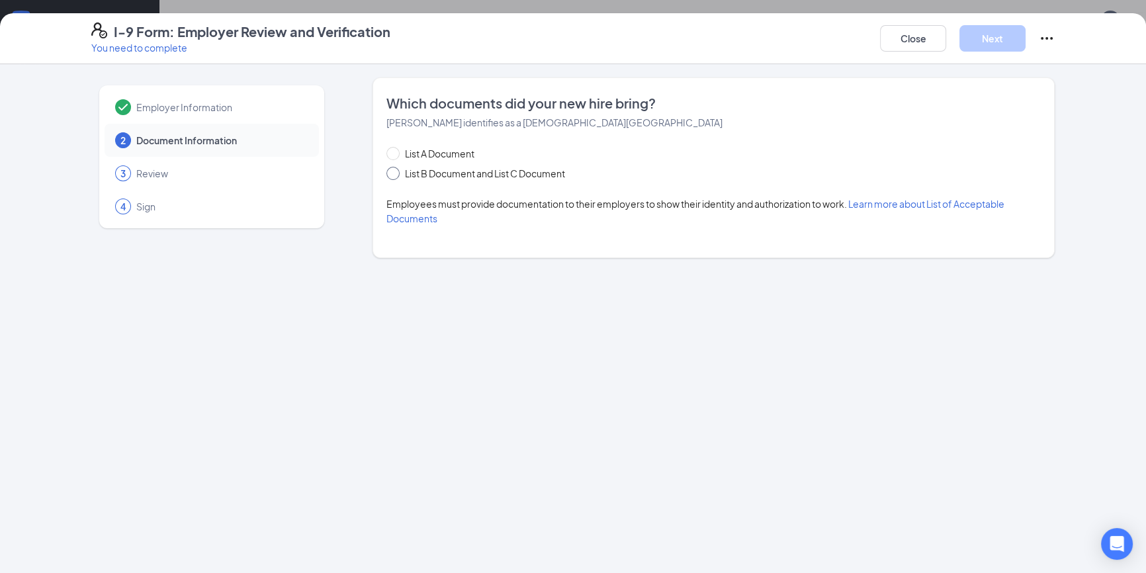
click at [525, 175] on span "List B Document and List C Document" at bounding box center [485, 173] width 171 height 15
click at [396, 175] on input "List B Document and List C Document" at bounding box center [390, 171] width 9 height 9
radio input "true"
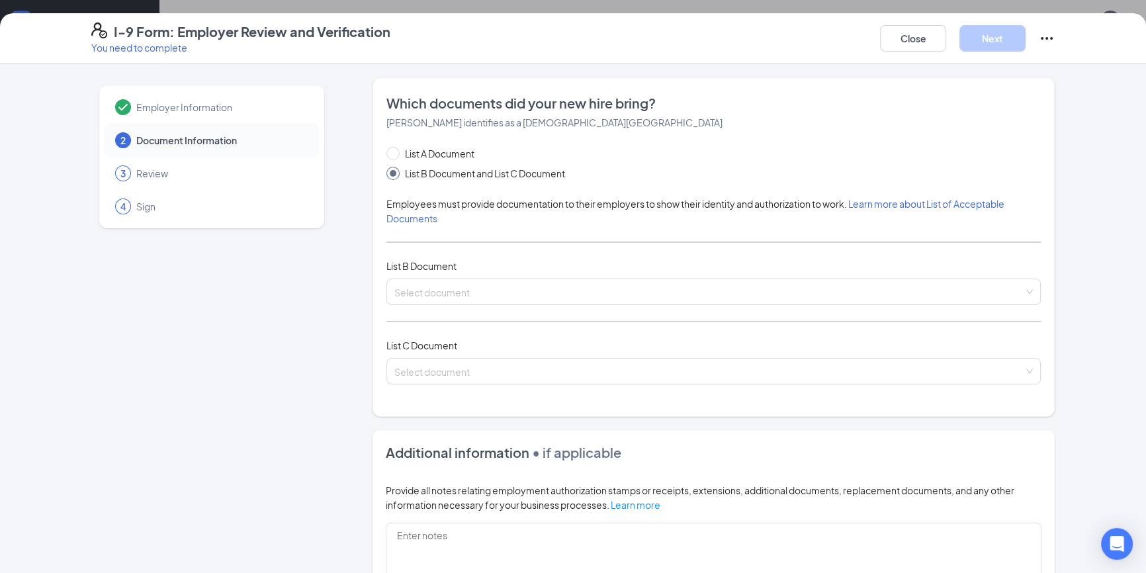
click at [465, 273] on div "List A Document List B Document and List C Document Employees must provide docu…" at bounding box center [713, 273] width 654 height 254
click at [463, 284] on input "search" at bounding box center [708, 289] width 629 height 20
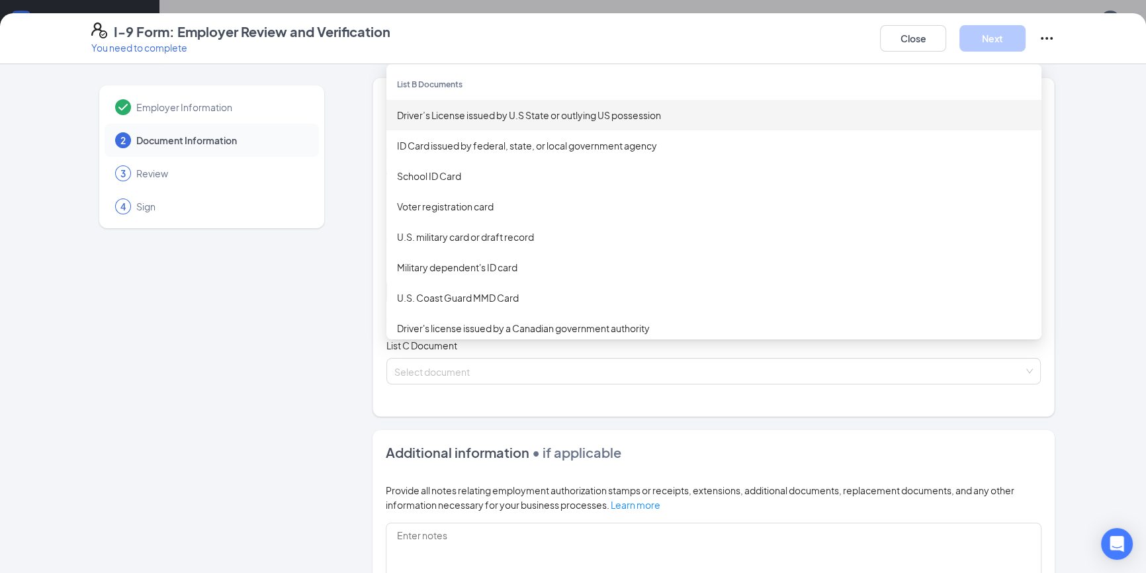
click at [492, 108] on div "Driver’s License issued by U.S State or outlying US possession" at bounding box center [714, 115] width 634 height 15
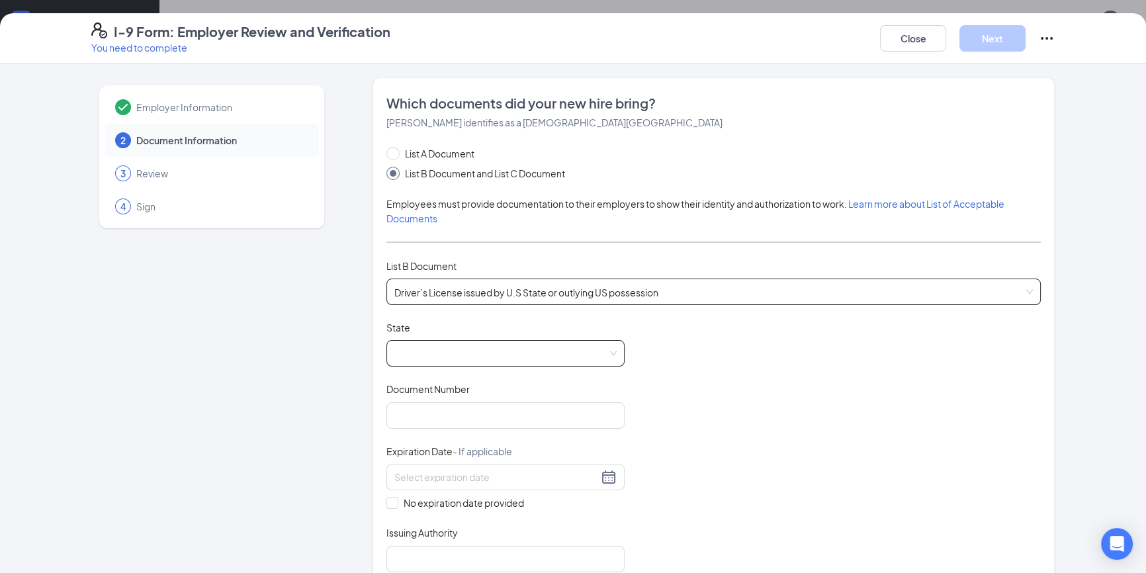
click at [457, 354] on span at bounding box center [505, 353] width 222 height 25
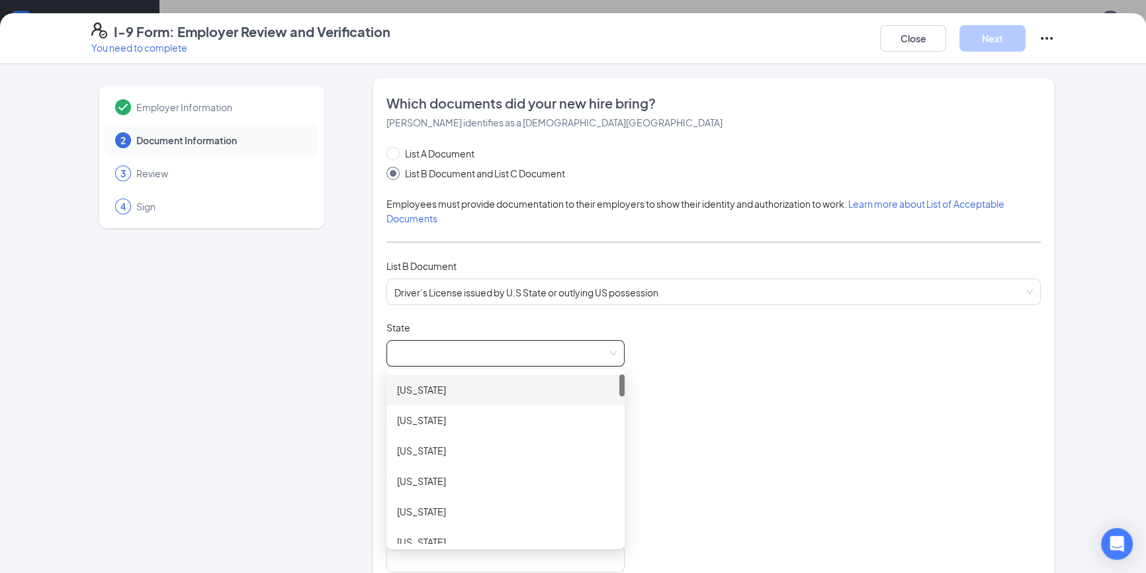
click at [510, 390] on div "[US_STATE]" at bounding box center [505, 389] width 217 height 15
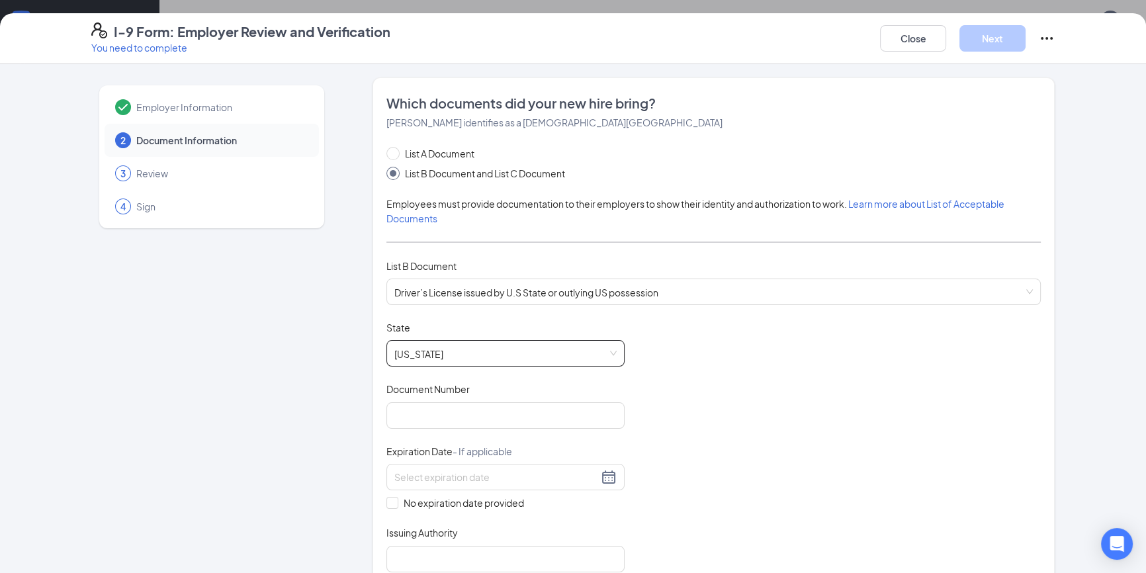
click at [479, 393] on div "Document Number" at bounding box center [505, 391] width 238 height 19
click at [467, 413] on input "Document Number" at bounding box center [505, 415] width 238 height 26
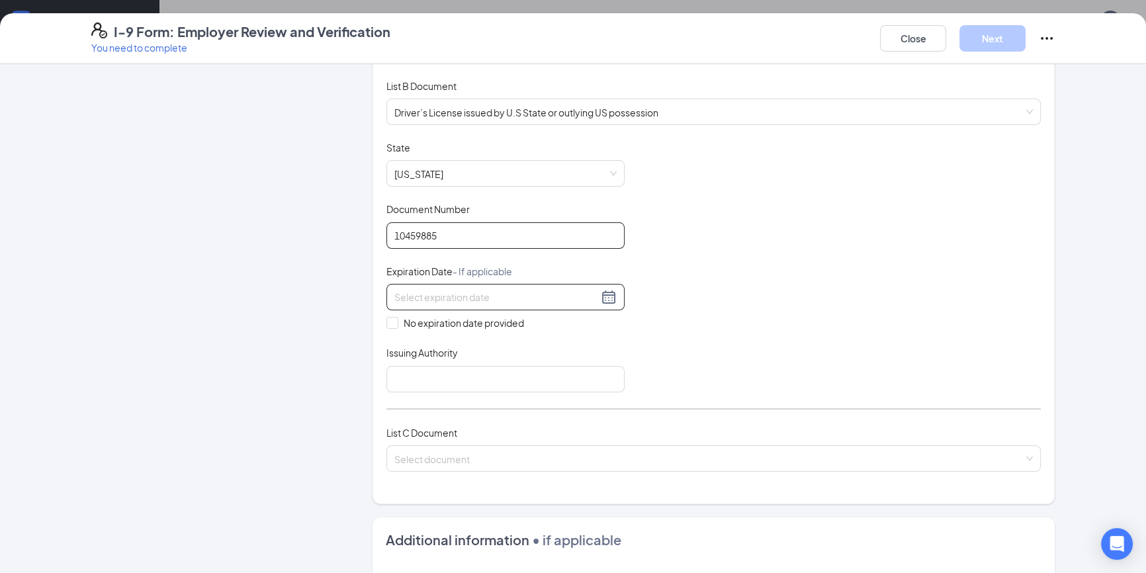
type input "10459885"
click at [498, 295] on input at bounding box center [496, 297] width 204 height 15
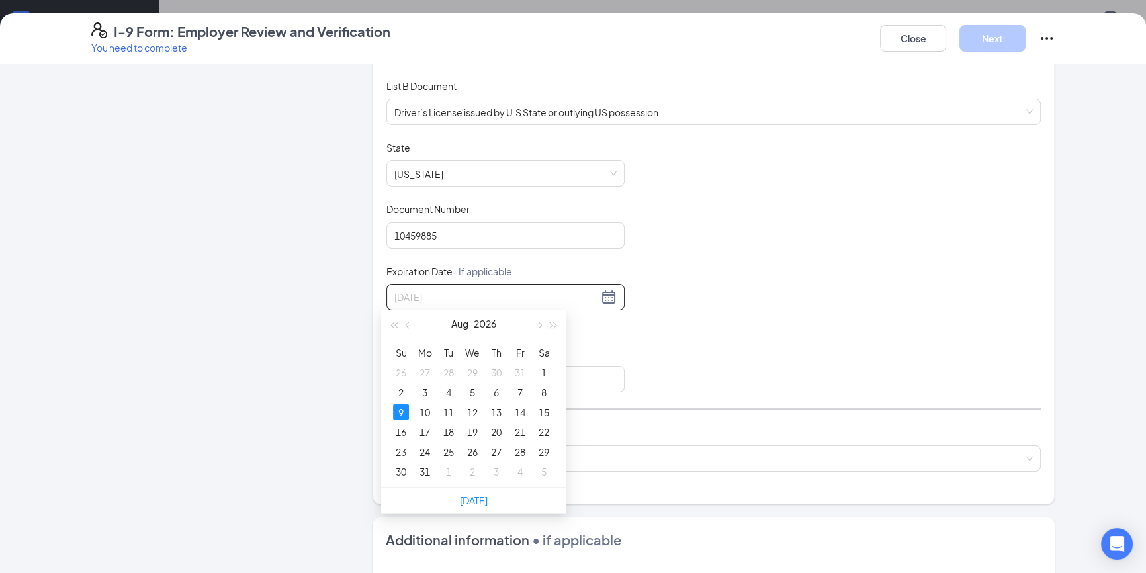
click at [397, 409] on div "9" at bounding box center [401, 412] width 16 height 16
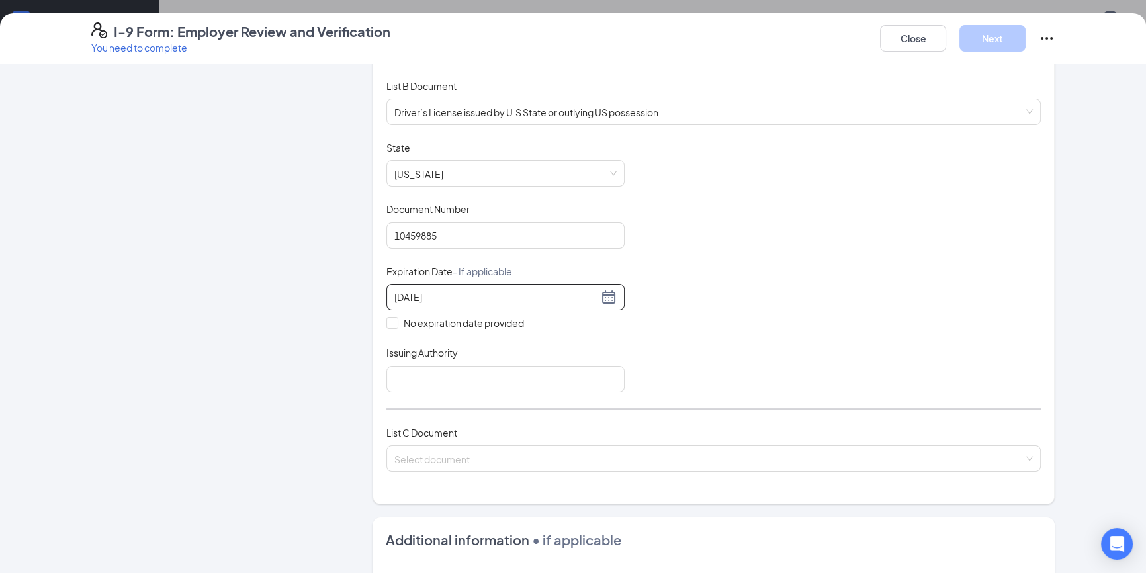
type input "[DATE]"
click at [701, 297] on div "Document Title Driver’s License issued by U.S State or outlying US possession S…" at bounding box center [713, 266] width 654 height 251
click at [462, 373] on input "Issuing Authority" at bounding box center [505, 379] width 238 height 26
type input "[US_STATE]"
drag, startPoint x: 496, startPoint y: 373, endPoint x: 327, endPoint y: 344, distance: 171.2
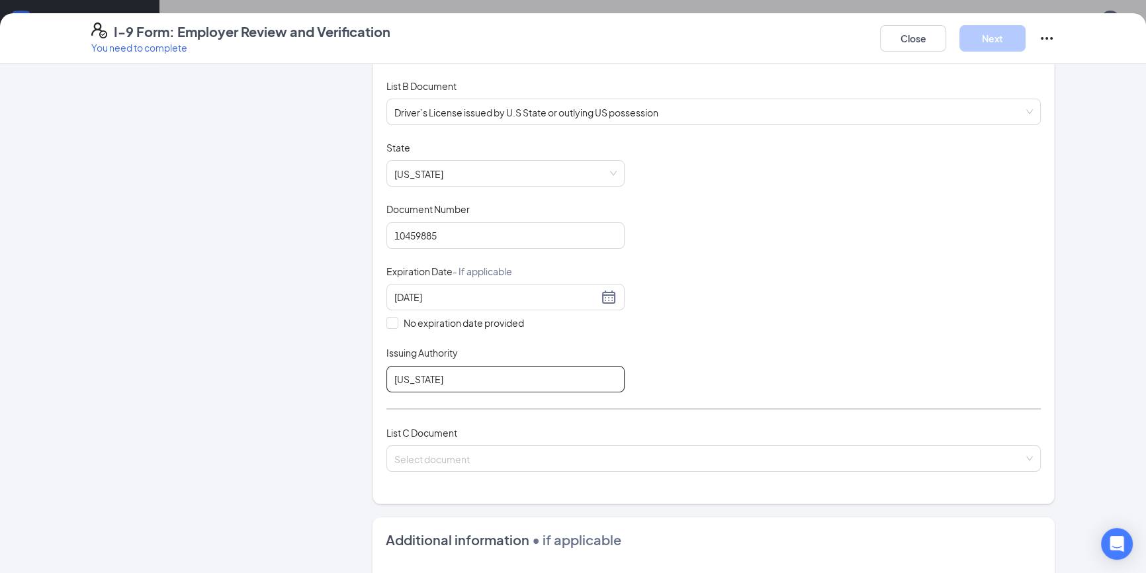
click at [335, 353] on div "Employer Information 2 Document Information 3 Review 4 Sign Which documents did…" at bounding box center [573, 376] width 964 height 958
type input "[US_STATE]"
drag, startPoint x: 772, startPoint y: 370, endPoint x: 666, endPoint y: 408, distance: 112.4
click at [772, 370] on div "Document Title Driver’s License issued by U.S State or outlying US possession S…" at bounding box center [713, 266] width 654 height 251
click at [619, 455] on input "search" at bounding box center [708, 456] width 629 height 20
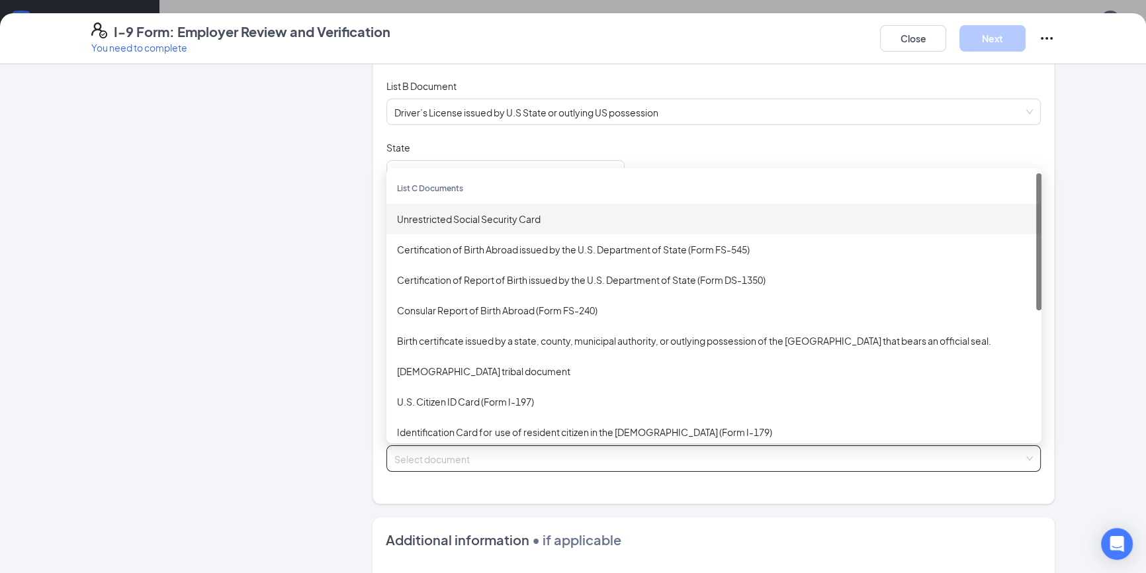
click at [545, 217] on div "Unrestricted Social Security Card" at bounding box center [714, 219] width 634 height 15
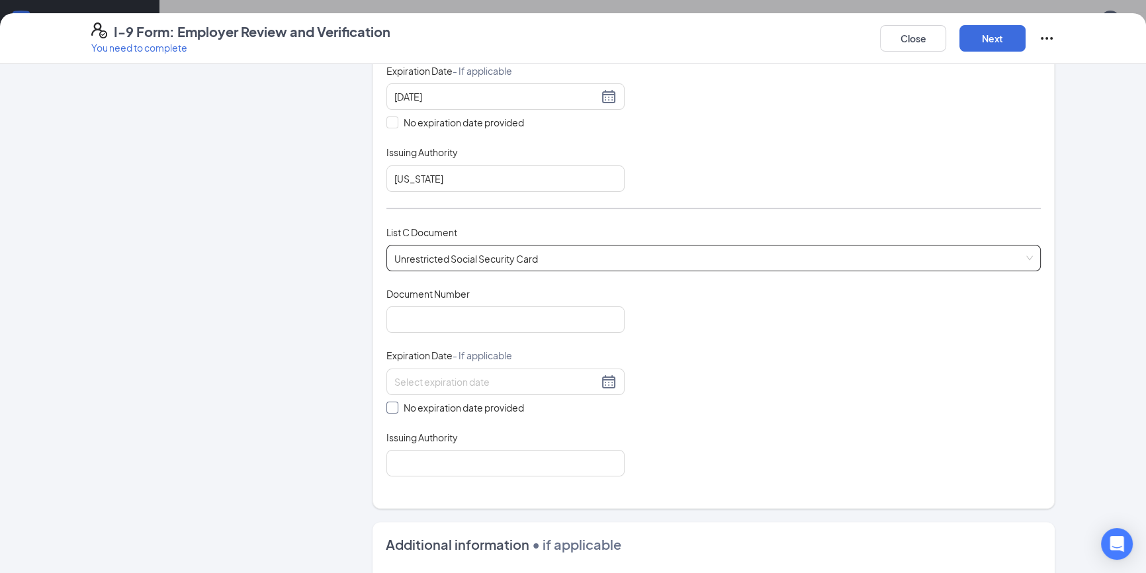
scroll to position [421, 0]
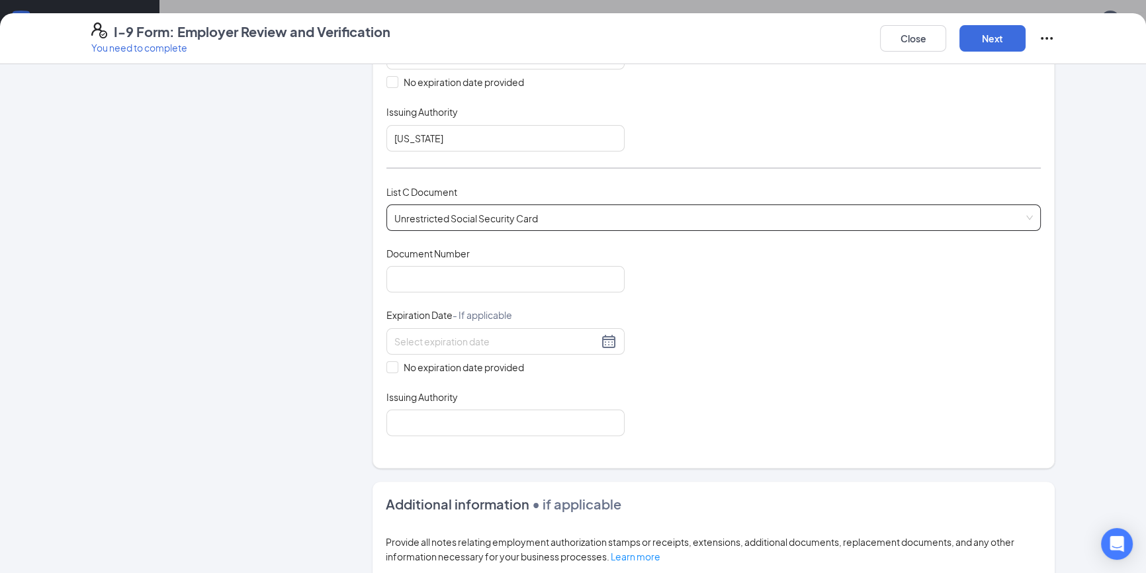
click at [543, 293] on div "Document Title Unrestricted Social Security Card Document Number Expiration Dat…" at bounding box center [713, 341] width 654 height 189
click at [543, 282] on input "Document Number" at bounding box center [505, 279] width 238 height 26
type input "423619219"
click at [500, 360] on span "No expiration date provided" at bounding box center [463, 367] width 131 height 15
click at [396, 361] on input "No expiration date provided" at bounding box center [390, 365] width 9 height 9
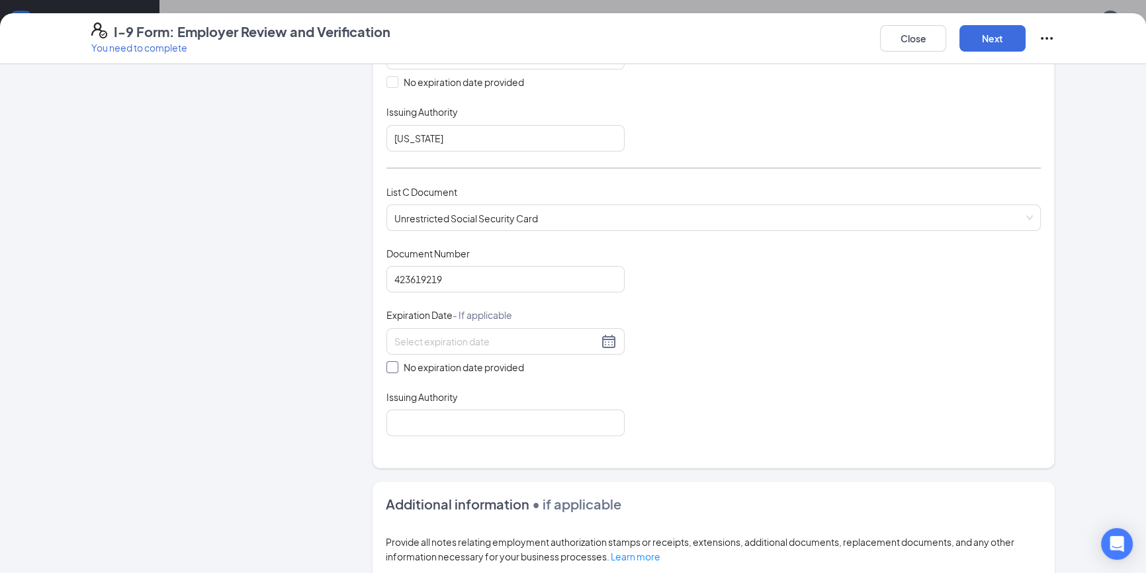
checkbox input "true"
click at [488, 419] on input "Issuing Authority" at bounding box center [505, 425] width 238 height 26
type input "Social Security Administration"
click at [1003, 39] on button "Next" at bounding box center [993, 38] width 66 height 26
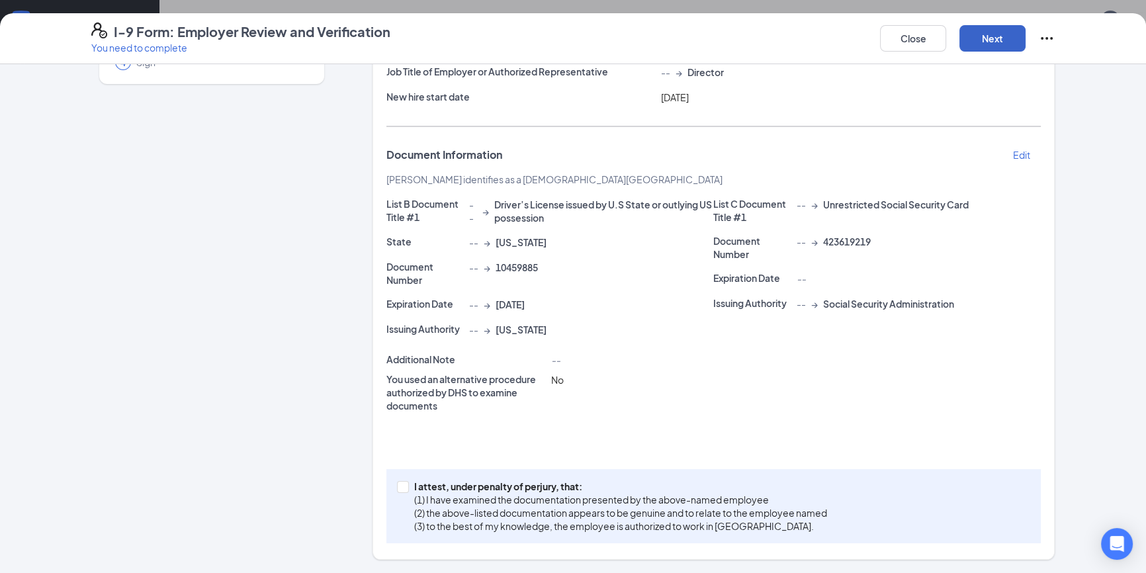
scroll to position [143, 0]
click at [443, 486] on p "I attest, under penalty of perjury, that:" at bounding box center [620, 487] width 413 height 13
click at [406, 486] on input "I attest, under penalty of [PERSON_NAME], that: (1) I have examined the documen…" at bounding box center [401, 486] width 9 height 9
checkbox input "true"
click at [986, 40] on button "Next" at bounding box center [993, 38] width 66 height 26
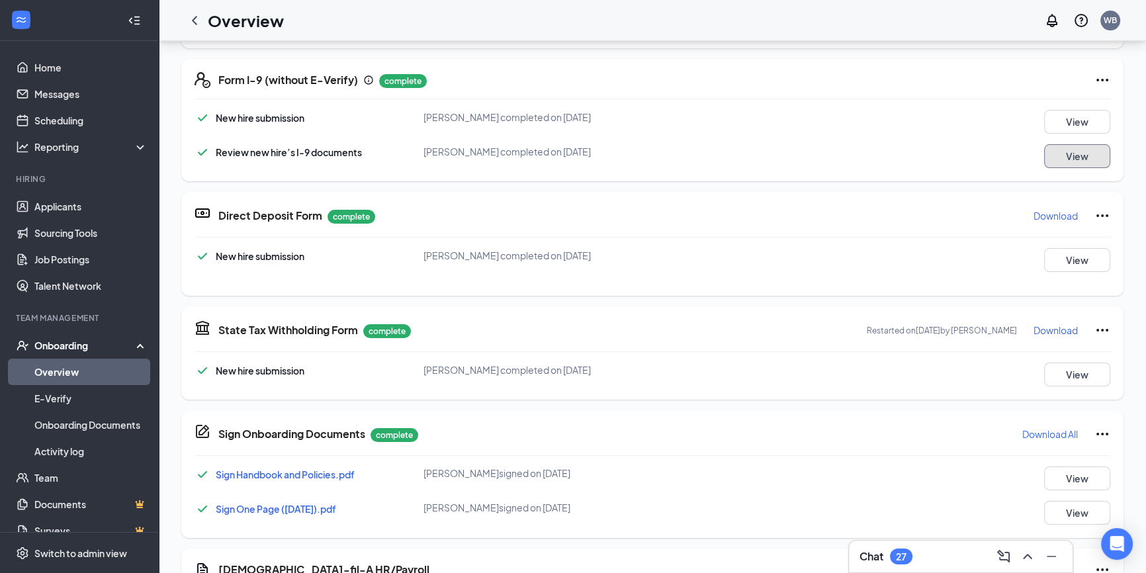
scroll to position [361, 0]
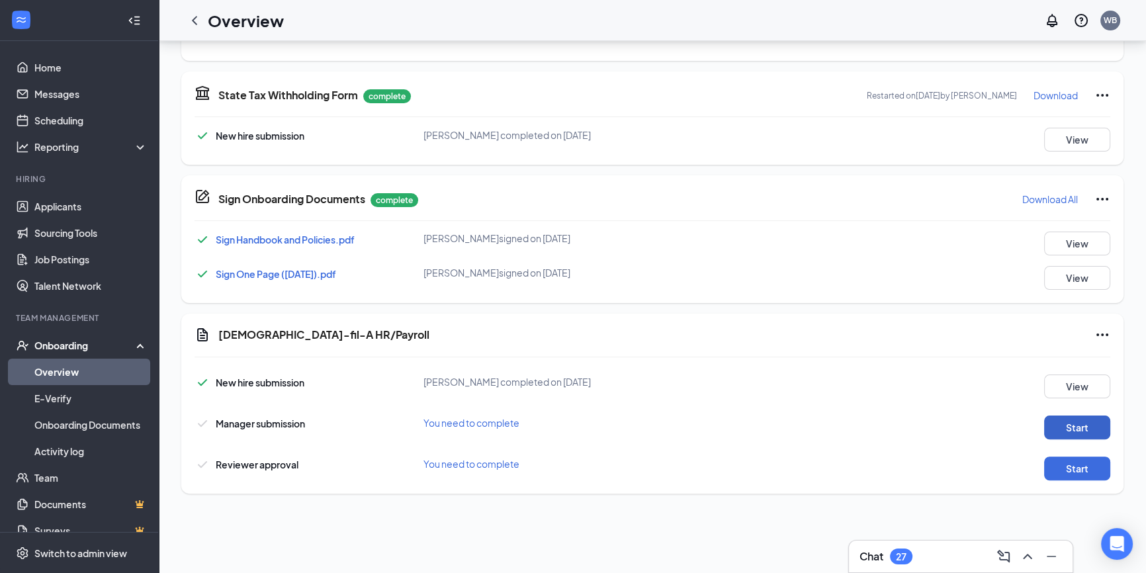
click at [1067, 426] on button "Start" at bounding box center [1077, 428] width 66 height 24
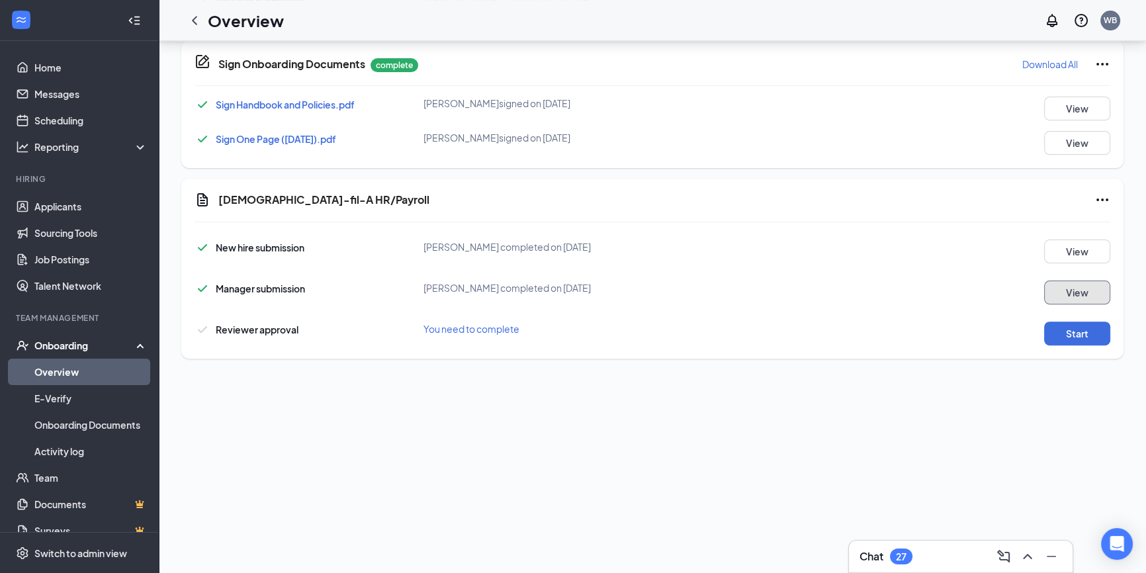
scroll to position [506, 0]
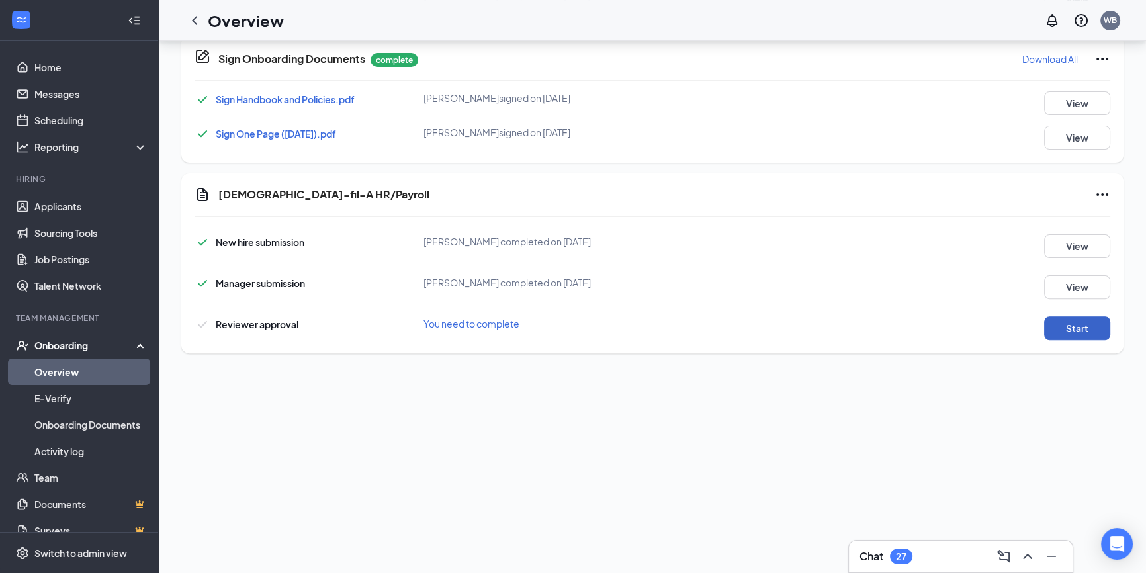
click at [1086, 333] on button "Start" at bounding box center [1077, 328] width 66 height 24
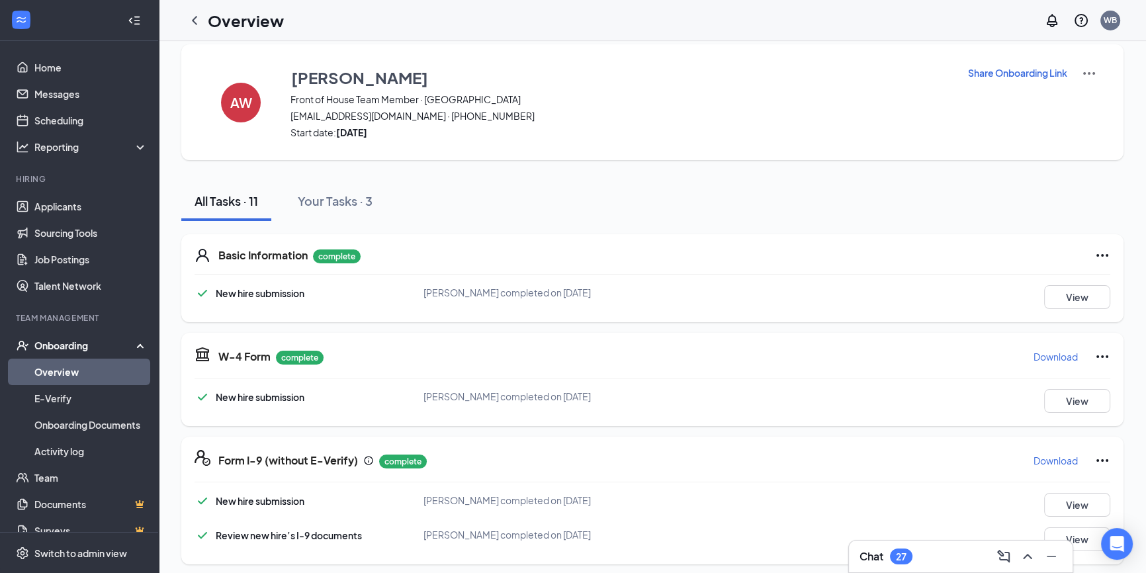
scroll to position [0, 0]
